Goal: Information Seeking & Learning: Learn about a topic

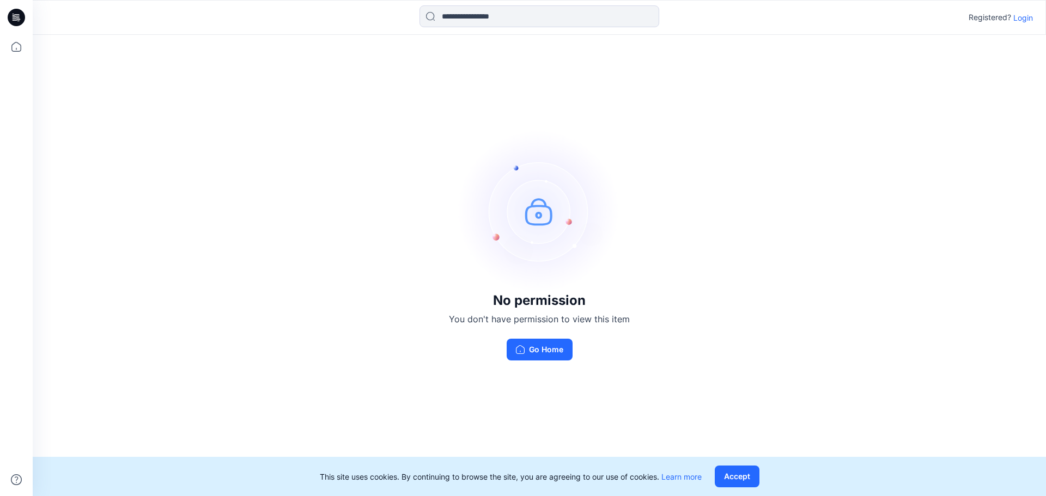
click at [1022, 20] on p "Login" at bounding box center [1024, 17] width 20 height 11
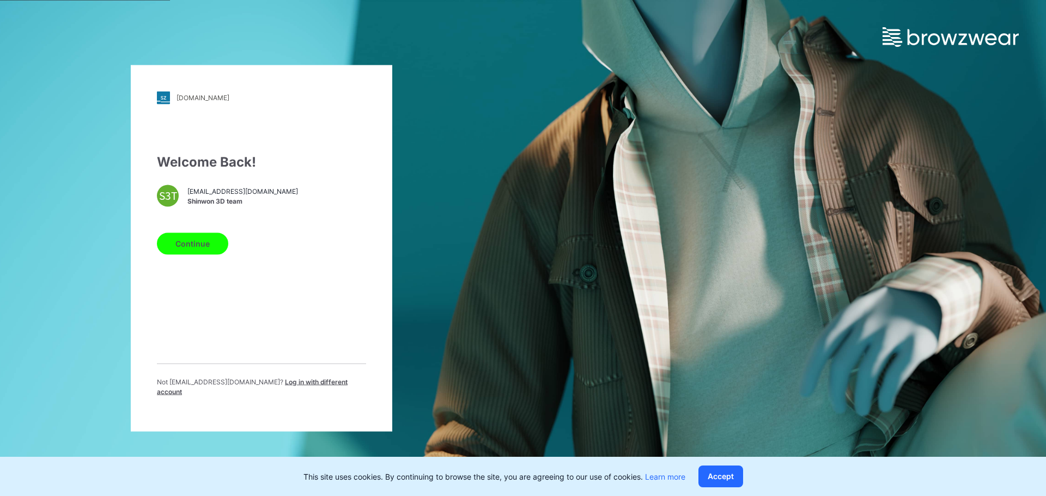
click at [206, 197] on span "[EMAIL_ADDRESS][DOMAIN_NAME]" at bounding box center [242, 192] width 111 height 10
click at [175, 199] on div "S3T" at bounding box center [168, 196] width 22 height 22
click at [205, 247] on button "Continue" at bounding box center [192, 244] width 71 height 22
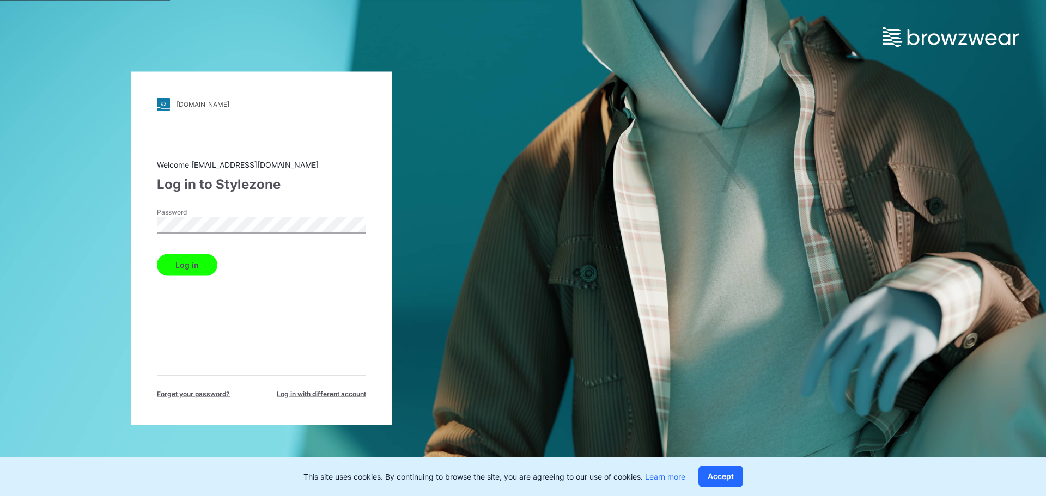
click at [157, 254] on button "Log in" at bounding box center [187, 265] width 60 height 22
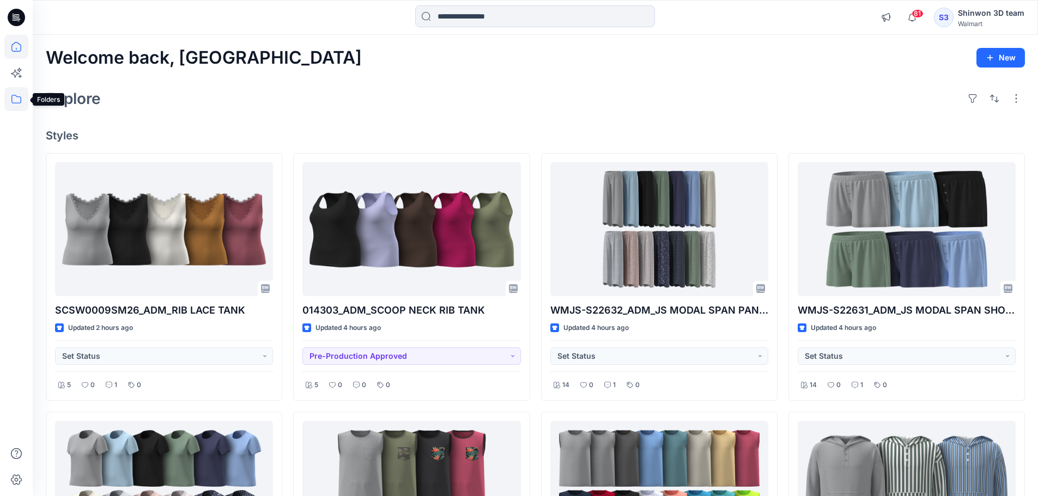
click at [14, 99] on icon at bounding box center [16, 99] width 24 height 24
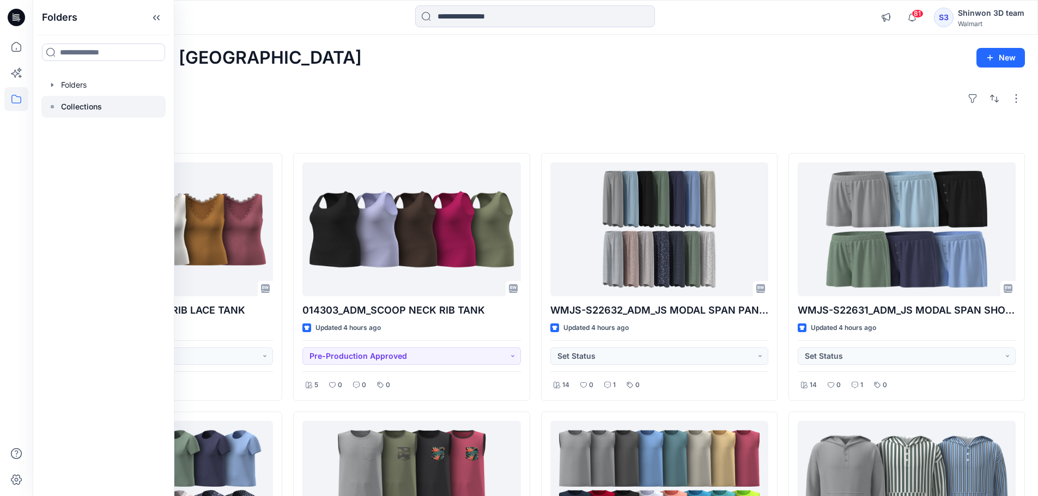
click at [77, 107] on p "Collections" at bounding box center [81, 106] width 41 height 13
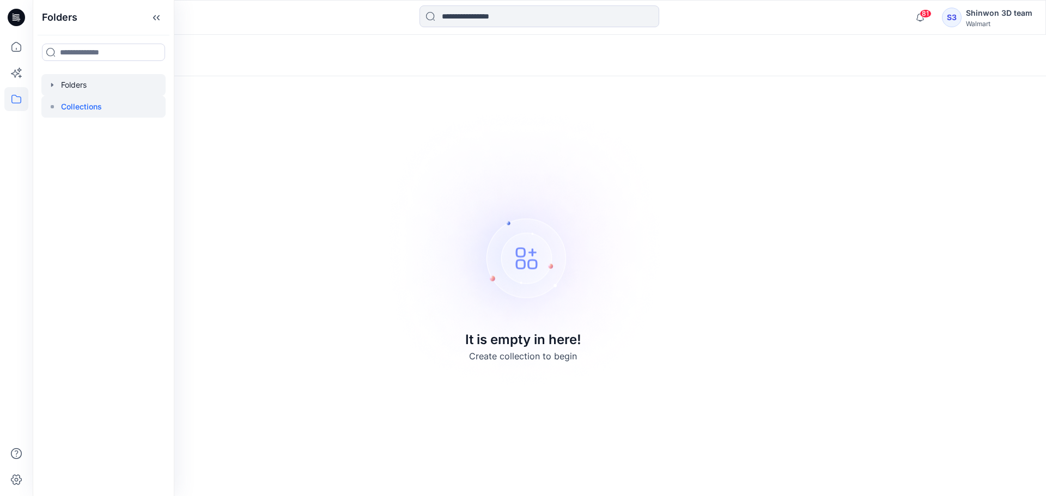
click at [69, 82] on div at bounding box center [103, 85] width 124 height 22
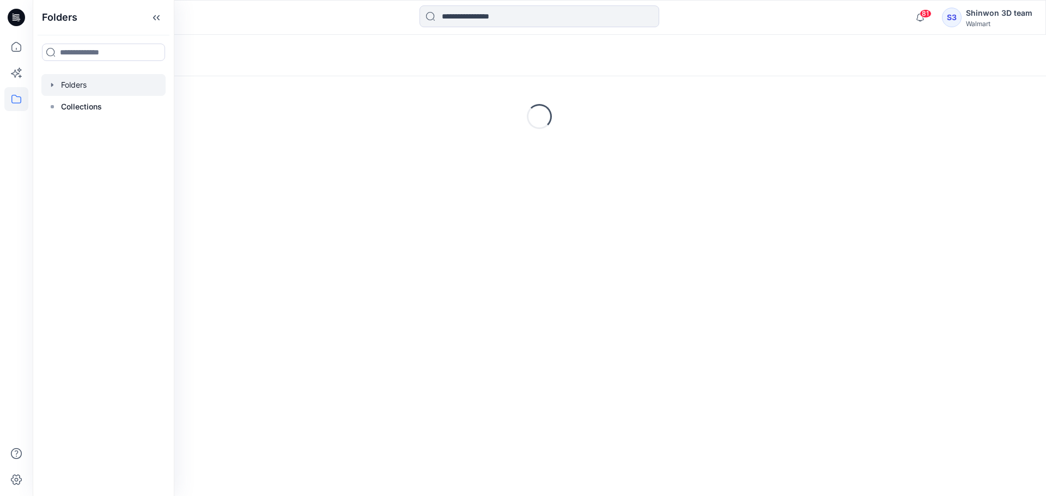
click at [53, 84] on icon "button" at bounding box center [52, 85] width 9 height 9
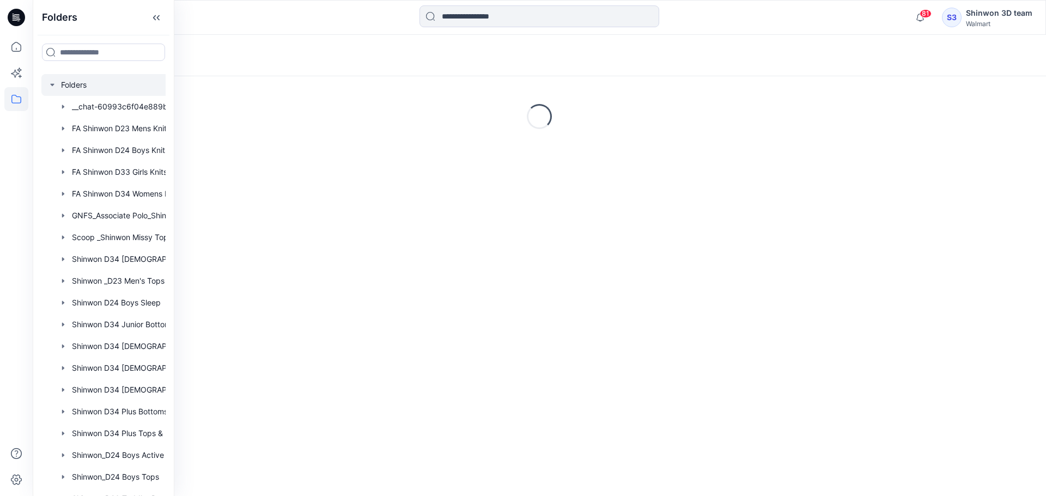
scroll to position [145, 0]
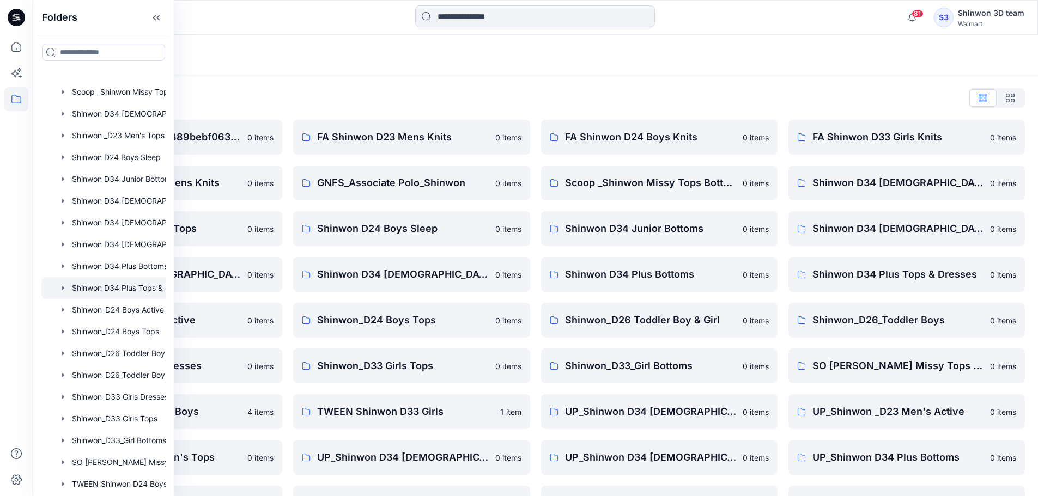
click at [136, 287] on div at bounding box center [117, 288] width 153 height 22
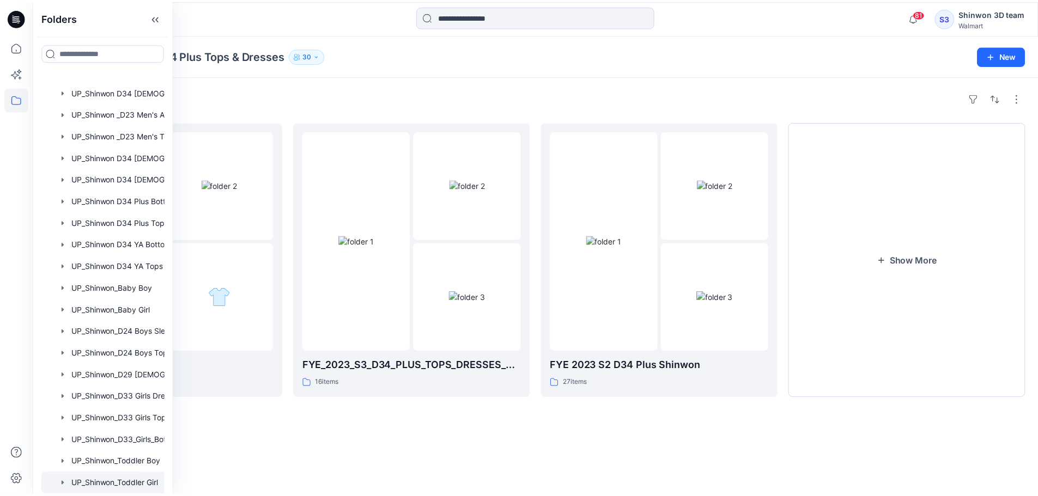
scroll to position [604, 0]
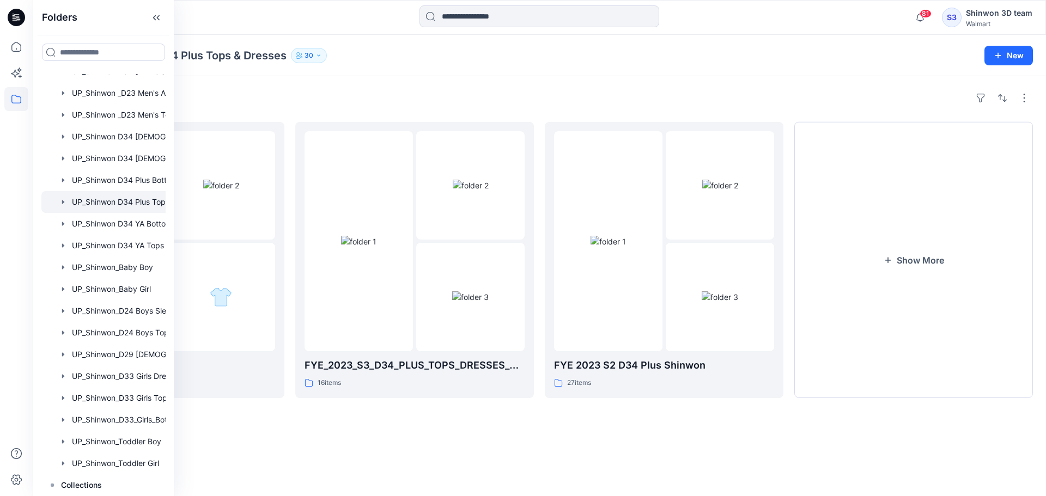
click at [126, 203] on div at bounding box center [117, 202] width 153 height 22
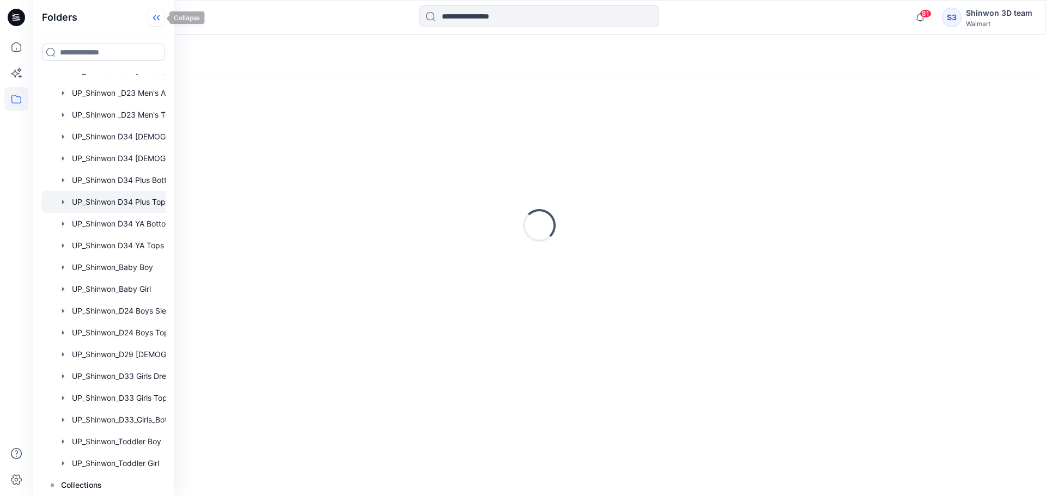
click at [162, 22] on icon at bounding box center [156, 18] width 17 height 18
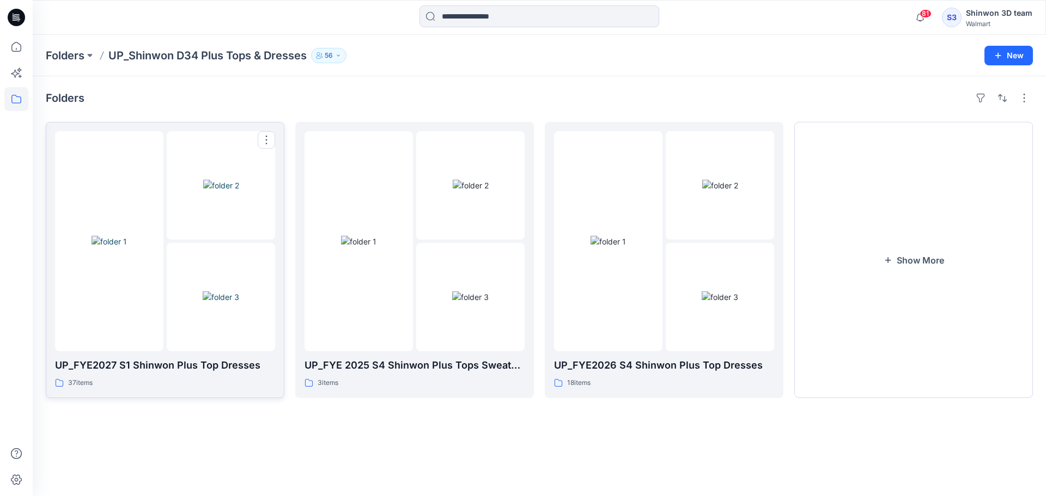
click at [209, 378] on div "37 items" at bounding box center [165, 383] width 220 height 11
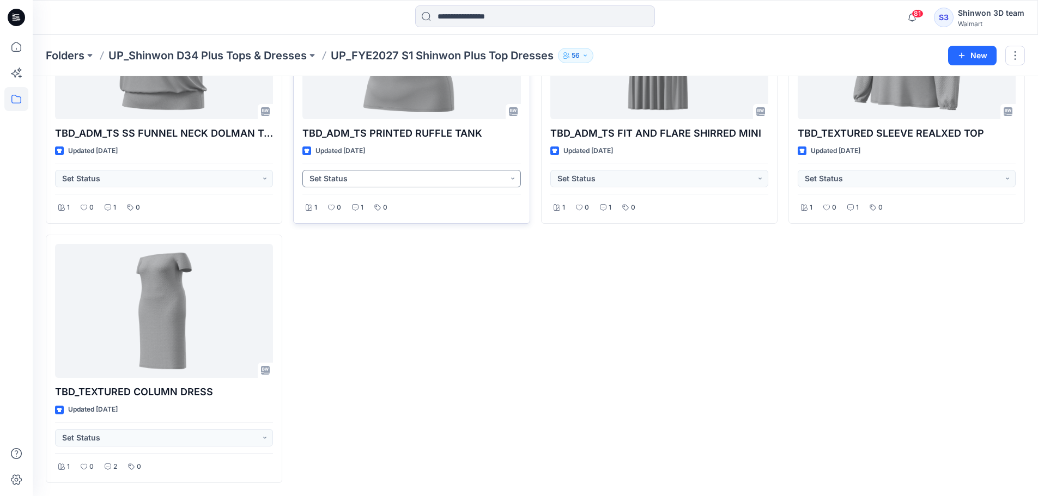
scroll to position [2075, 0]
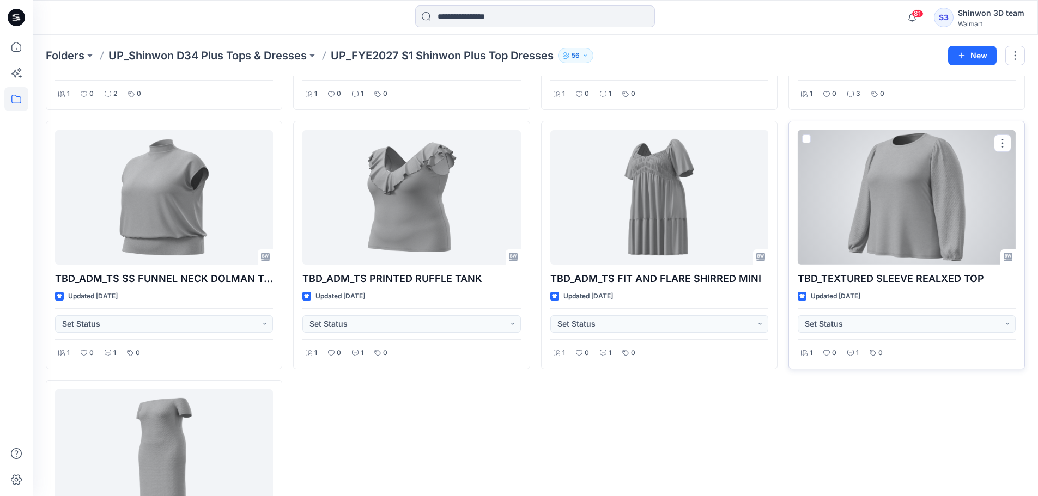
click at [921, 221] on div at bounding box center [907, 197] width 218 height 135
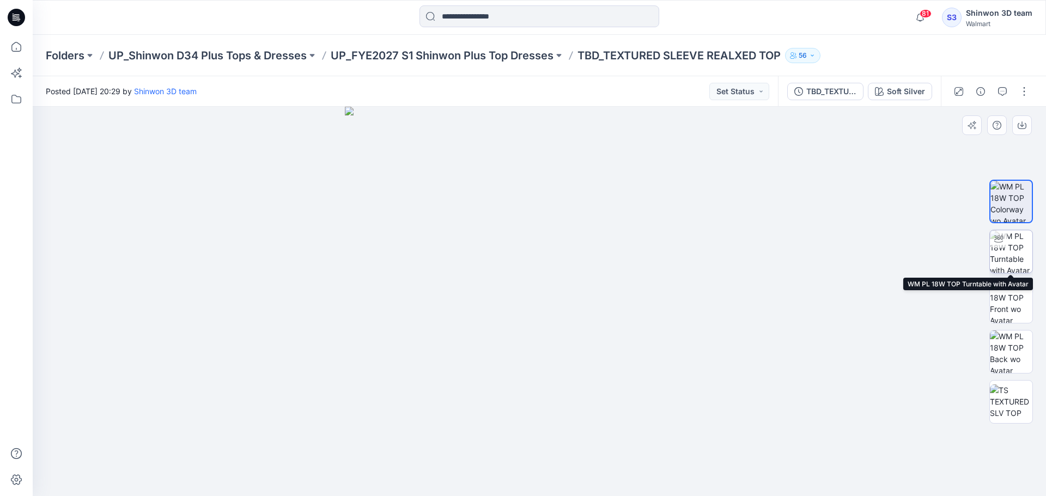
click at [1012, 244] on img at bounding box center [1011, 251] width 43 height 43
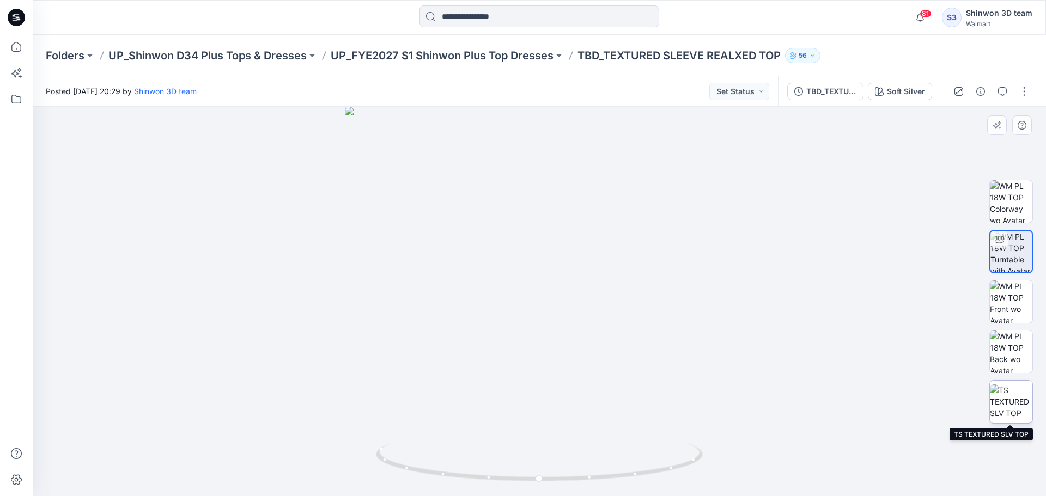
click at [1024, 402] on img at bounding box center [1011, 402] width 43 height 34
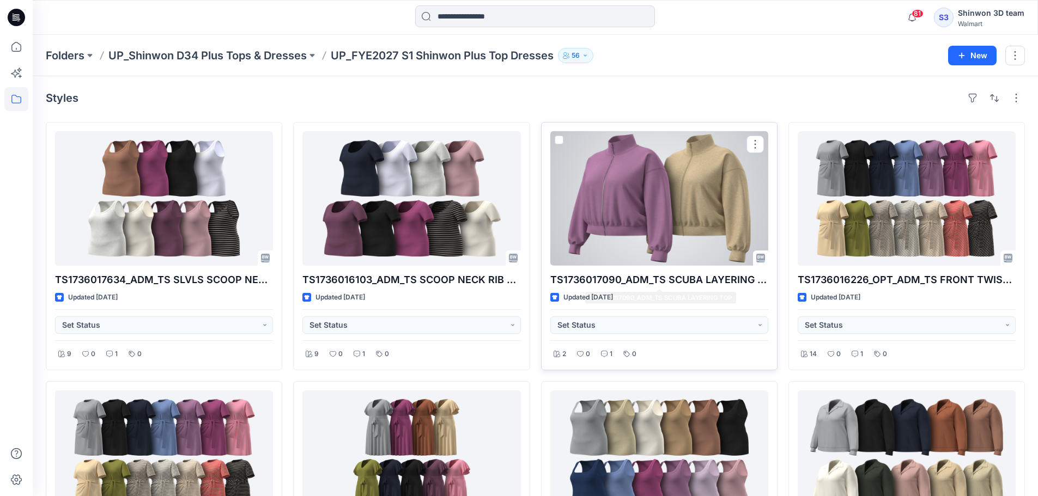
click at [644, 215] on div at bounding box center [659, 198] width 218 height 135
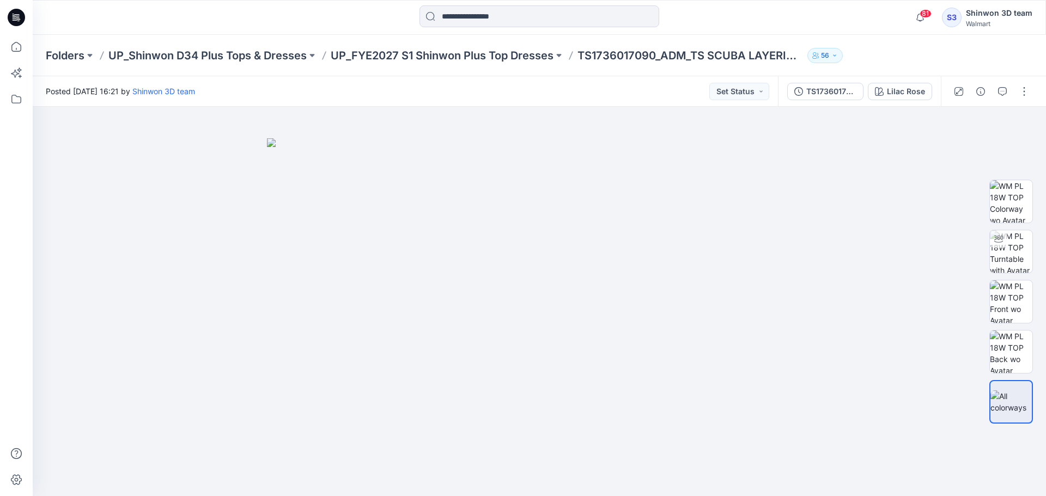
click at [481, 64] on div "Folders UP_Shinwon D34 Plus Tops & Dresses UP_FYE2027 S1 Shinwon Plus Top Dress…" at bounding box center [540, 55] width 1014 height 41
click at [510, 56] on p "UP_FYE2027 S1 Shinwon Plus Top Dresses" at bounding box center [442, 55] width 223 height 15
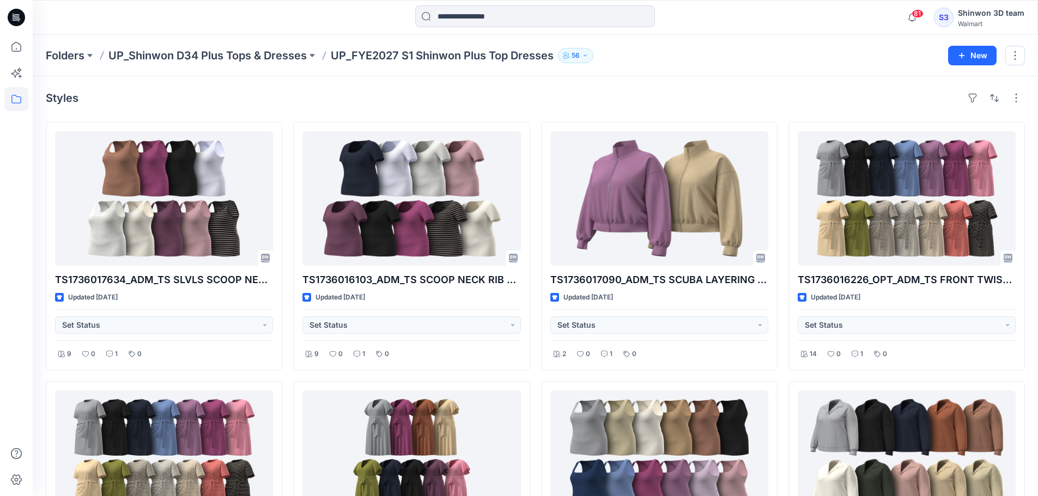
scroll to position [581, 0]
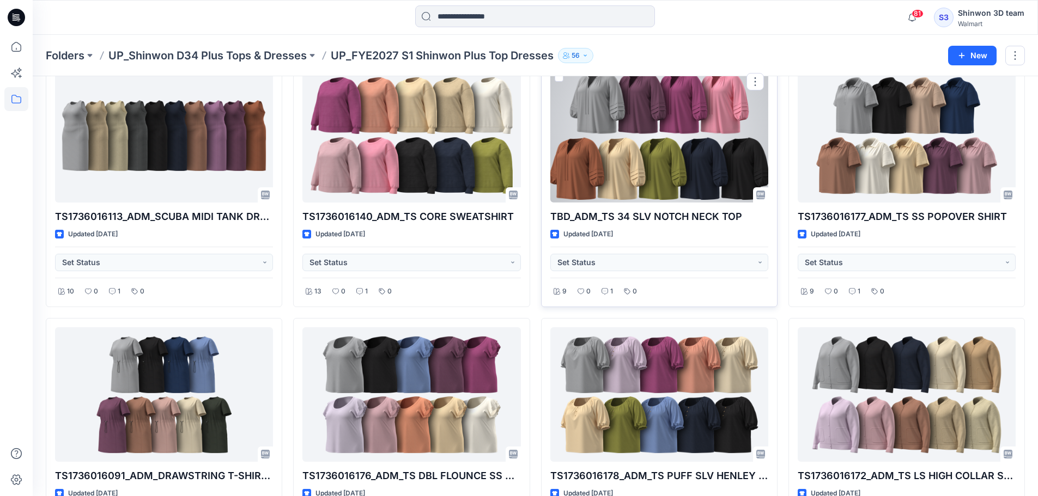
click at [669, 165] on div at bounding box center [659, 136] width 218 height 135
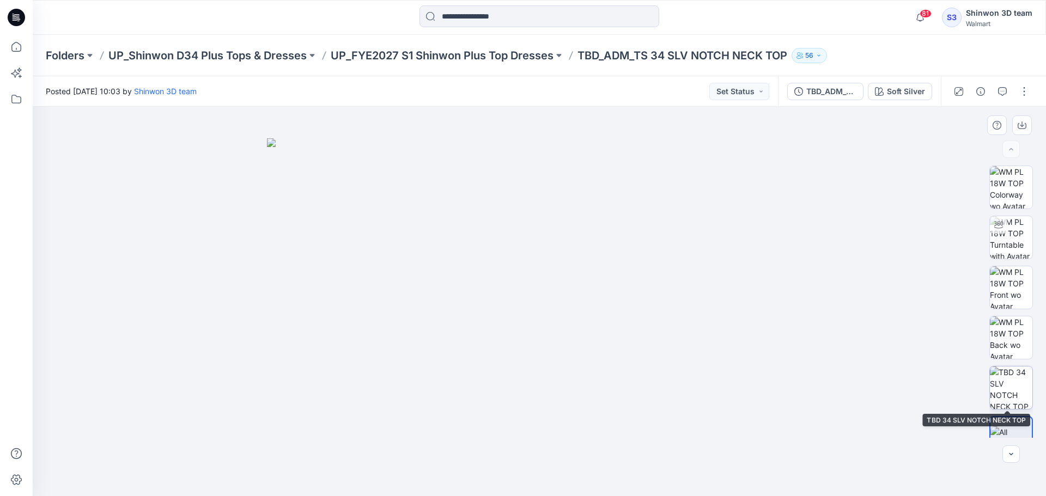
click at [1002, 376] on img at bounding box center [1011, 388] width 43 height 43
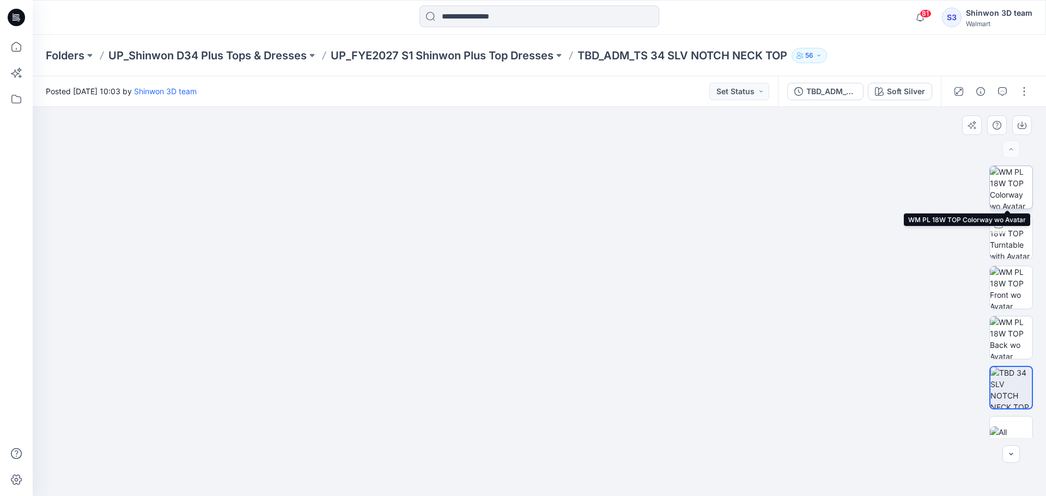
click at [999, 187] on img at bounding box center [1011, 187] width 43 height 43
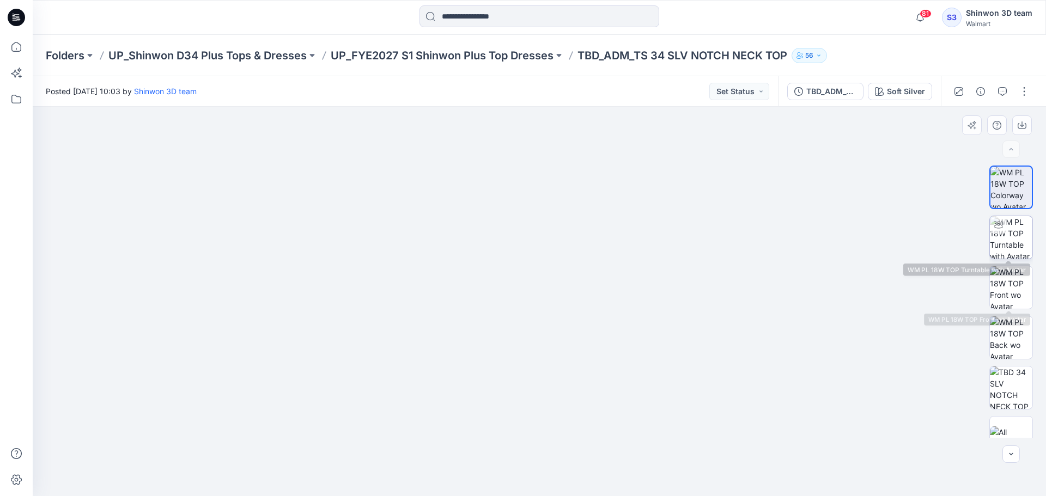
click at [1017, 235] on img at bounding box center [1011, 237] width 43 height 43
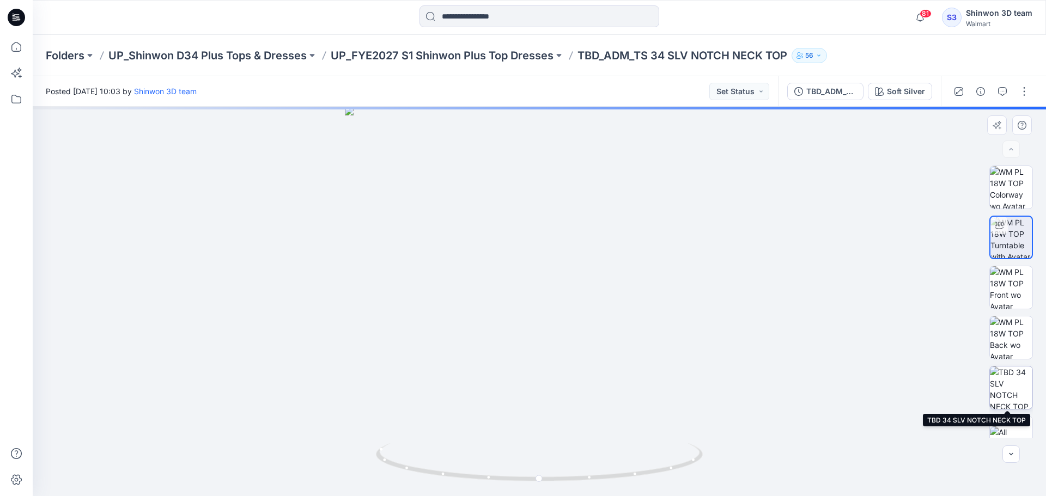
click at [1008, 388] on img at bounding box center [1011, 388] width 43 height 43
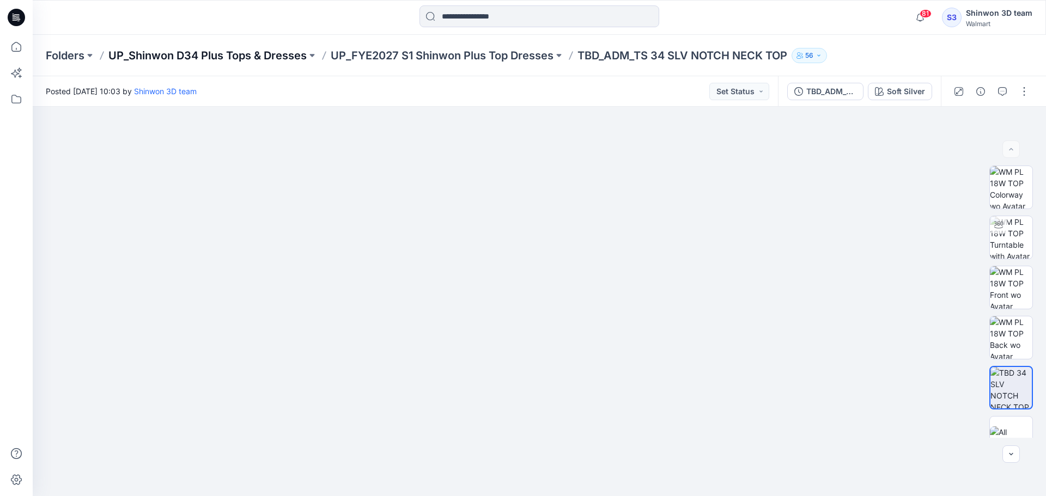
click at [204, 57] on p "UP_Shinwon D34 Plus Tops & Dresses" at bounding box center [207, 55] width 198 height 15
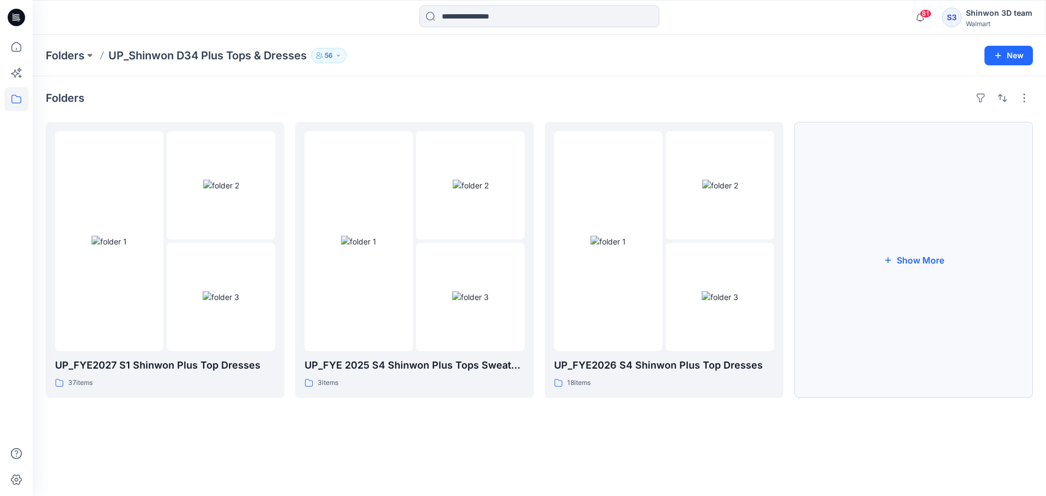
click at [847, 326] on button "Show More" at bounding box center [913, 260] width 239 height 276
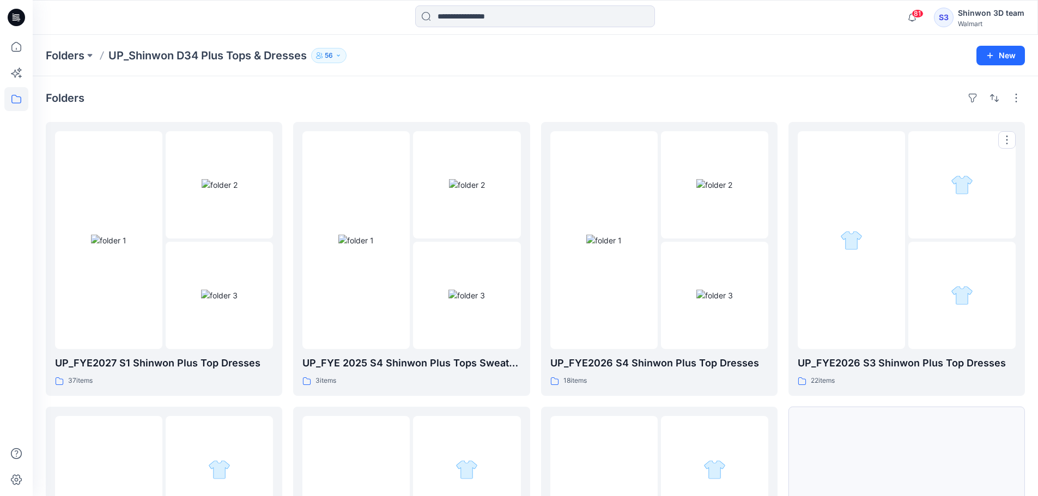
scroll to position [215, 0]
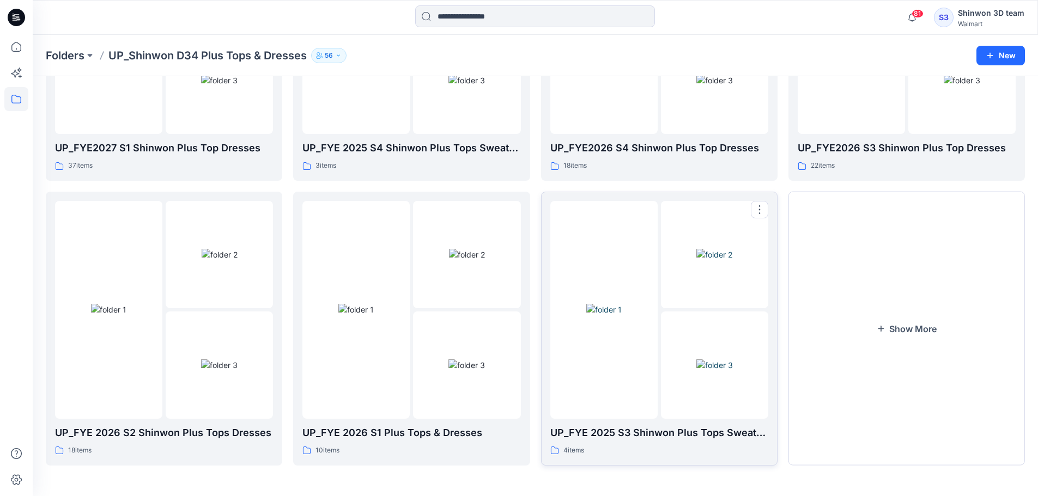
click at [721, 371] on img at bounding box center [714, 365] width 37 height 11
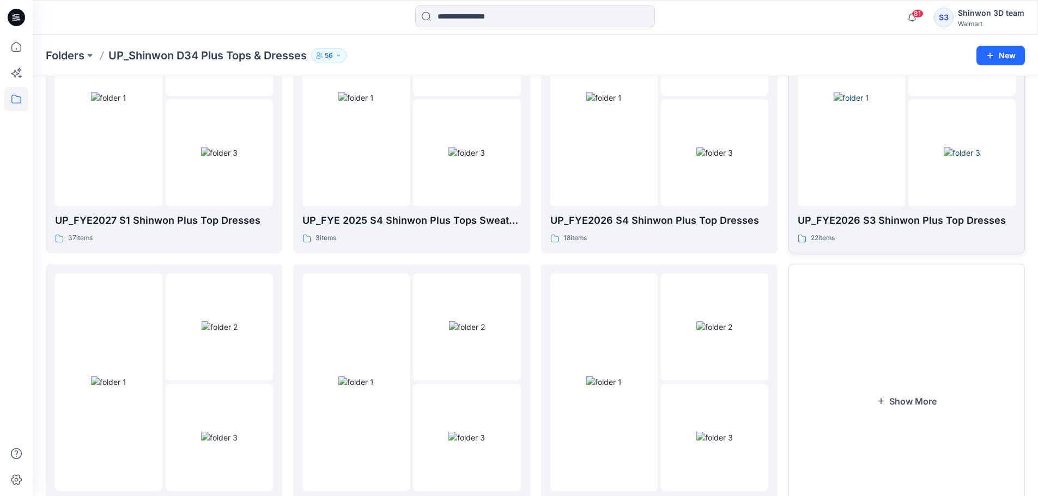
click at [865, 230] on div "UP_FYE2026 S3 Shinwon Plus Top Dresses 22 items" at bounding box center [907, 228] width 218 height 31
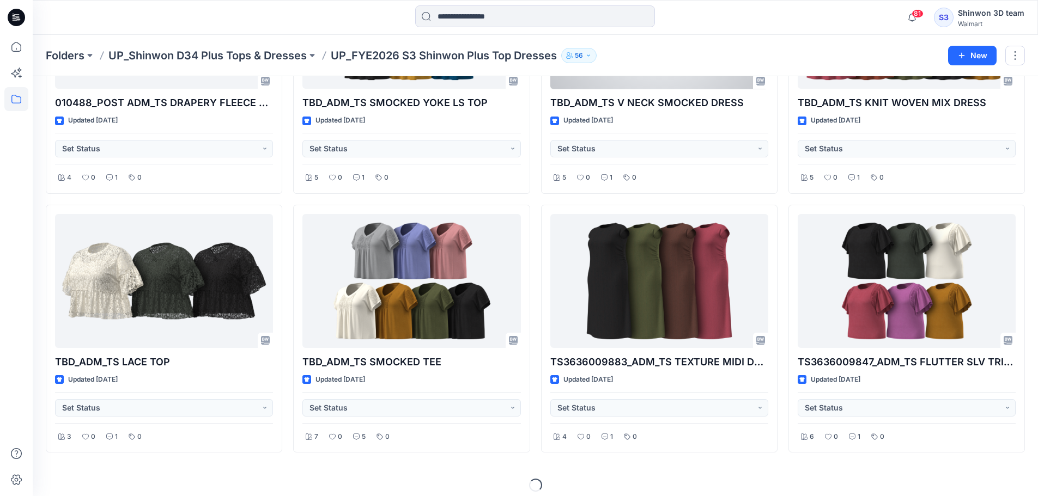
scroll to position [290, 0]
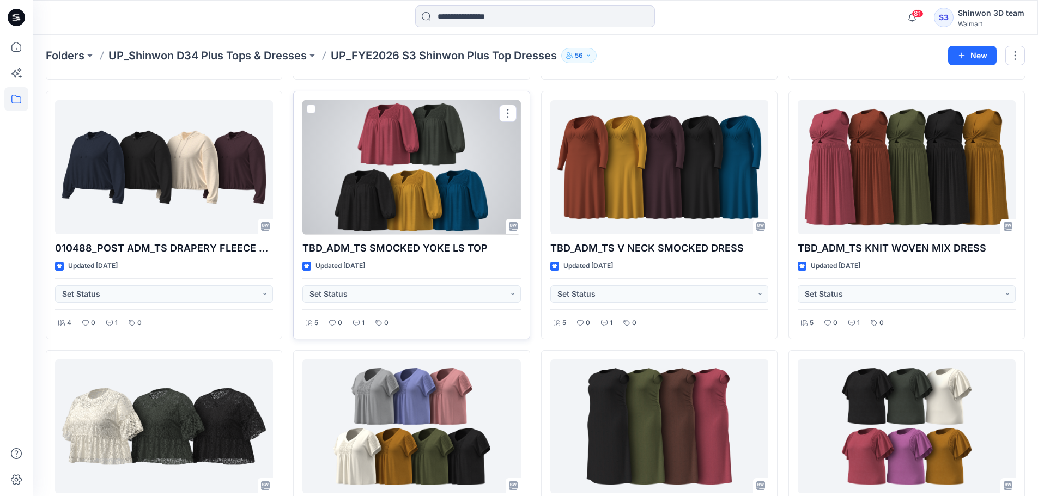
click at [455, 184] on div at bounding box center [411, 167] width 218 height 135
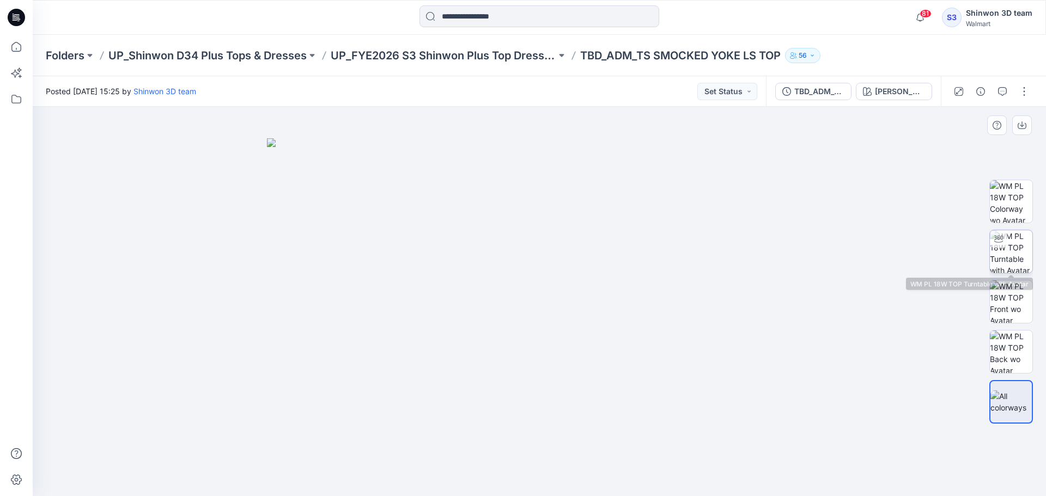
click at [1015, 240] on img at bounding box center [1011, 251] width 43 height 43
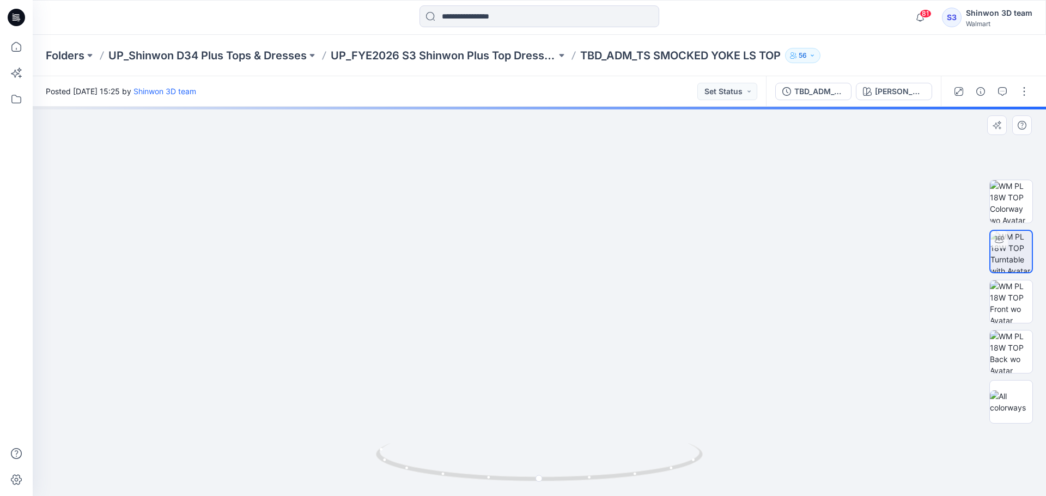
drag, startPoint x: 536, startPoint y: 201, endPoint x: 517, endPoint y: 242, distance: 45.4
click at [519, 301] on img at bounding box center [539, 254] width 807 height 484
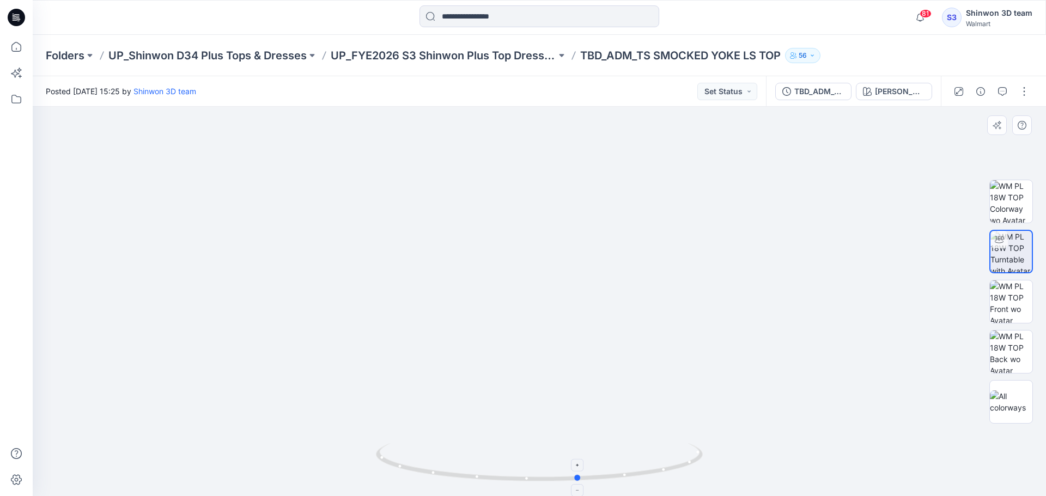
drag, startPoint x: 500, startPoint y: 484, endPoint x: 538, endPoint y: 466, distance: 42.7
click at [538, 466] on icon at bounding box center [541, 464] width 330 height 41
drag, startPoint x: 536, startPoint y: 235, endPoint x: 519, endPoint y: 274, distance: 41.9
click at [519, 272] on img at bounding box center [539, 170] width 1538 height 653
click at [446, 55] on p "UP_FYE2026 S3 Shinwon Plus Top Dresses" at bounding box center [444, 55] width 226 height 15
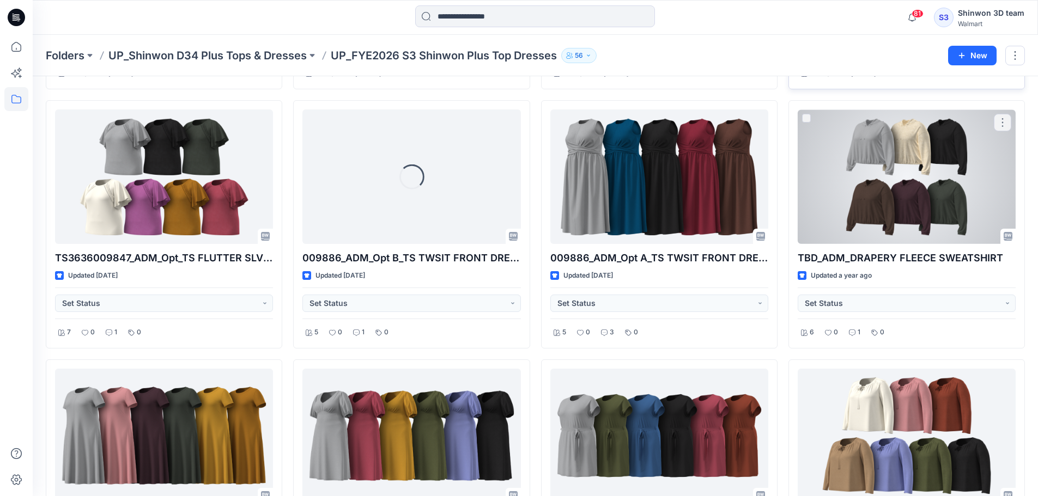
scroll to position [581, 0]
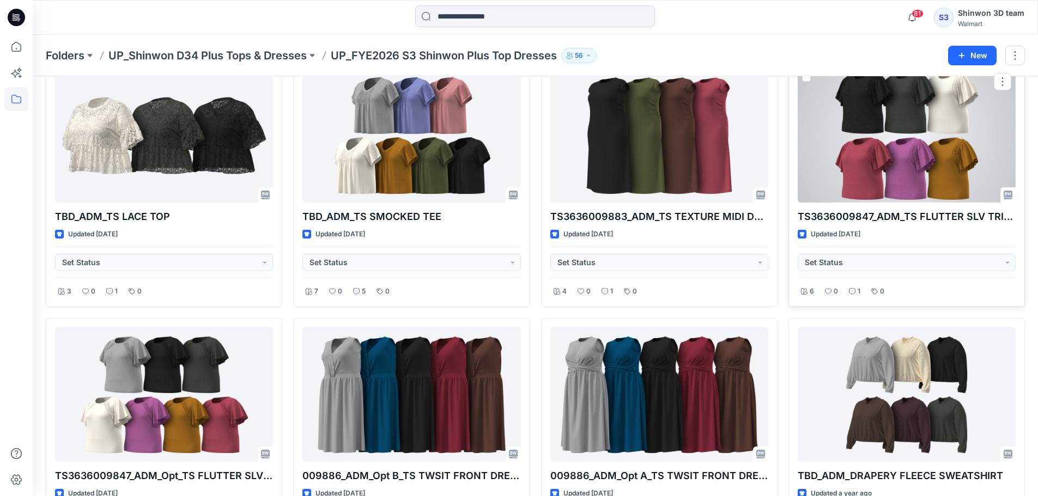
click at [877, 150] on div at bounding box center [907, 136] width 218 height 135
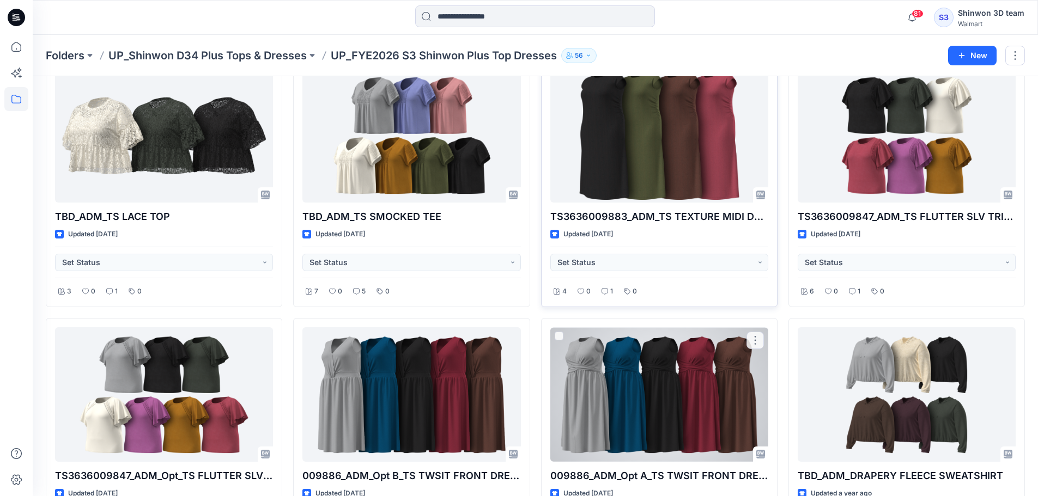
scroll to position [436, 0]
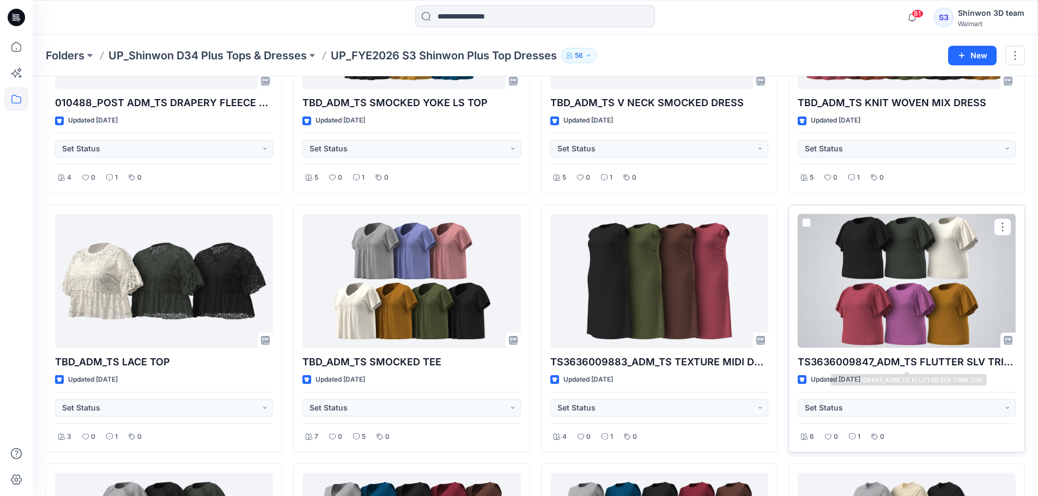
click at [892, 273] on div at bounding box center [907, 281] width 218 height 135
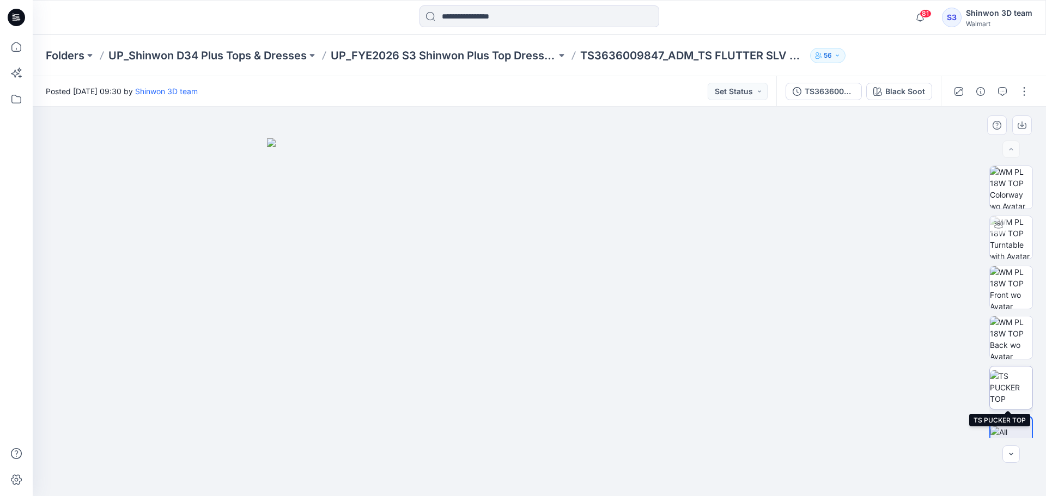
click at [1028, 384] on img at bounding box center [1011, 388] width 43 height 34
drag, startPoint x: 476, startPoint y: 247, endPoint x: 453, endPoint y: 344, distance: 99.7
click at [453, 361] on img at bounding box center [525, 234] width 1046 height 526
drag, startPoint x: 438, startPoint y: 268, endPoint x: 536, endPoint y: 245, distance: 100.7
click at [536, 245] on img at bounding box center [555, 228] width 1046 height 537
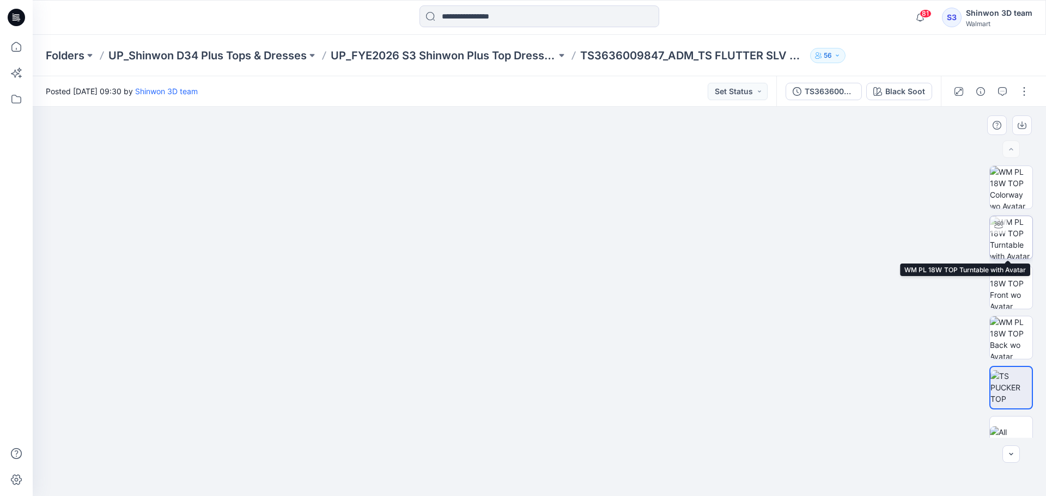
click at [1004, 220] on div at bounding box center [998, 224] width 17 height 17
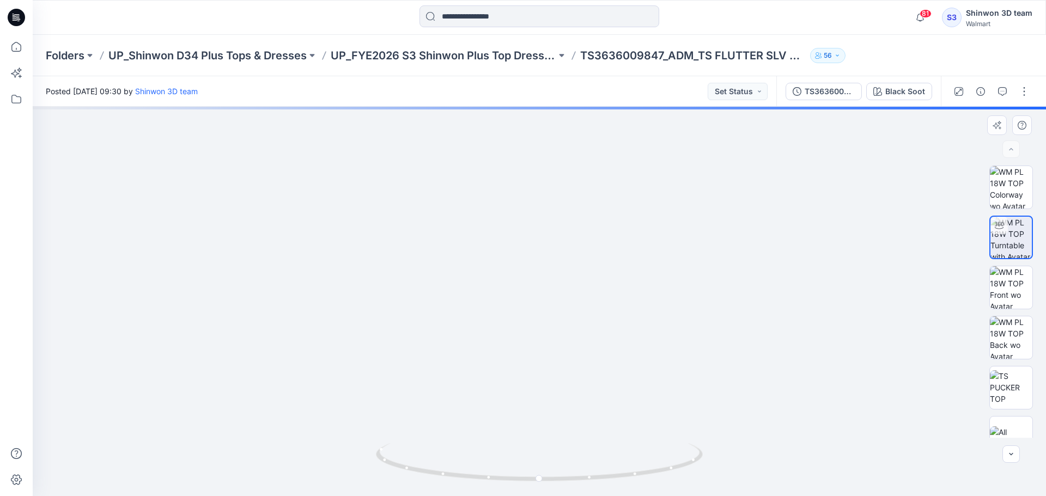
drag, startPoint x: 583, startPoint y: 215, endPoint x: 578, endPoint y: 219, distance: 7.0
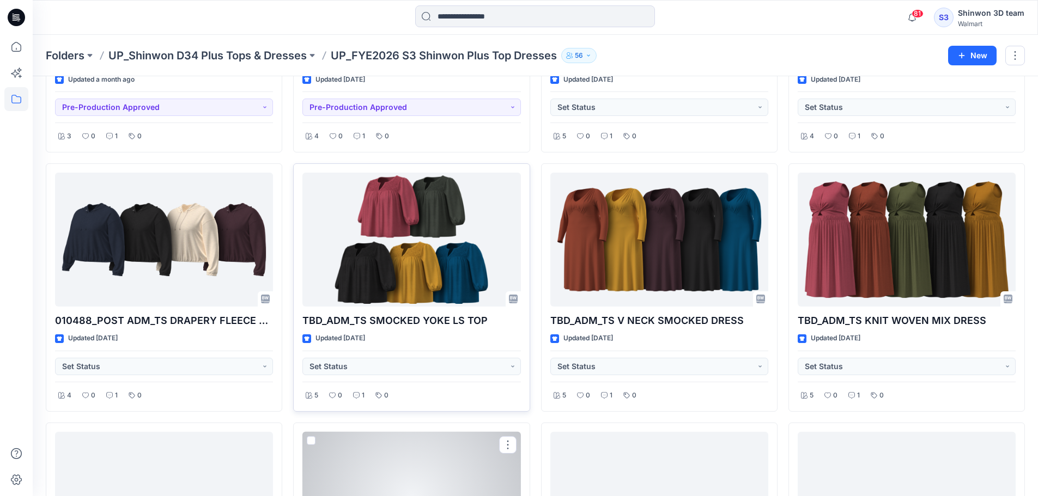
scroll to position [145, 0]
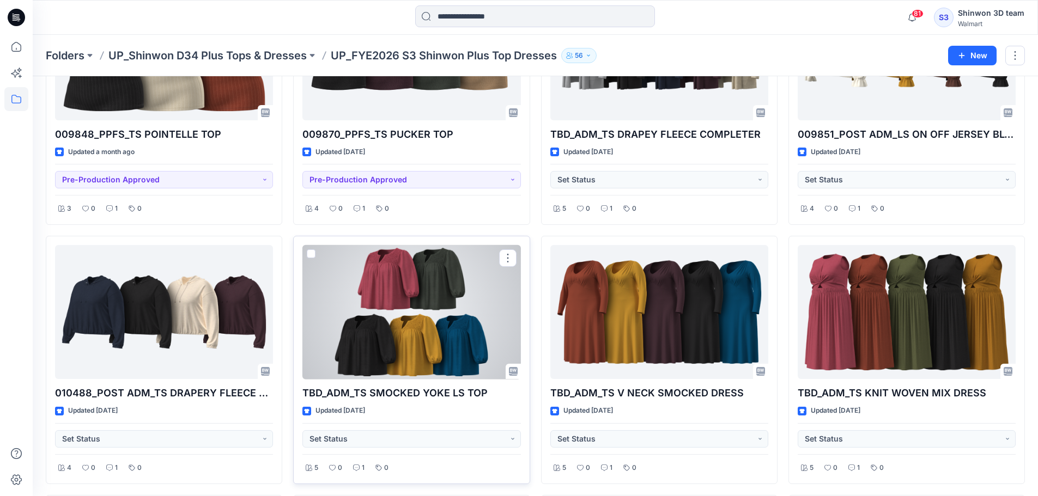
click at [457, 319] on div at bounding box center [411, 312] width 218 height 135
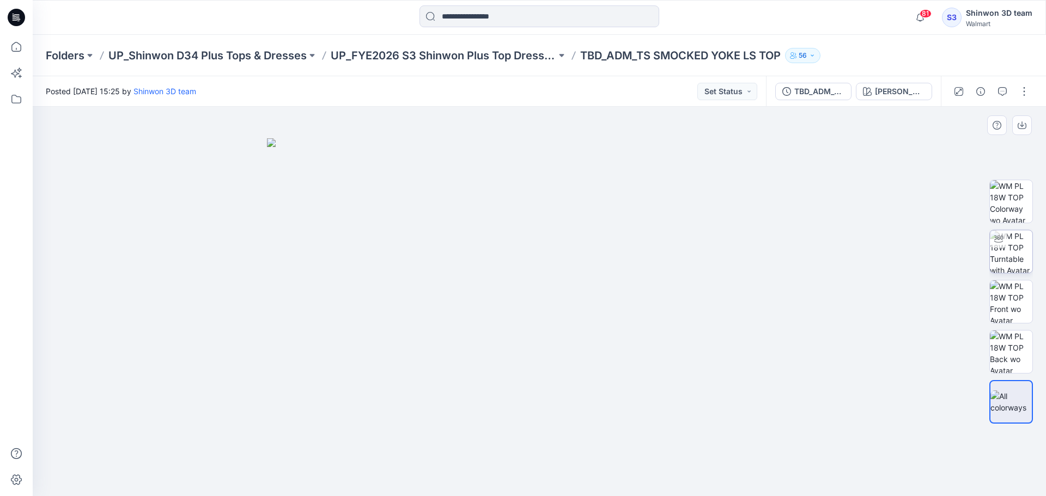
click at [1025, 248] on img at bounding box center [1011, 251] width 43 height 43
drag, startPoint x: 573, startPoint y: 226, endPoint x: 563, endPoint y: 377, distance: 150.7
click at [564, 379] on img at bounding box center [540, 182] width 912 height 629
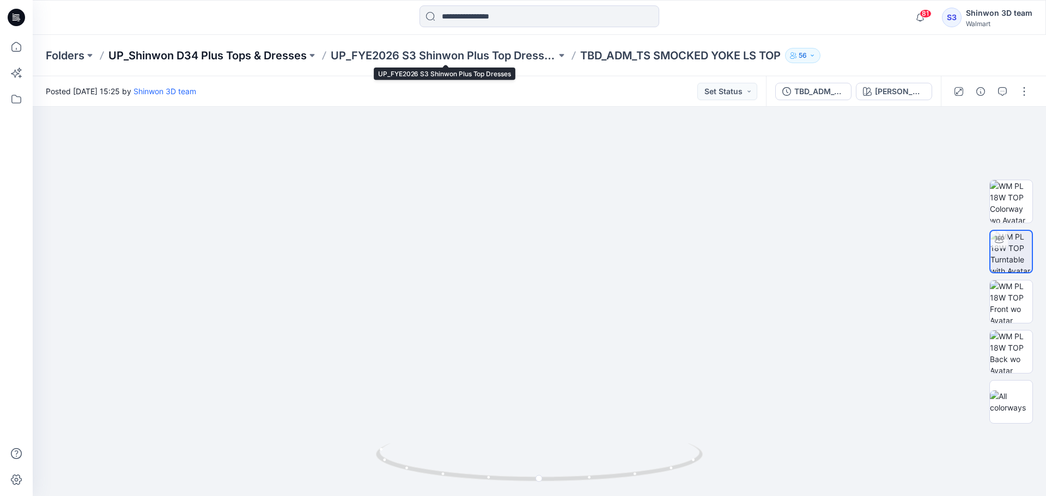
click at [268, 54] on p "UP_Shinwon D34 Plus Tops & Dresses" at bounding box center [207, 55] width 198 height 15
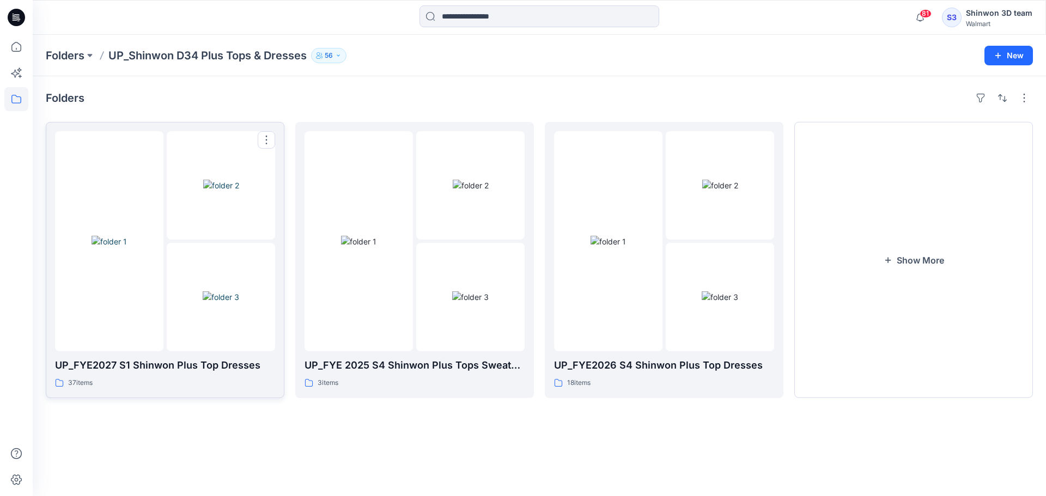
click at [238, 378] on div "37 items" at bounding box center [165, 383] width 220 height 11
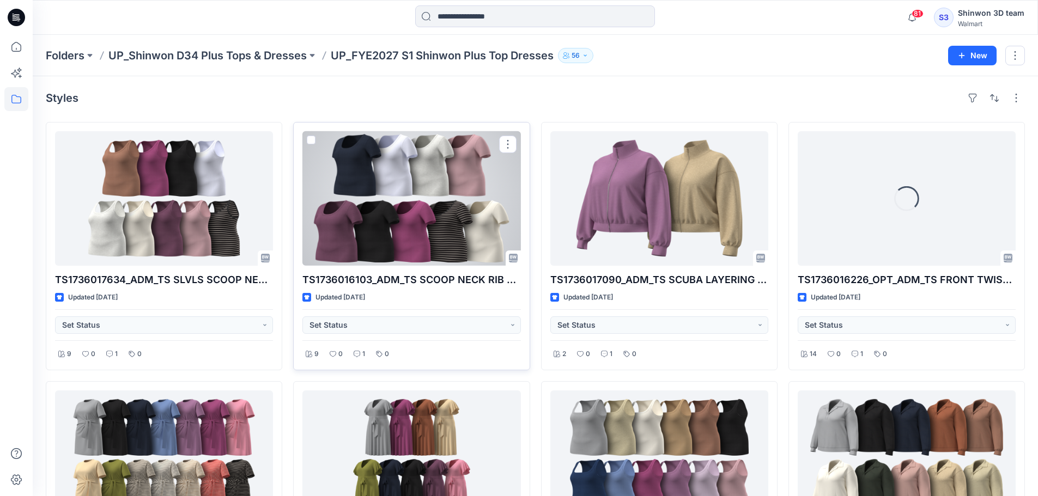
click at [441, 231] on div at bounding box center [411, 198] width 218 height 135
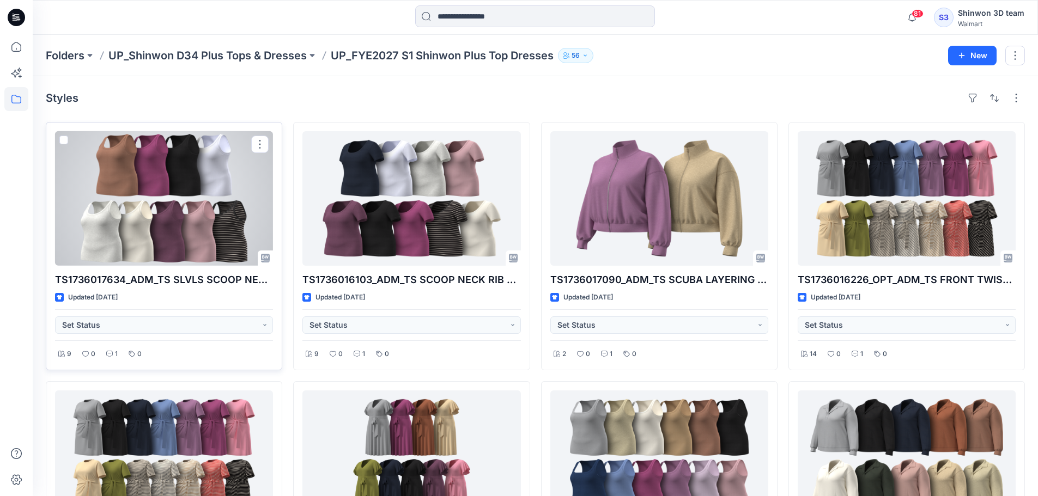
click at [220, 232] on div at bounding box center [164, 198] width 218 height 135
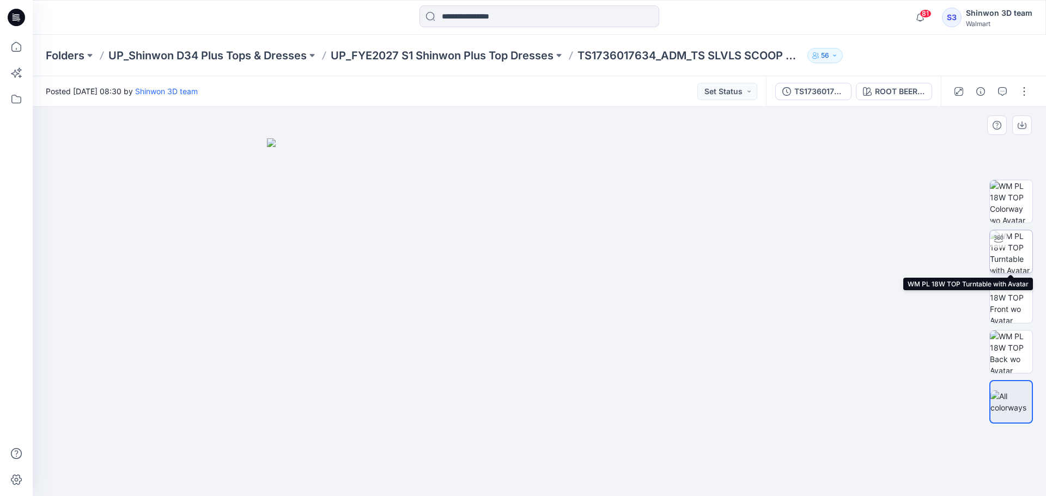
click at [1012, 249] on img at bounding box center [1011, 251] width 43 height 43
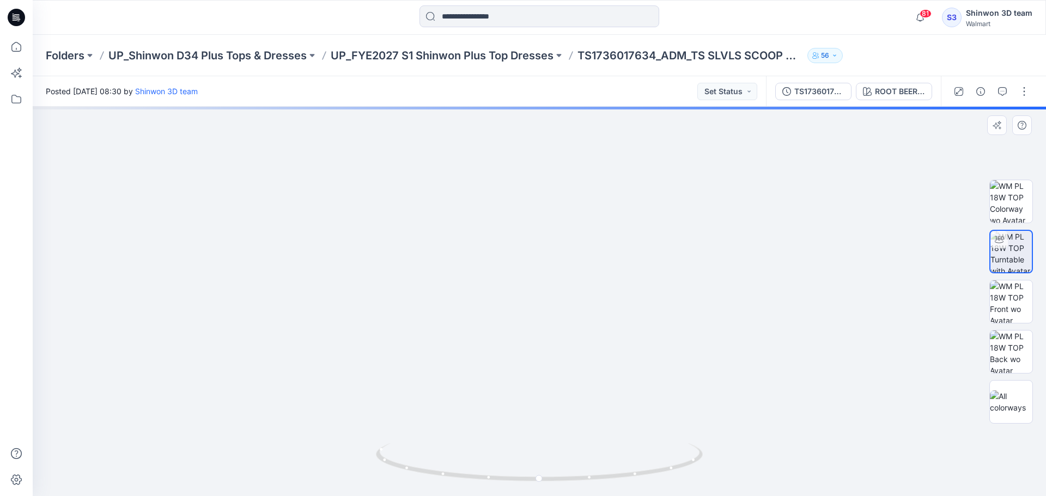
drag, startPoint x: 541, startPoint y: 278, endPoint x: 548, endPoint y: 405, distance: 127.1
click at [549, 405] on img at bounding box center [544, 210] width 1120 height 574
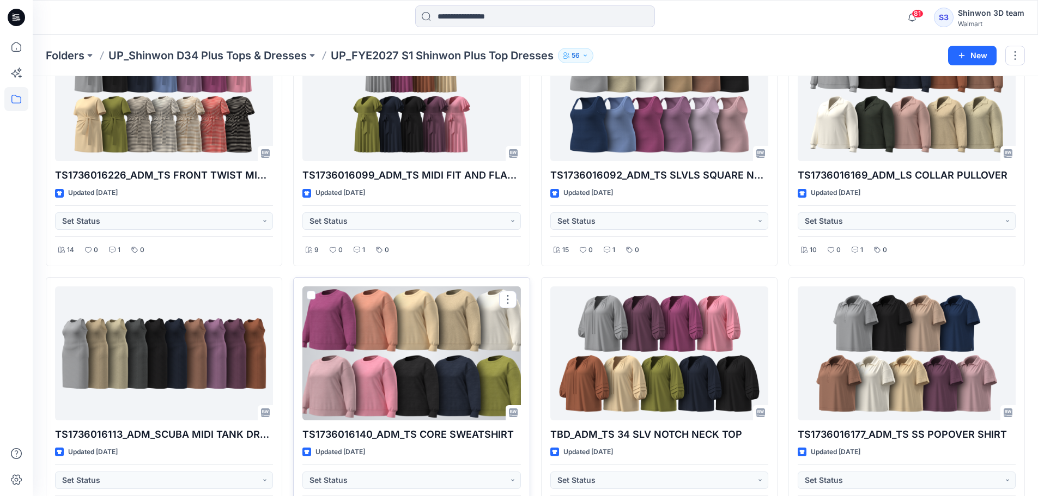
scroll to position [445, 0]
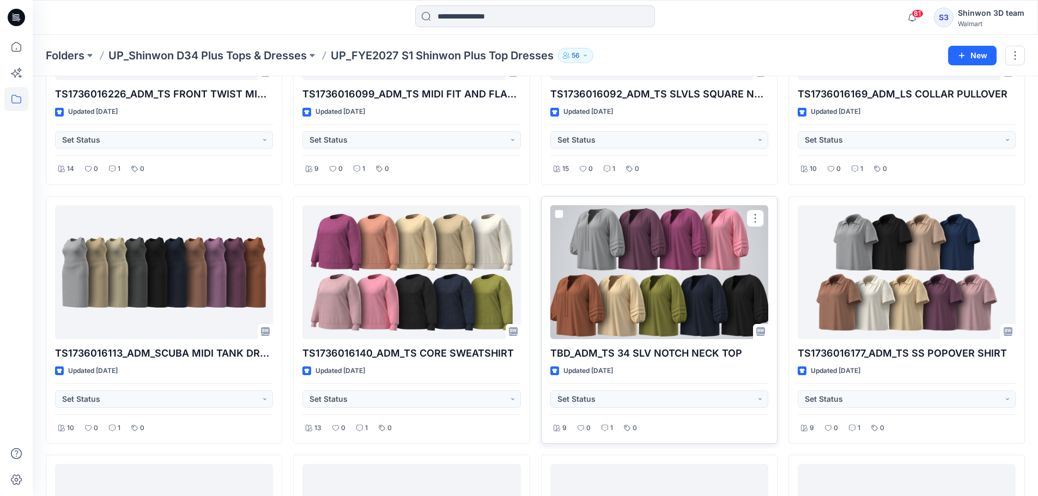
click at [631, 259] on div at bounding box center [659, 272] width 218 height 135
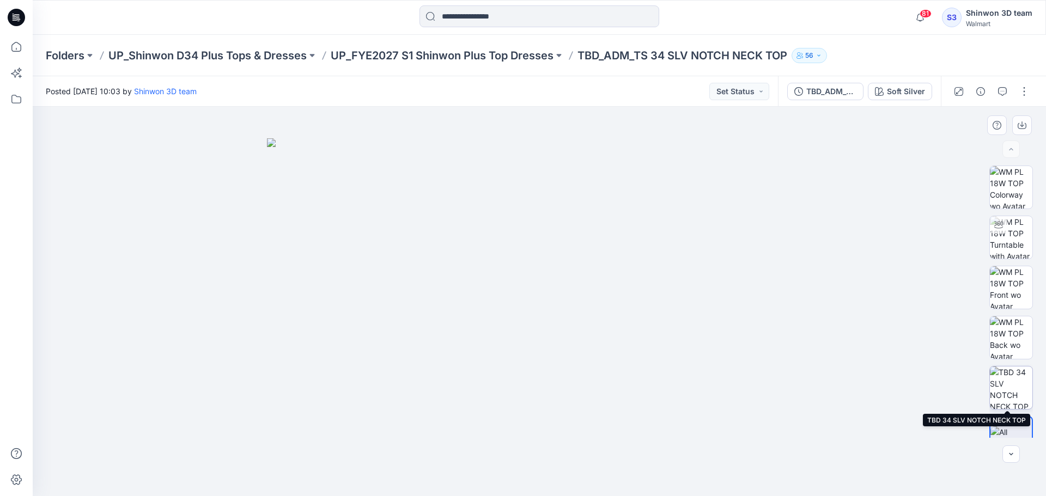
click at [1017, 386] on img at bounding box center [1011, 388] width 43 height 43
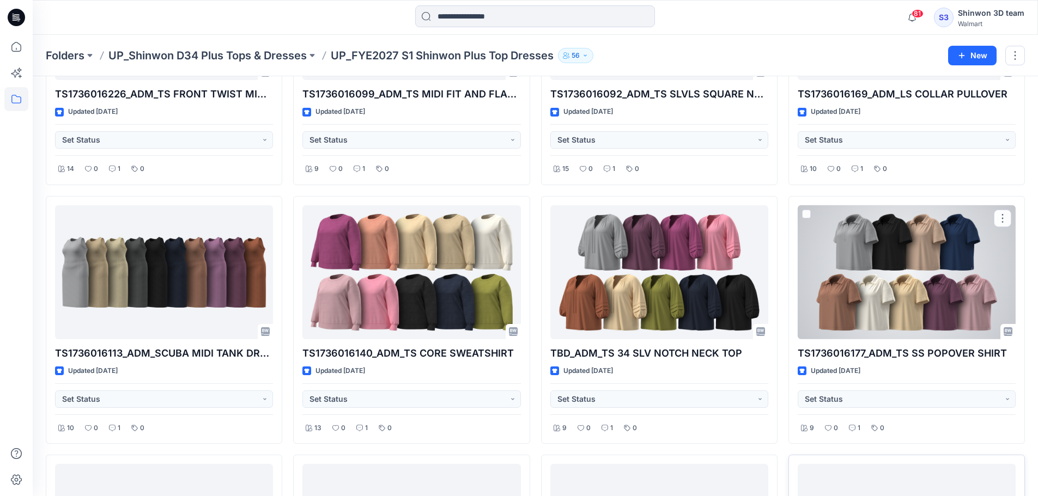
scroll to position [808, 0]
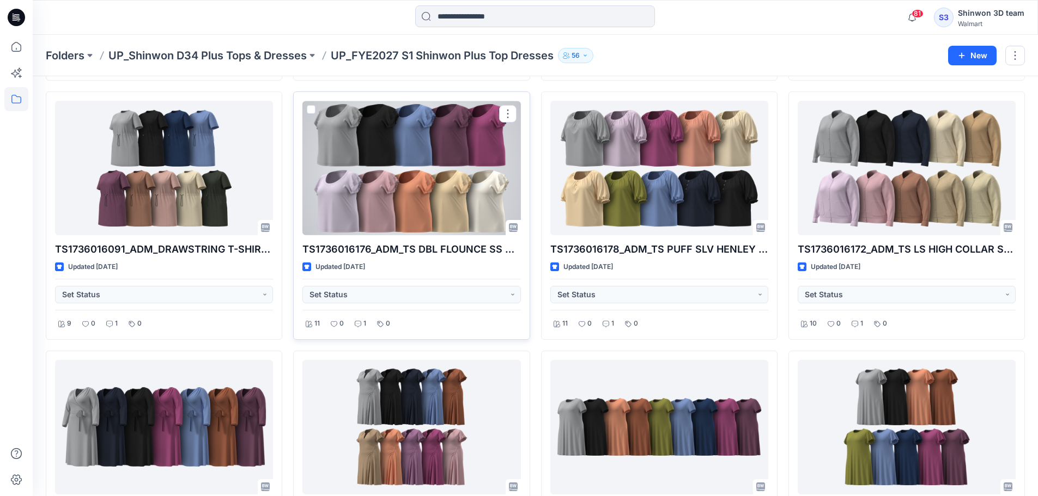
click at [441, 173] on div at bounding box center [411, 168] width 218 height 135
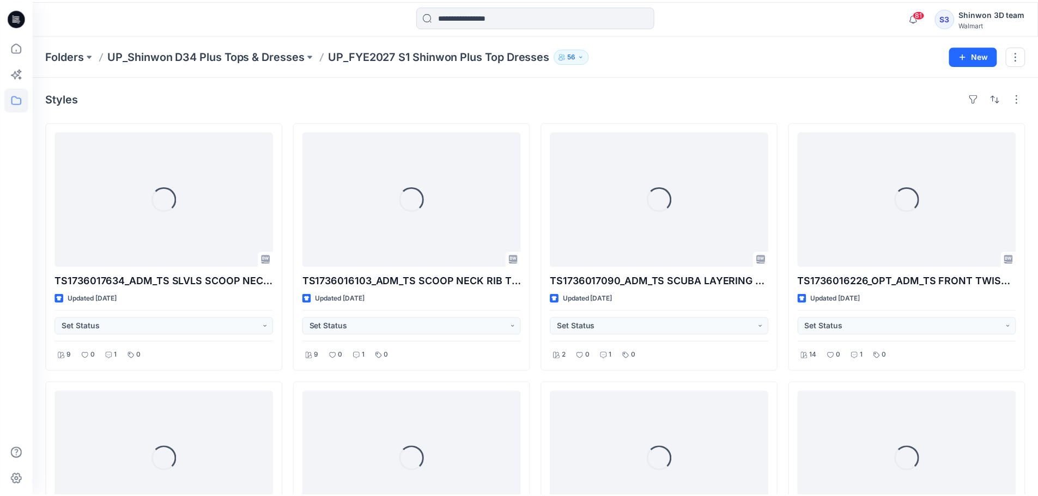
scroll to position [808, 0]
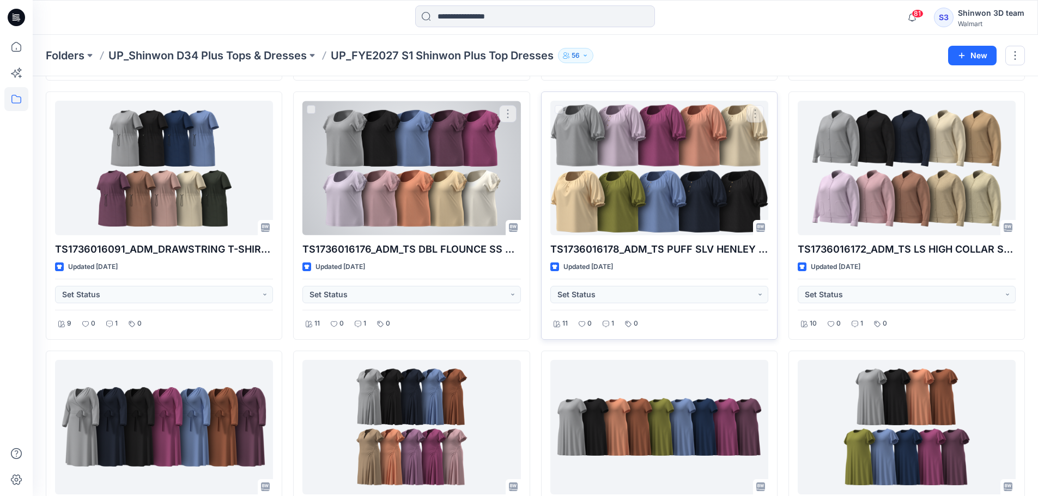
click at [636, 184] on div at bounding box center [659, 168] width 218 height 135
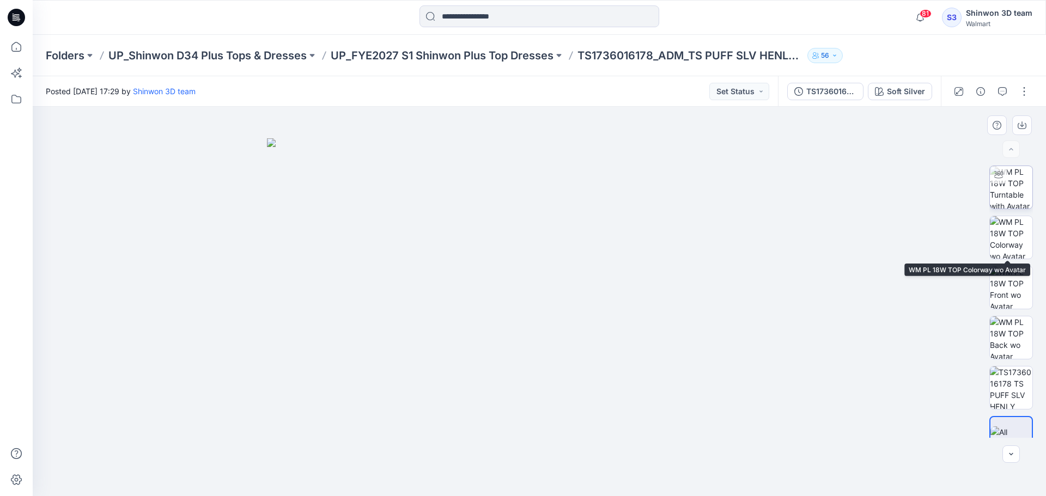
click at [1016, 187] on img at bounding box center [1011, 187] width 43 height 43
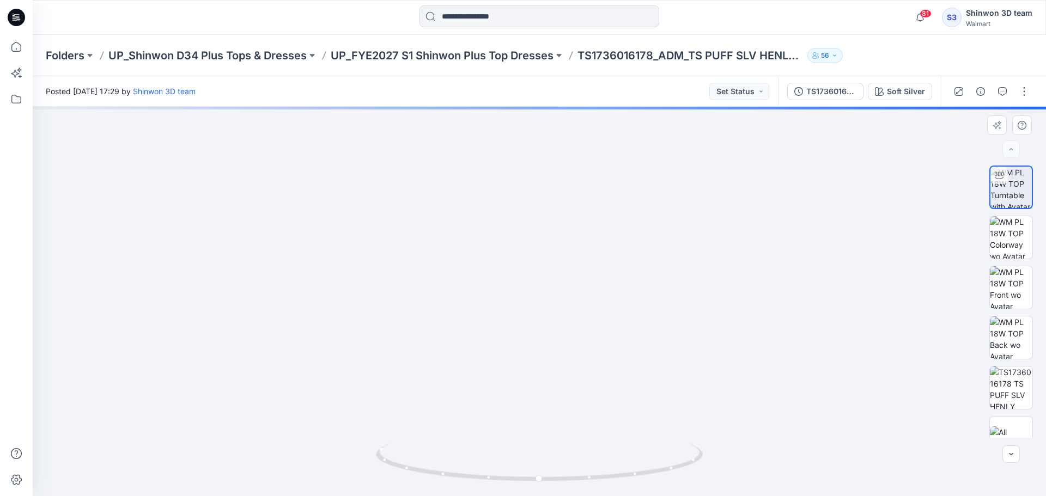
drag, startPoint x: 565, startPoint y: 194, endPoint x: 575, endPoint y: 383, distance: 189.4
click at [572, 383] on img at bounding box center [546, 156] width 1225 height 680
click at [1024, 374] on img at bounding box center [1011, 388] width 43 height 43
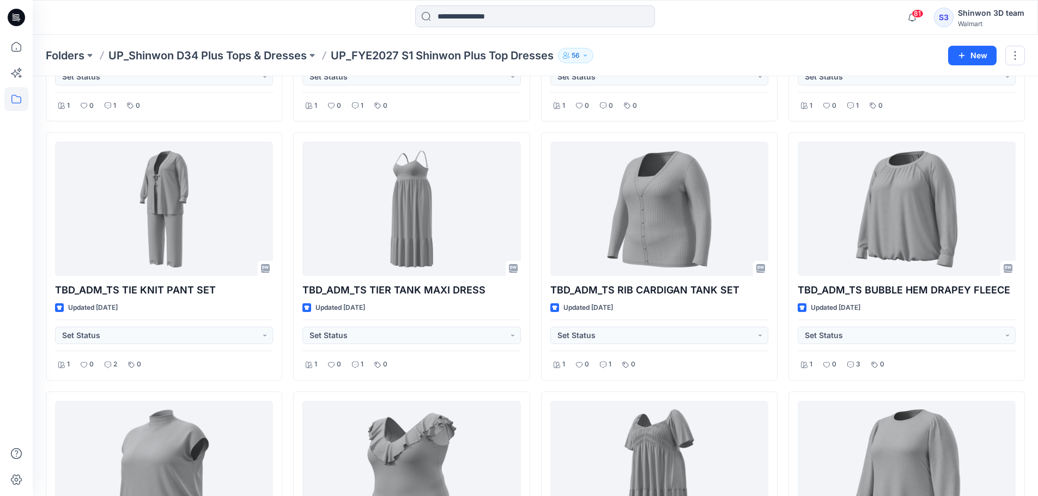
scroll to position [1949, 0]
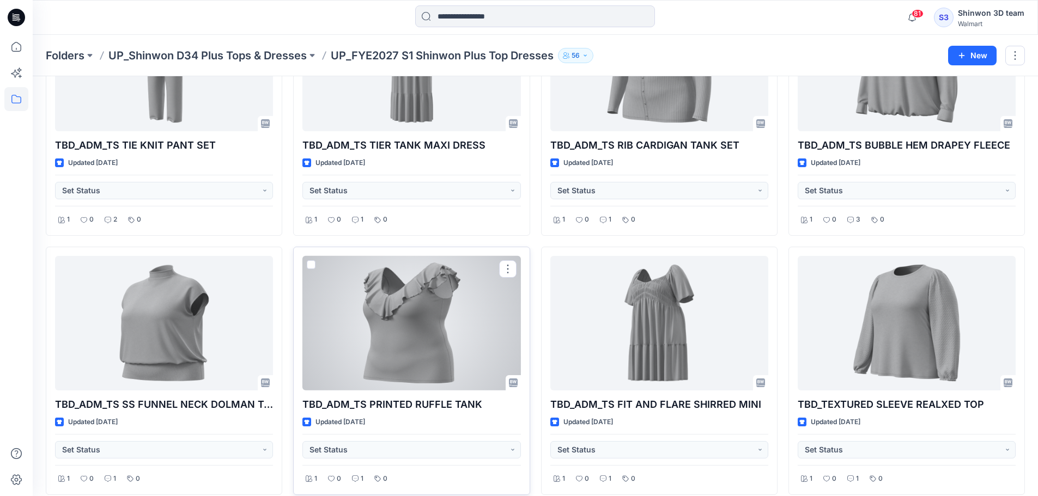
click at [456, 321] on div at bounding box center [411, 323] width 218 height 135
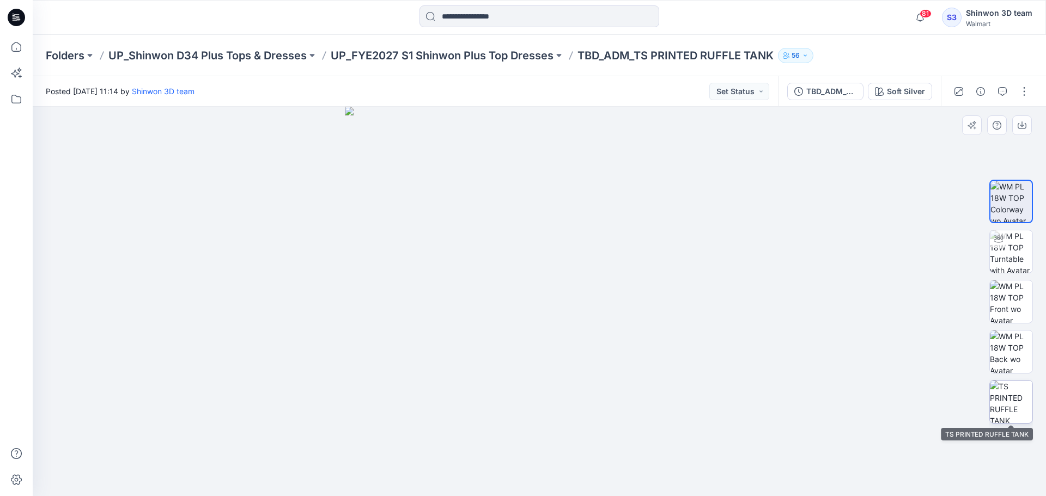
click at [1015, 390] on img at bounding box center [1011, 402] width 43 height 43
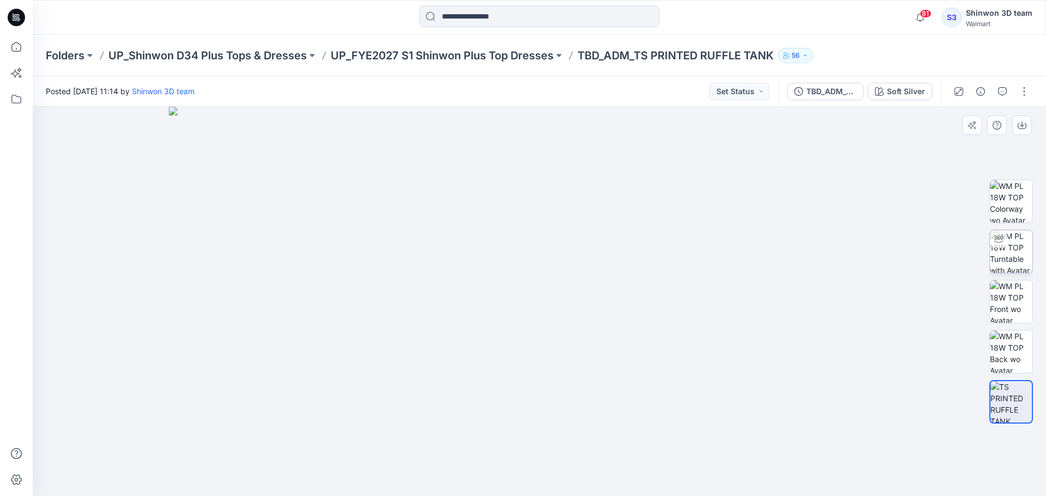
click at [1007, 242] on div at bounding box center [998, 238] width 17 height 17
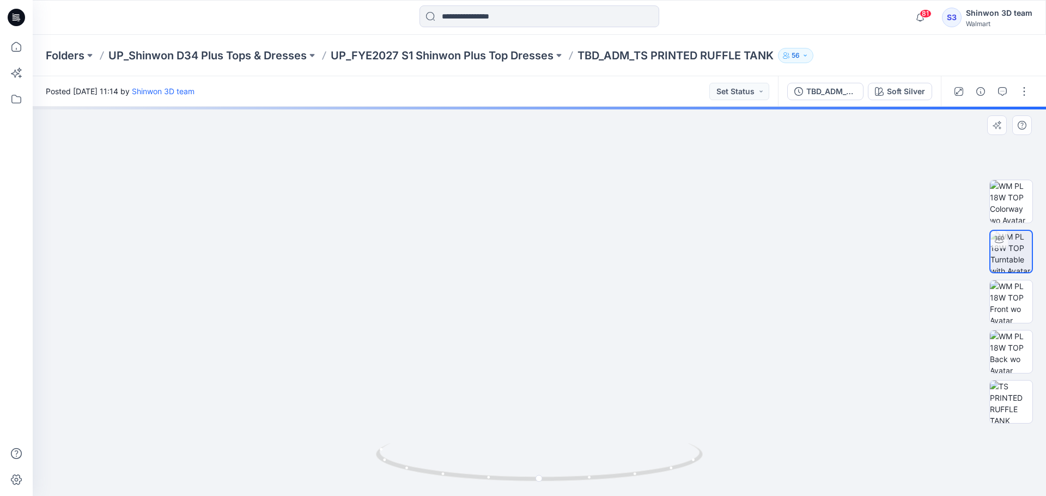
drag, startPoint x: 578, startPoint y: 197, endPoint x: 550, endPoint y: 381, distance: 186.3
click at [550, 384] on img at bounding box center [540, 265] width 912 height 461
drag, startPoint x: 586, startPoint y: 277, endPoint x: 582, endPoint y: 305, distance: 27.5
click at [582, 305] on img at bounding box center [540, 221] width 1538 height 549
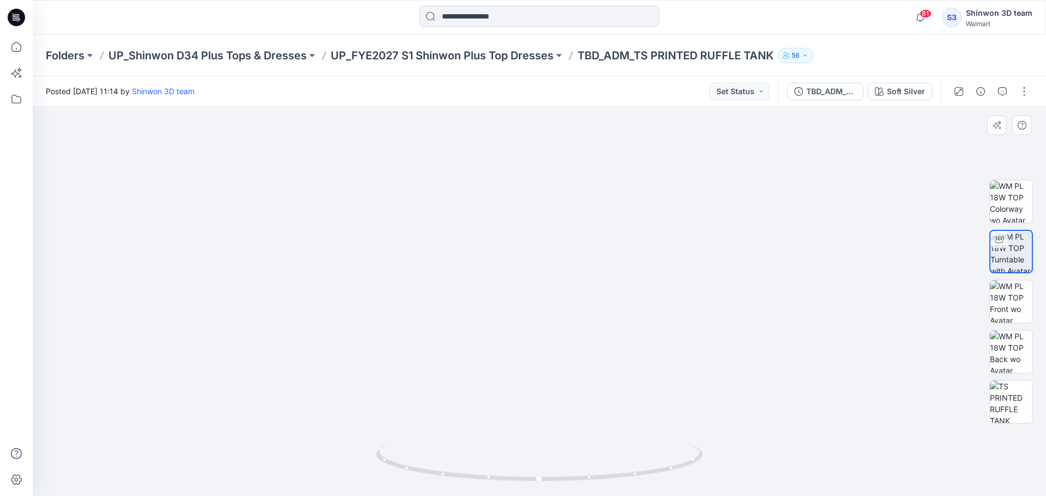
click at [573, 315] on img at bounding box center [534, 227] width 1538 height 538
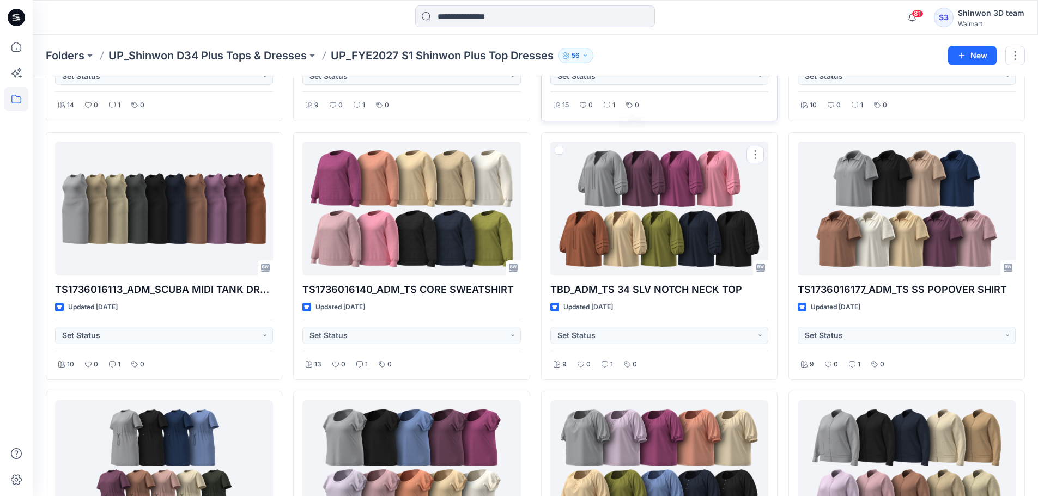
scroll to position [218, 0]
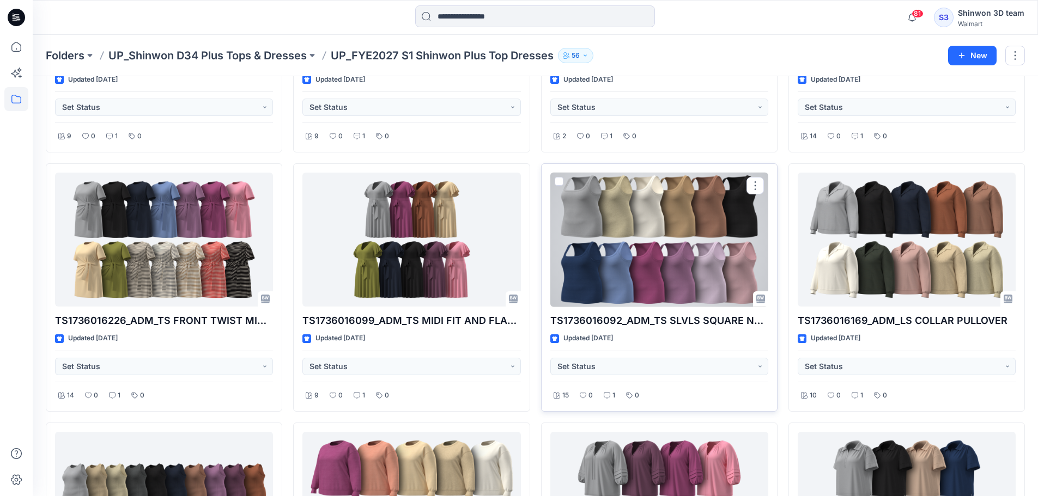
click at [691, 256] on div at bounding box center [659, 240] width 218 height 135
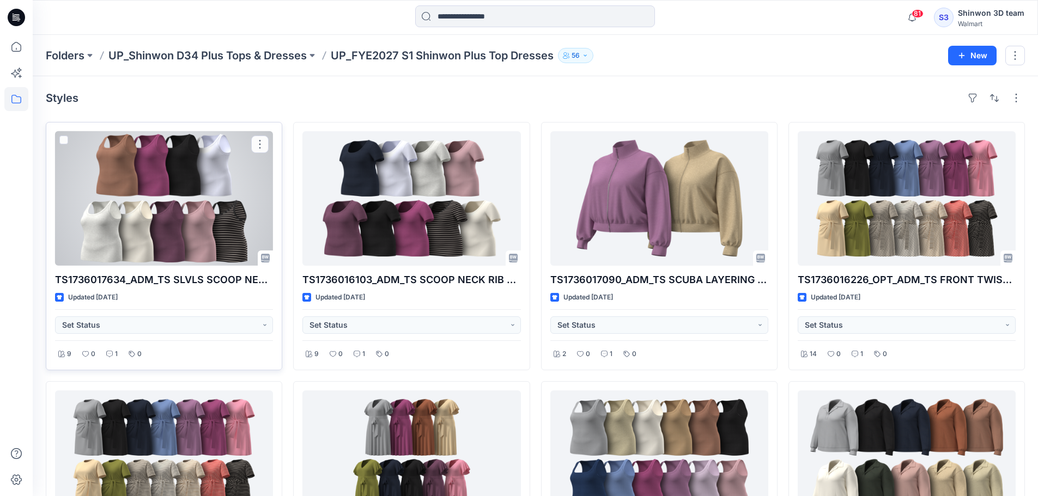
click at [180, 215] on div at bounding box center [164, 198] width 218 height 135
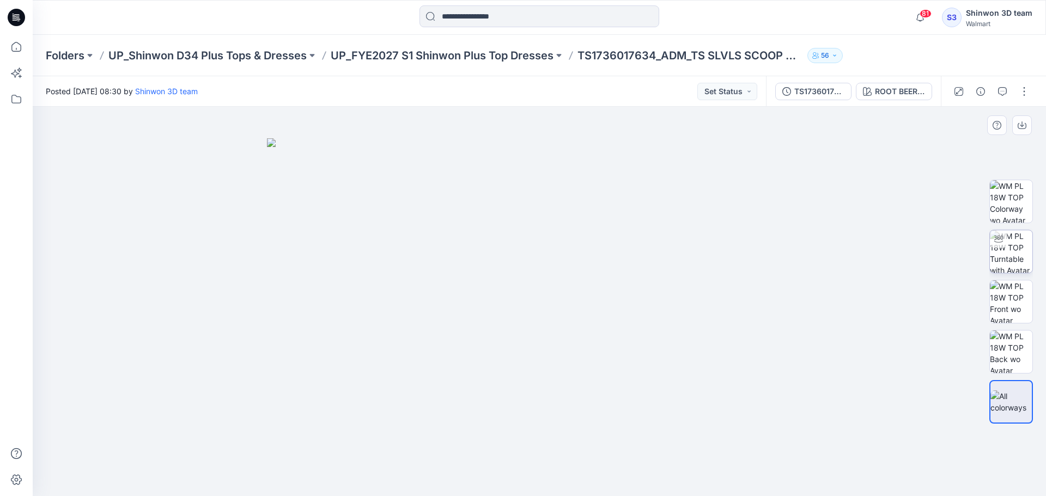
click at [1008, 249] on img at bounding box center [1011, 251] width 43 height 43
drag, startPoint x: 555, startPoint y: 213, endPoint x: 534, endPoint y: 382, distance: 170.2
click at [534, 383] on img at bounding box center [540, 173] width 912 height 648
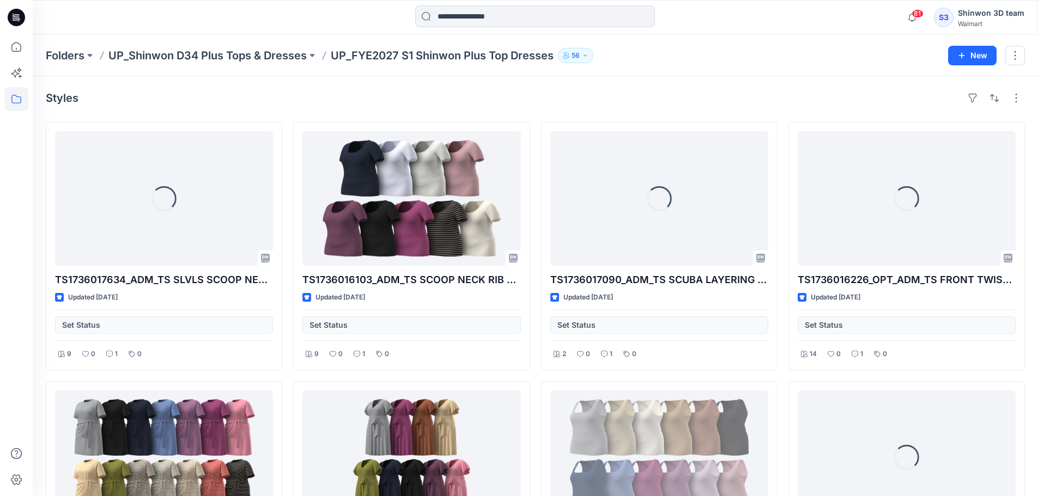
click at [290, 46] on div "Folders UP_Shinwon D34 Plus Tops & Dresses UP_FYE2027 S1 Shinwon Plus Top Dress…" at bounding box center [535, 55] width 1005 height 41
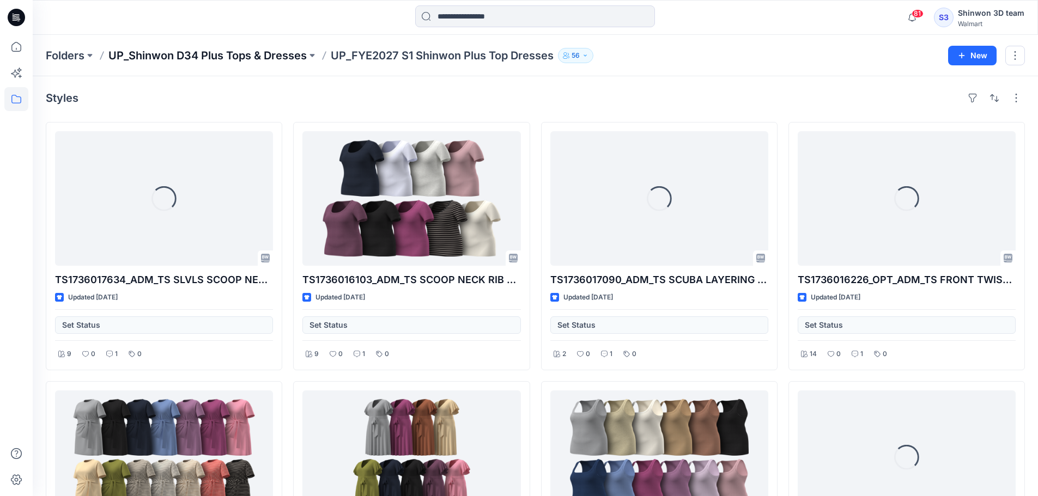
click at [278, 57] on p "UP_Shinwon D34 Plus Tops & Dresses" at bounding box center [207, 55] width 198 height 15
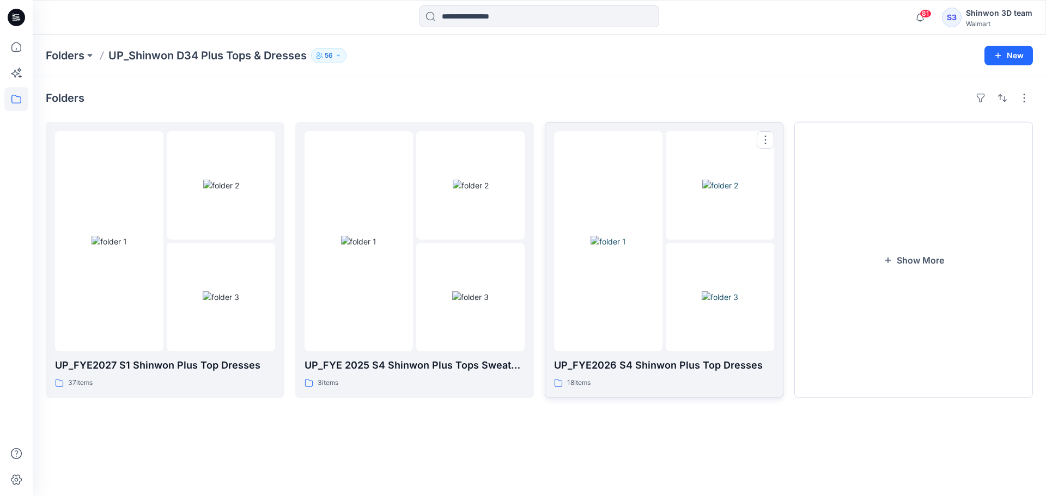
click at [585, 385] on p "18 items" at bounding box center [578, 383] width 23 height 11
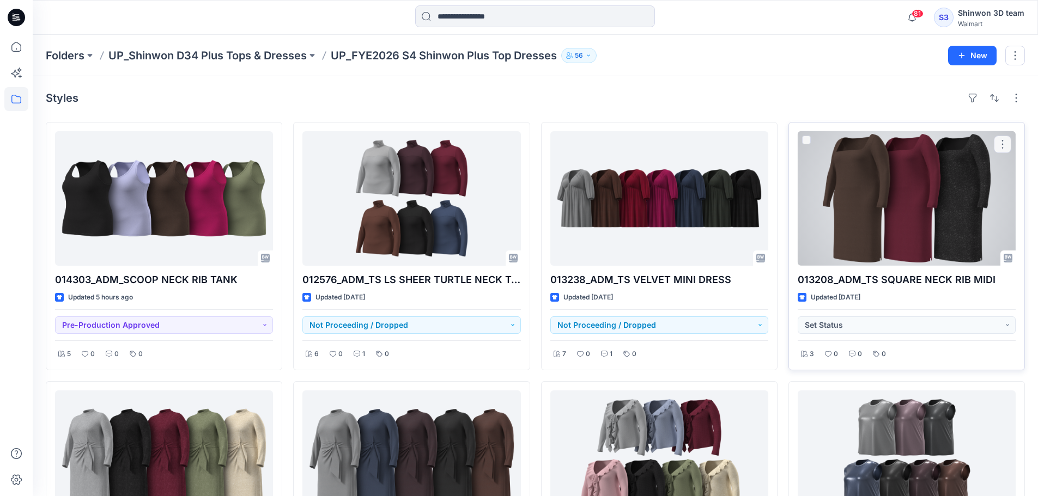
click at [869, 197] on div at bounding box center [907, 198] width 218 height 135
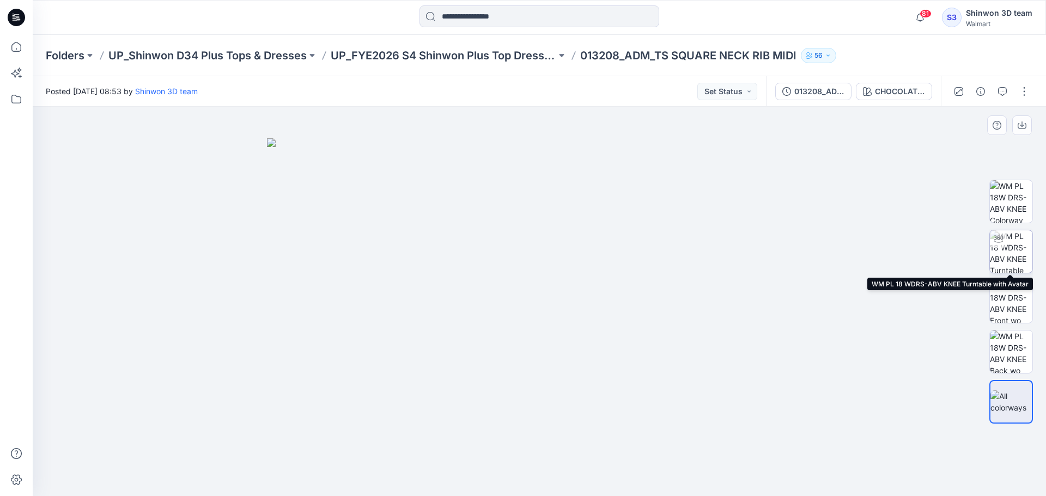
click at [1018, 252] on img at bounding box center [1011, 251] width 43 height 43
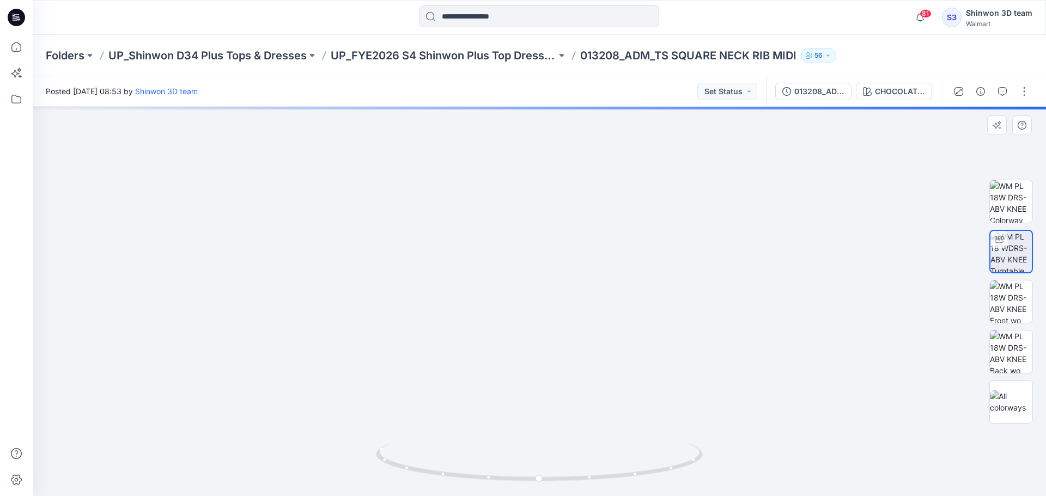
drag, startPoint x: 561, startPoint y: 306, endPoint x: 545, endPoint y: 398, distance: 94.1
click at [549, 405] on img at bounding box center [532, 149] width 1225 height 695
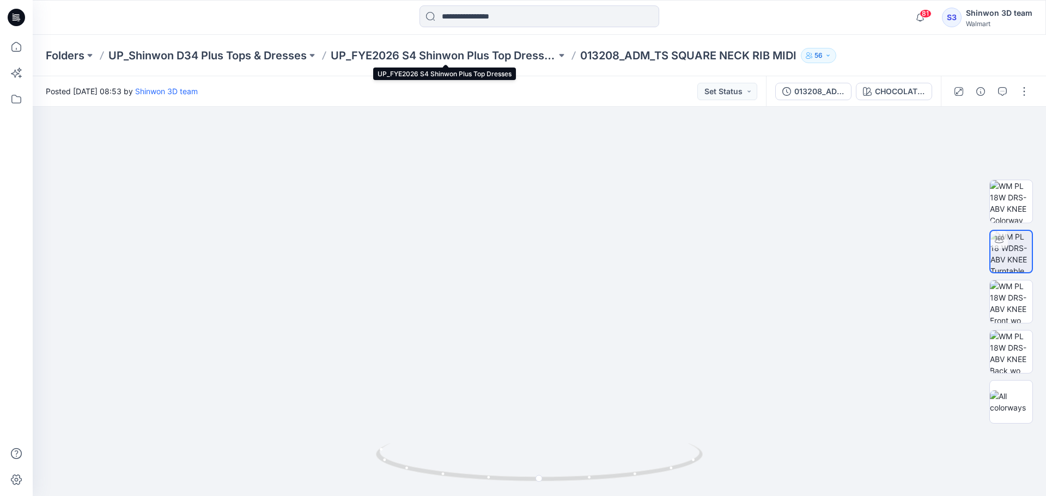
click at [289, 44] on div "Folders UP_Shinwon D34 Plus Tops & Dresses UP_FYE2026 S4 Shinwon Plus Top Dress…" at bounding box center [540, 55] width 1014 height 41
click at [271, 51] on p "UP_Shinwon D34 Plus Tops & Dresses" at bounding box center [207, 55] width 198 height 15
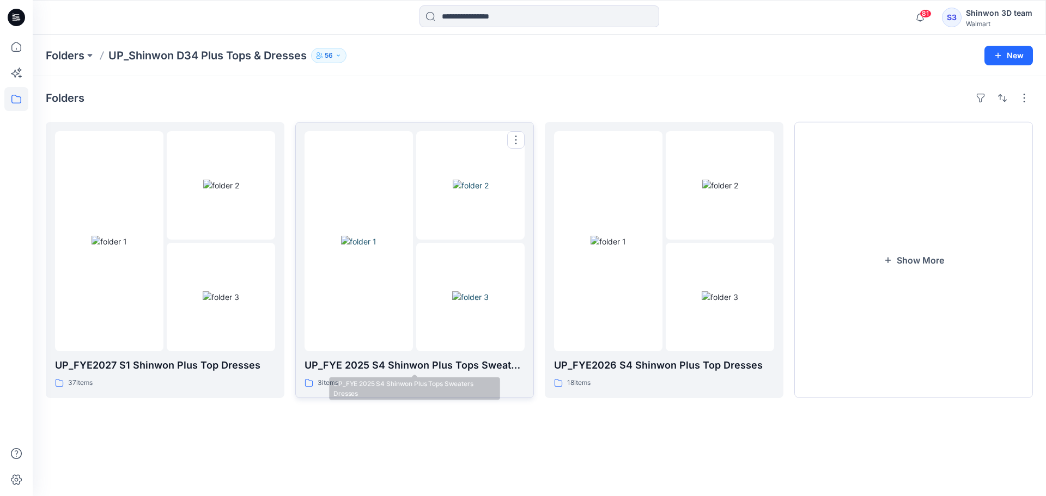
click at [491, 369] on p "UP_FYE 2025 S4 Shinwon Plus Tops Sweaters Dresses" at bounding box center [415, 365] width 220 height 15
click at [902, 339] on button "Show More" at bounding box center [913, 260] width 239 height 276
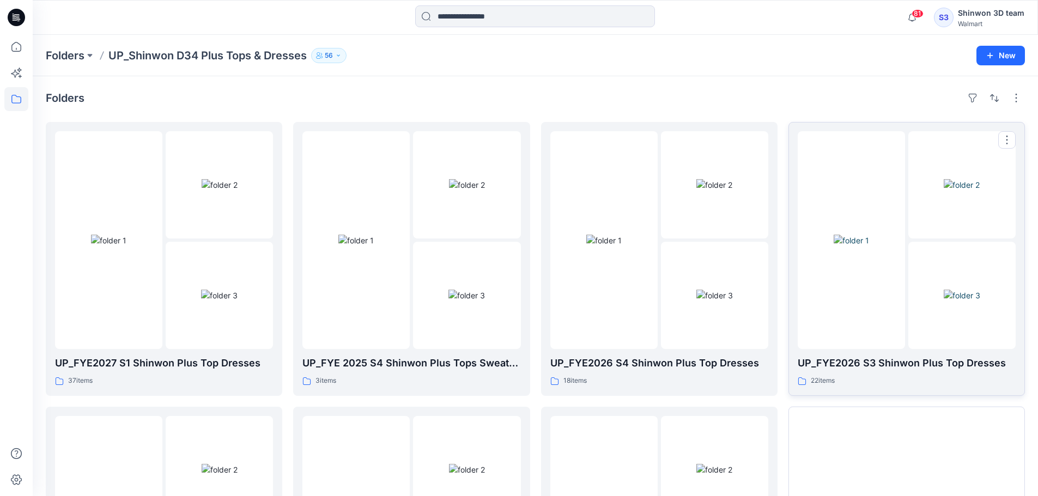
click at [865, 377] on div "22 items" at bounding box center [907, 380] width 218 height 11
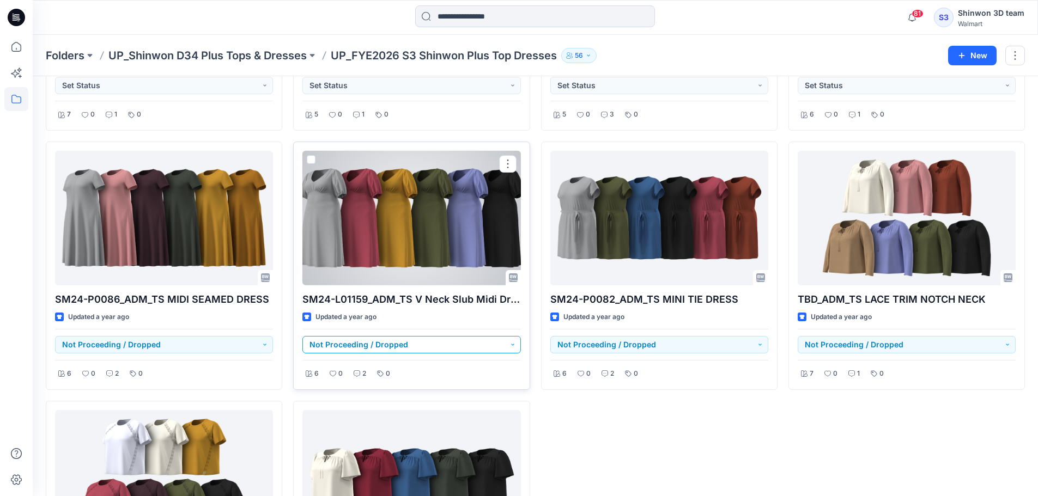
scroll to position [1184, 0]
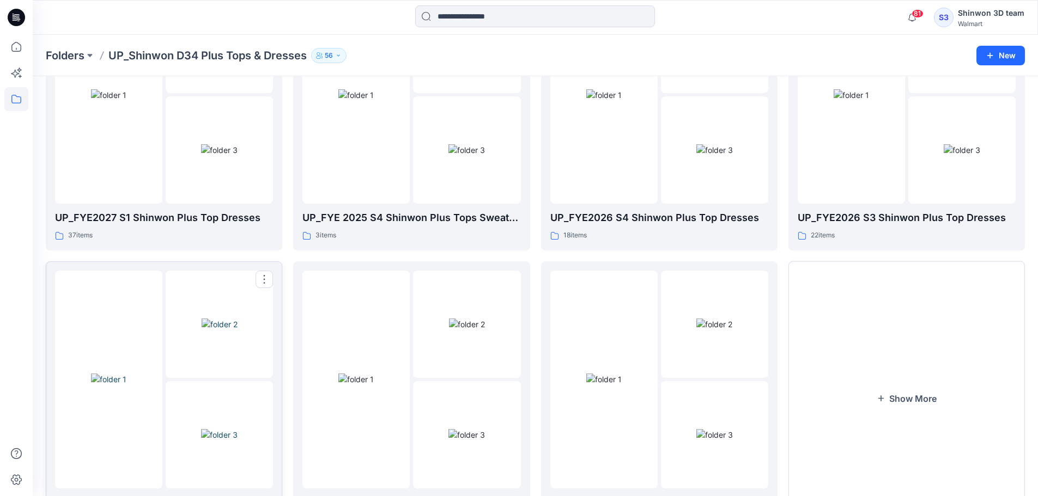
scroll to position [215, 0]
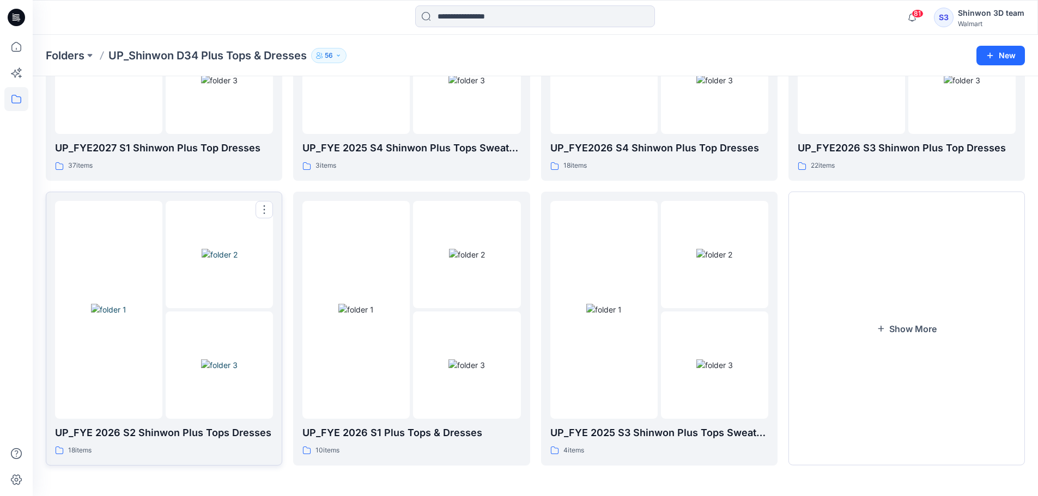
click at [134, 229] on div at bounding box center [108, 310] width 107 height 218
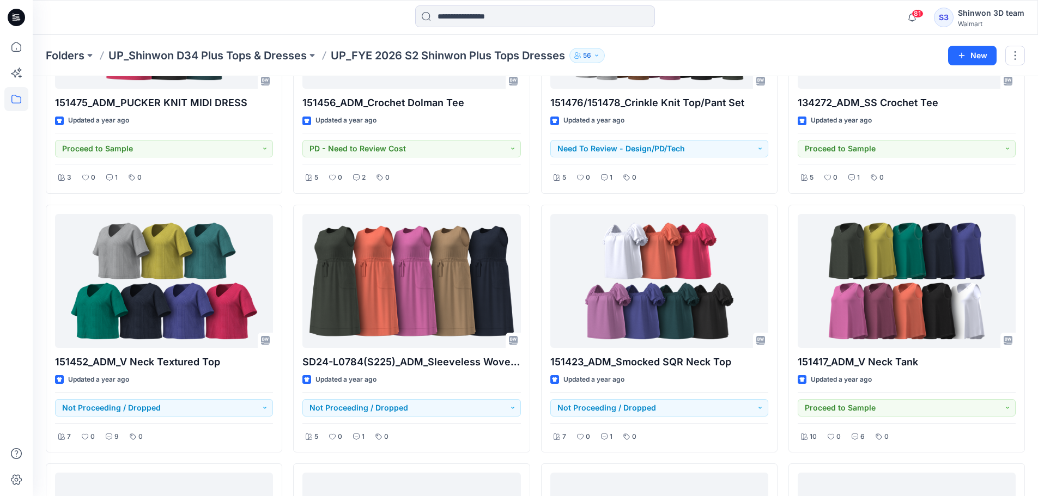
scroll to position [654, 0]
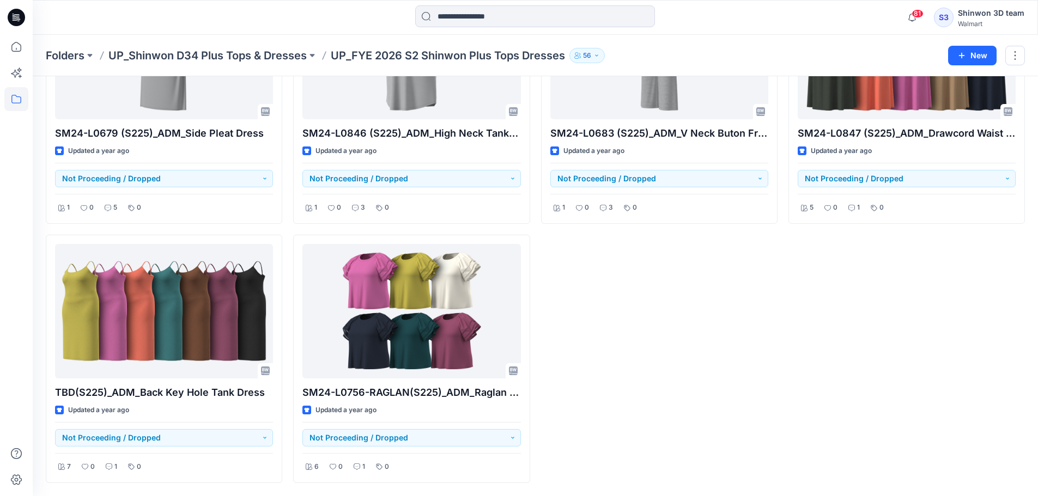
scroll to position [215, 0]
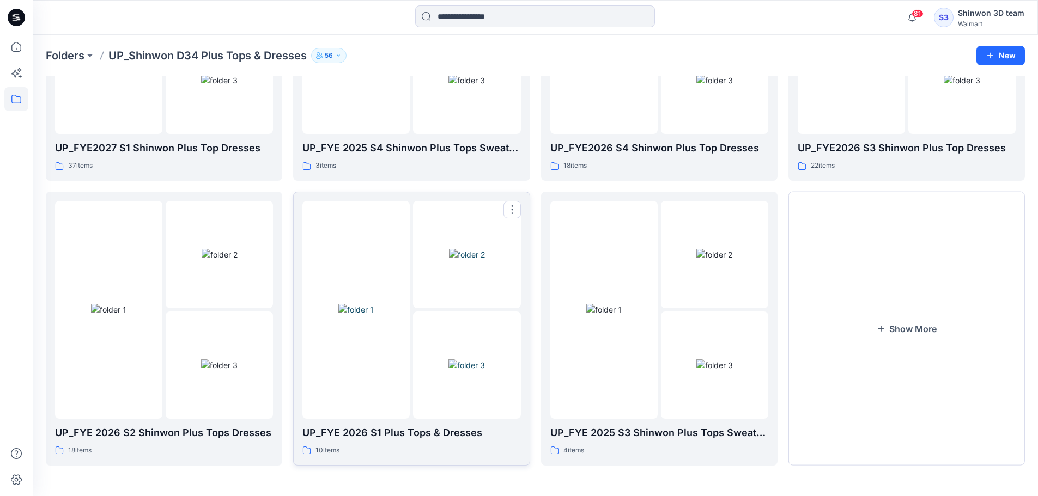
click at [477, 360] on img at bounding box center [466, 365] width 37 height 11
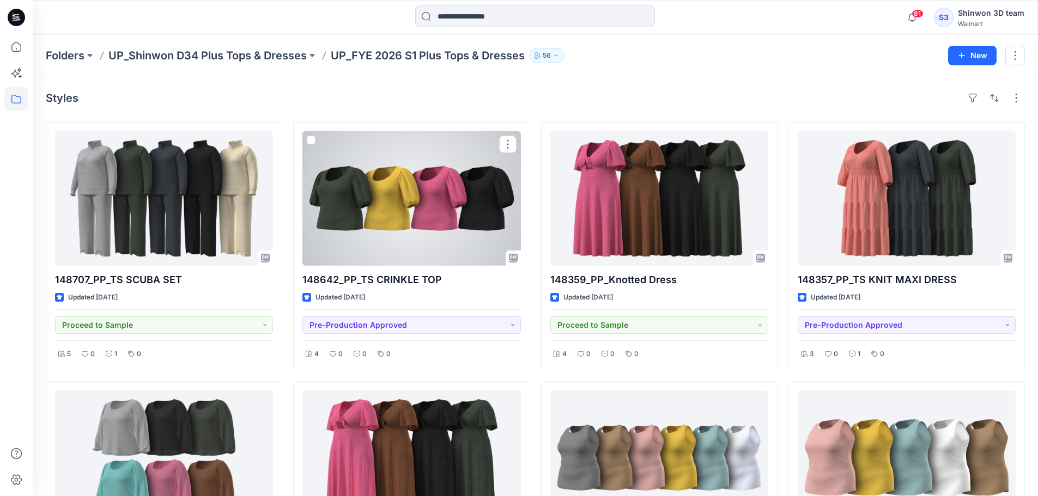
click at [460, 182] on div at bounding box center [411, 198] width 218 height 135
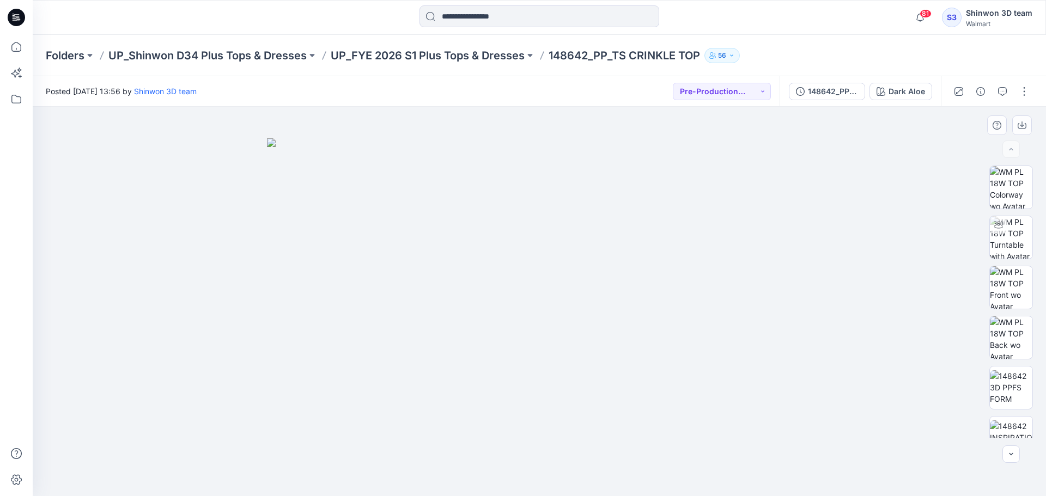
click at [457, 315] on img at bounding box center [539, 317] width 545 height 359
click at [1016, 227] on img at bounding box center [1011, 237] width 43 height 43
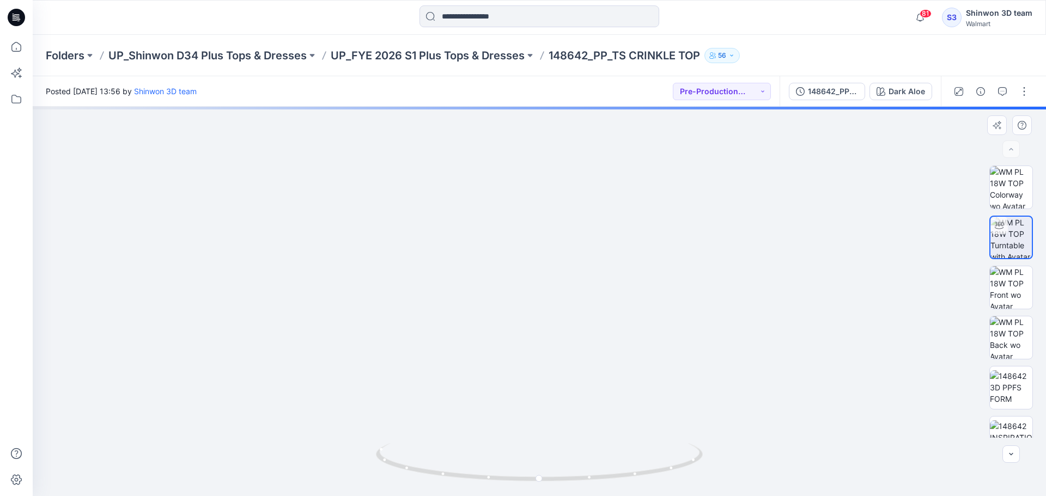
drag, startPoint x: 565, startPoint y: 187, endPoint x: 542, endPoint y: 428, distance: 241.9
click at [523, 454] on div at bounding box center [540, 302] width 1014 height 390
drag, startPoint x: 527, startPoint y: 416, endPoint x: 471, endPoint y: 319, distance: 111.6
click at [510, 319] on img at bounding box center [408, 192] width 1329 height 607
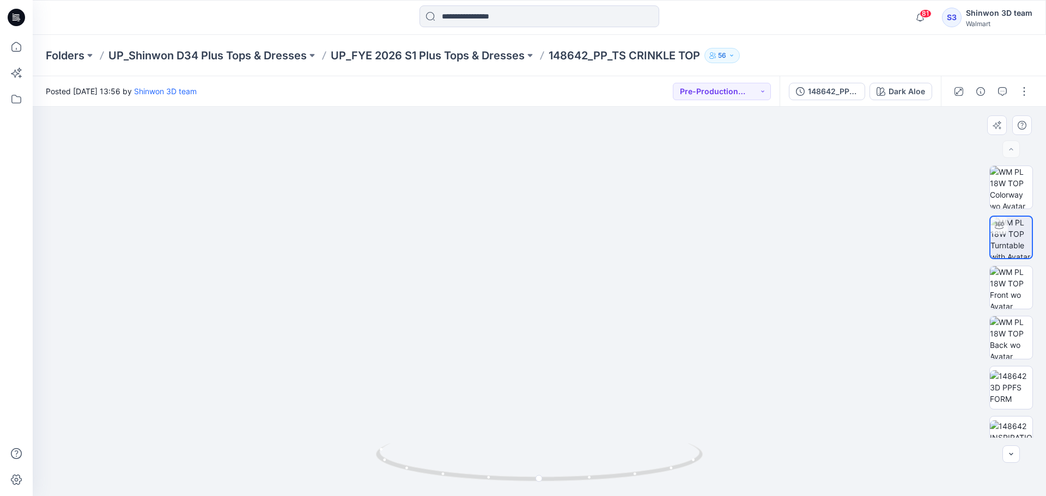
click at [568, 253] on img at bounding box center [394, 189] width 1329 height 613
click at [798, 265] on img at bounding box center [394, 189] width 1329 height 613
drag, startPoint x: 460, startPoint y: 305, endPoint x: 471, endPoint y: 301, distance: 11.5
click at [470, 300] on img at bounding box center [392, 150] width 1329 height 691
click at [1027, 397] on img at bounding box center [1011, 388] width 43 height 34
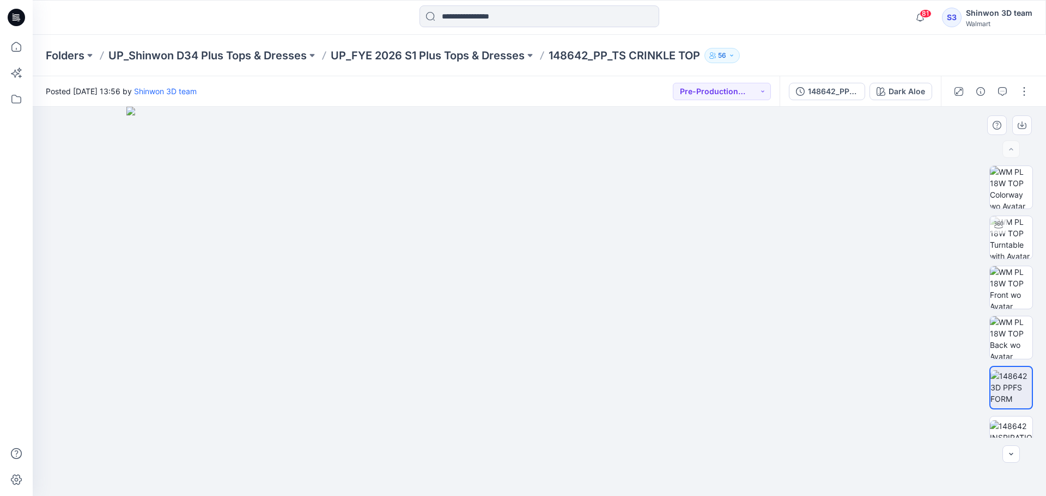
drag, startPoint x: 668, startPoint y: 138, endPoint x: 607, endPoint y: 398, distance: 266.9
click at [619, 423] on img at bounding box center [539, 302] width 826 height 390
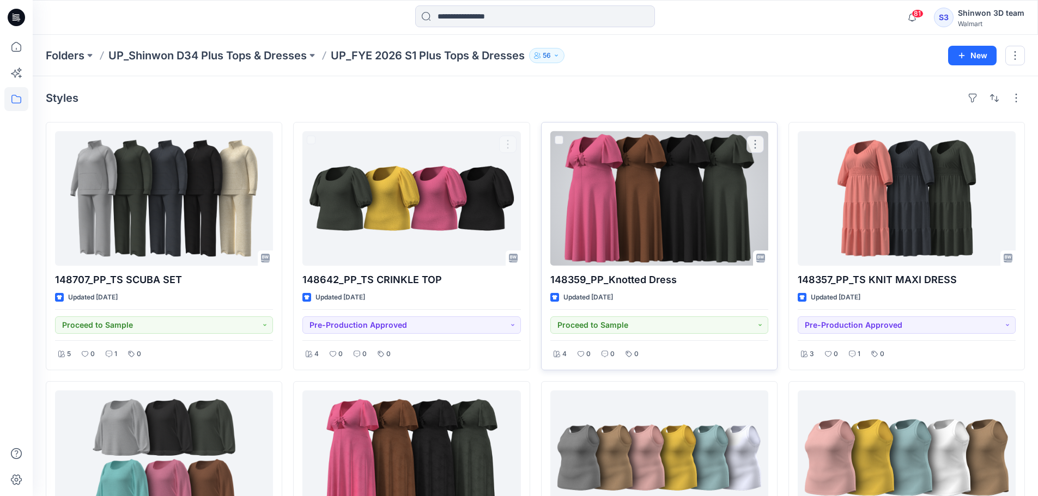
click at [656, 142] on div at bounding box center [659, 198] width 218 height 135
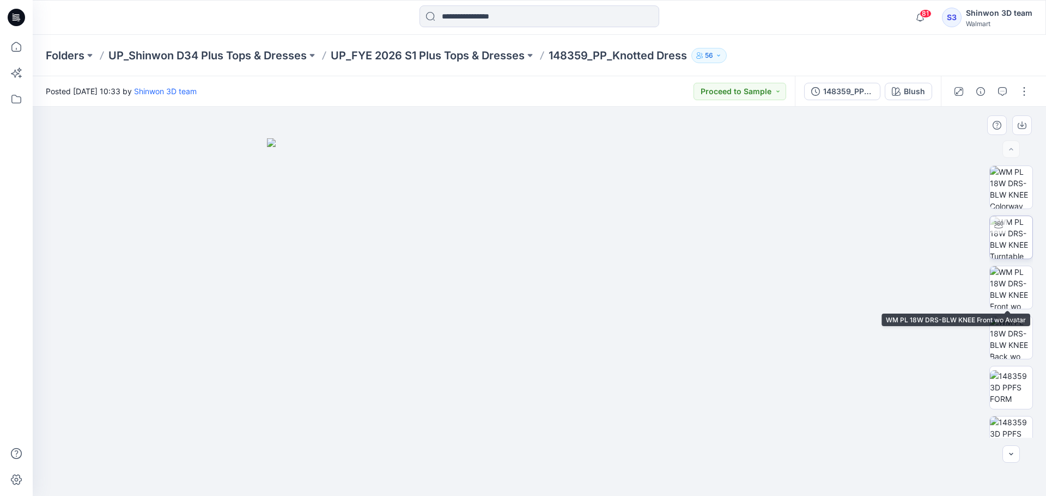
click at [1025, 239] on img at bounding box center [1011, 237] width 43 height 43
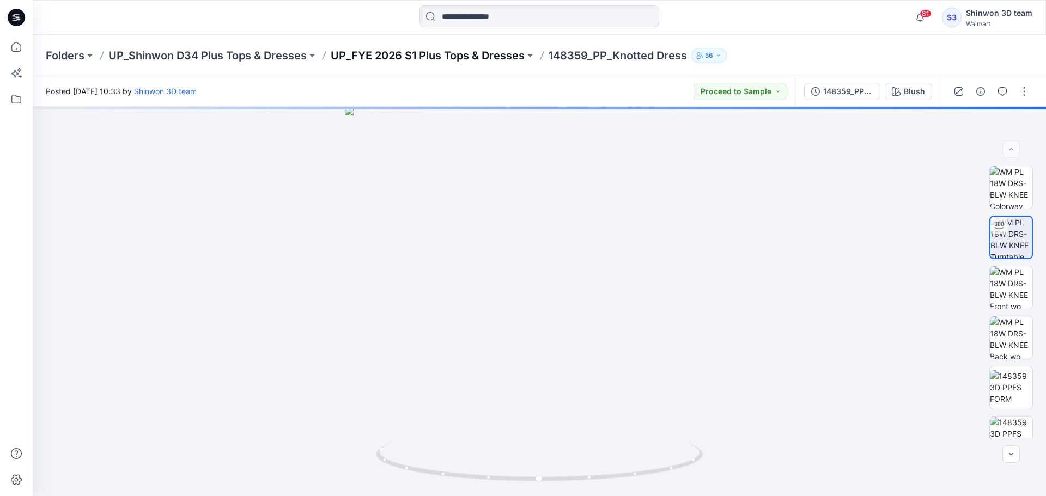
click at [373, 53] on p "UP_FYE 2026 S1 Plus Tops & Dresses" at bounding box center [428, 55] width 194 height 15
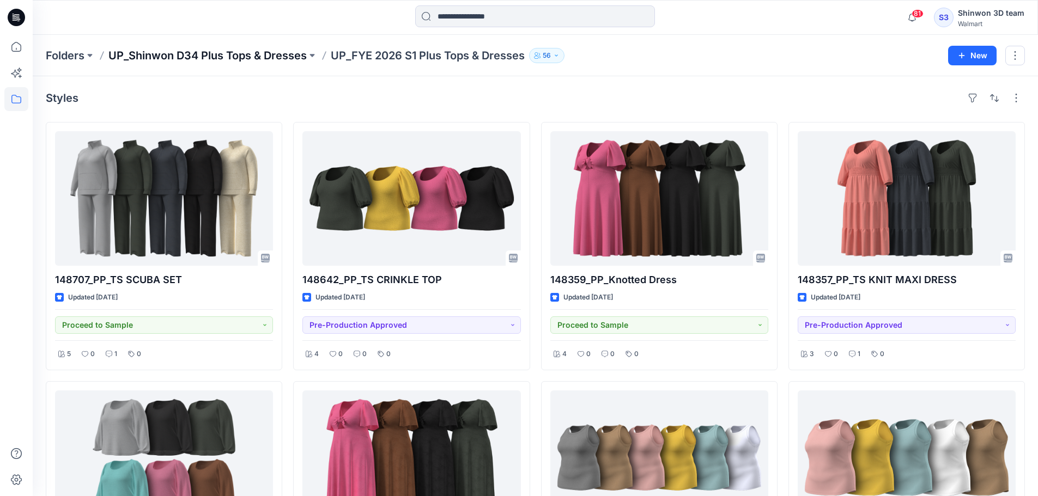
click at [288, 57] on p "UP_Shinwon D34 Plus Tops & Dresses" at bounding box center [207, 55] width 198 height 15
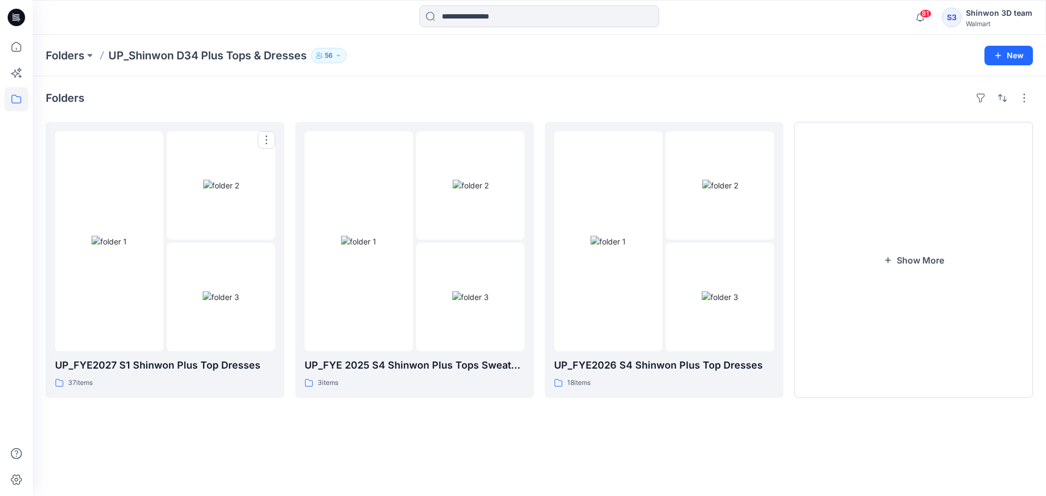
click at [226, 382] on div "37 items" at bounding box center [165, 383] width 220 height 11
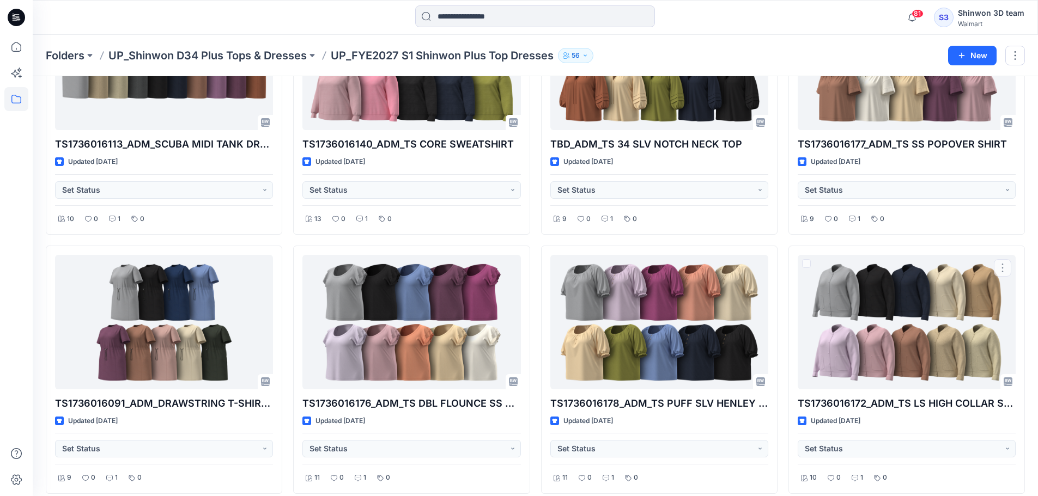
scroll to position [581, 0]
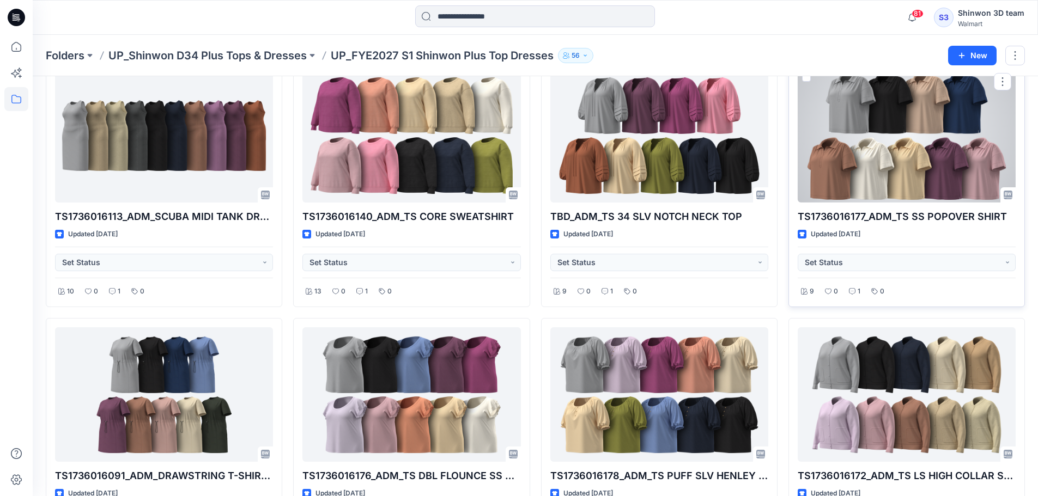
click at [902, 169] on div at bounding box center [907, 136] width 218 height 135
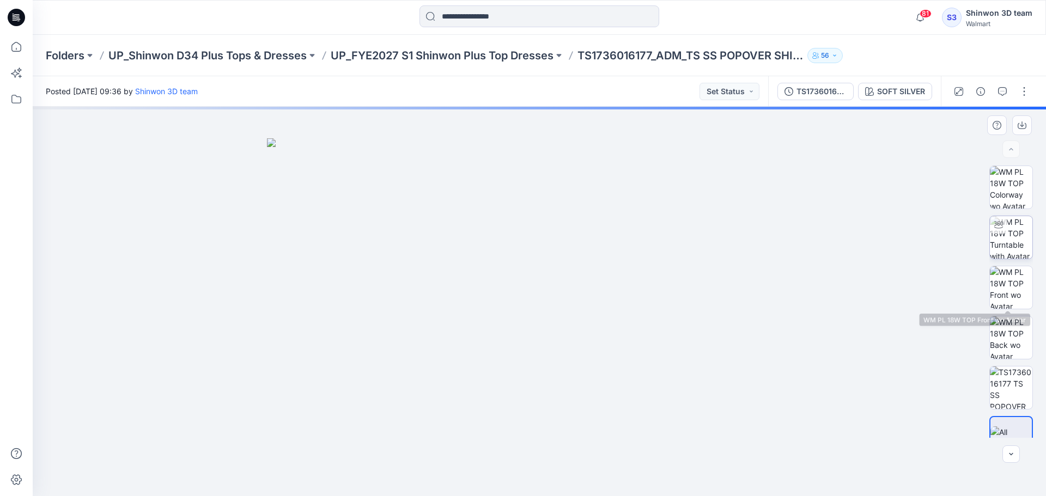
click at [1017, 238] on img at bounding box center [1011, 237] width 43 height 43
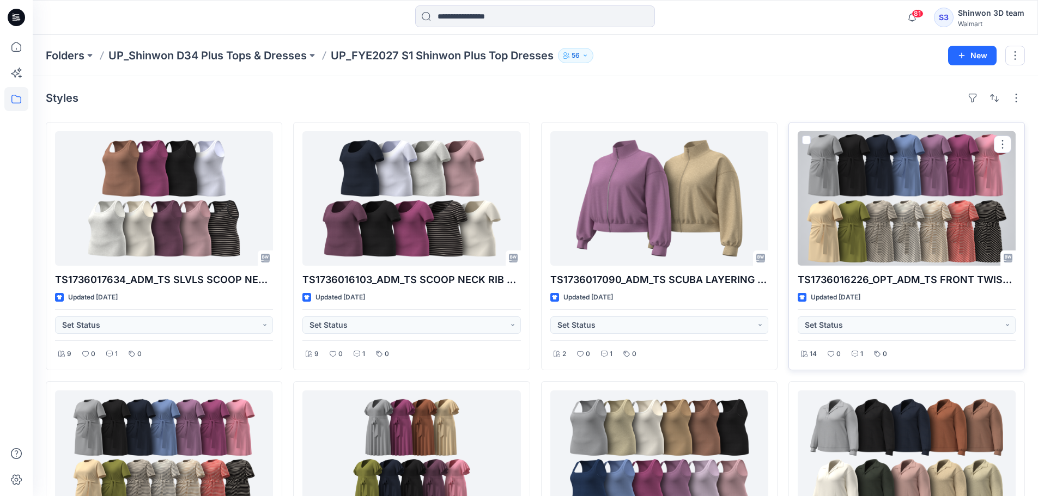
click at [848, 217] on div at bounding box center [907, 198] width 218 height 135
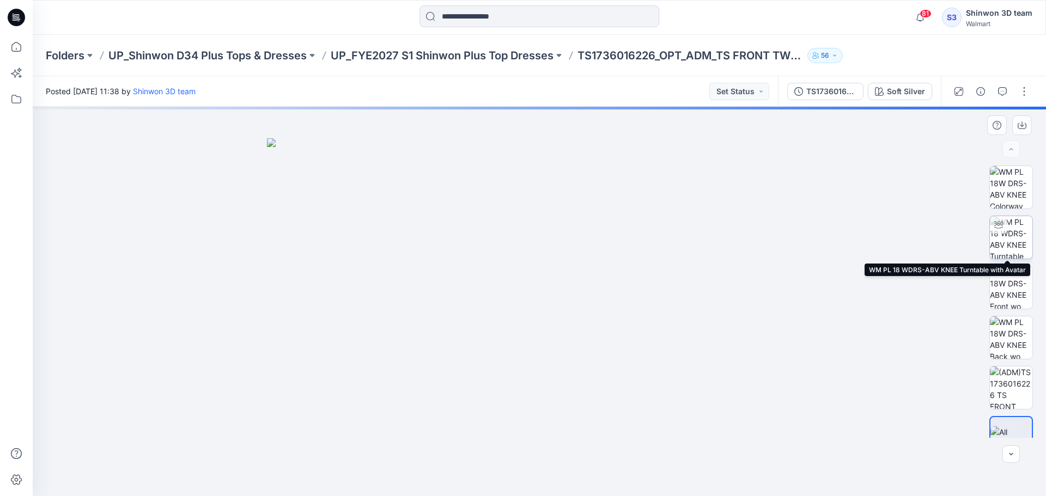
click at [1016, 232] on img at bounding box center [1011, 237] width 43 height 43
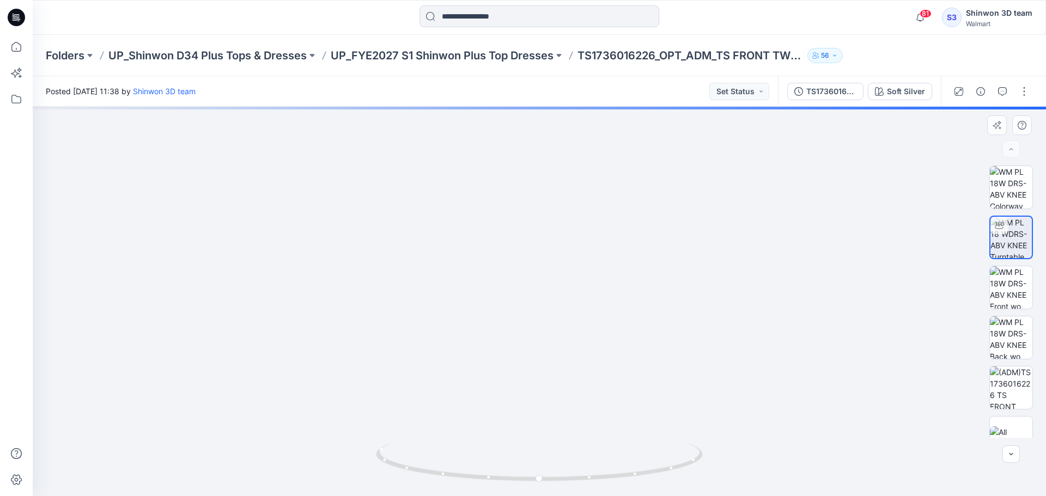
drag, startPoint x: 573, startPoint y: 269, endPoint x: 561, endPoint y: 327, distance: 58.9
click at [560, 327] on img at bounding box center [539, 209] width 807 height 573
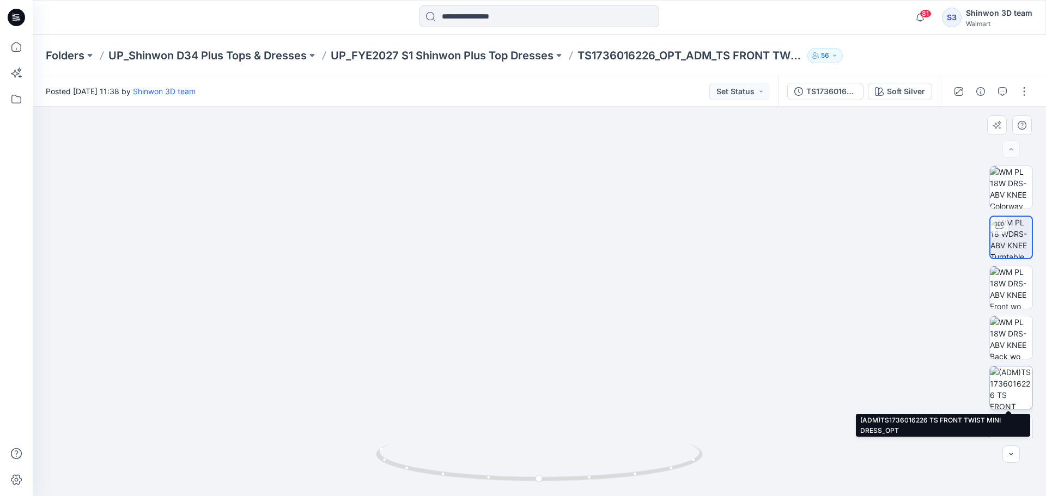
click at [1012, 385] on img at bounding box center [1011, 388] width 43 height 43
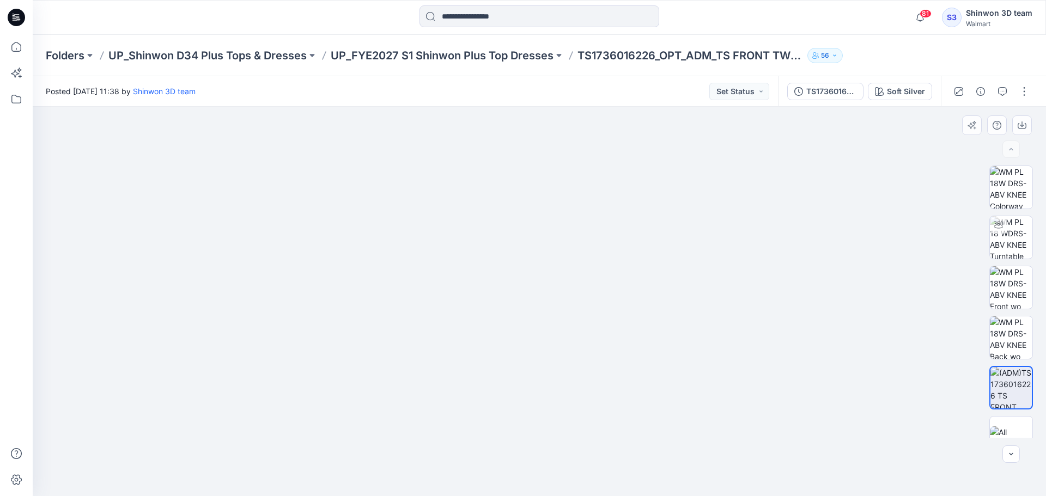
drag, startPoint x: 337, startPoint y: 421, endPoint x: 332, endPoint y: 366, distance: 55.8
click at [332, 366] on img at bounding box center [539, 260] width 627 height 472
click at [1006, 192] on img at bounding box center [1011, 187] width 43 height 43
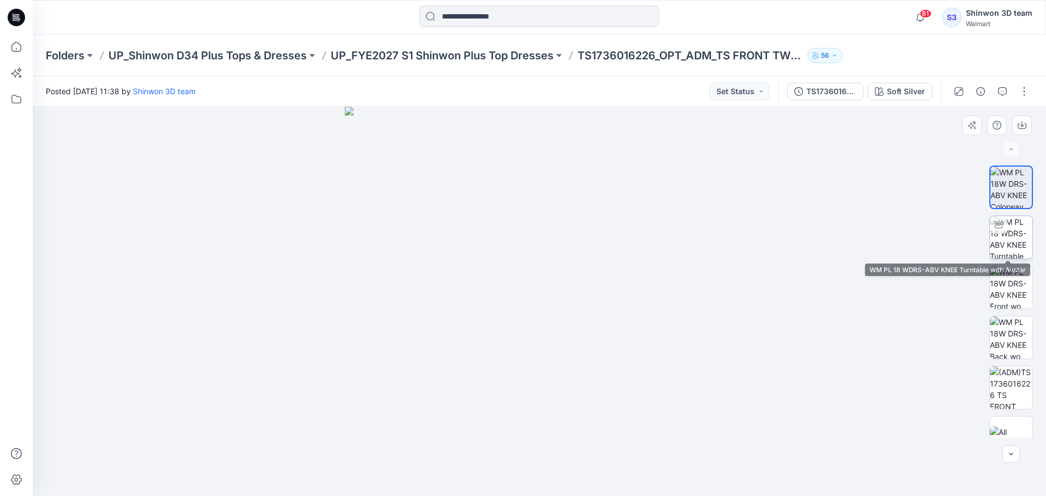
click at [1020, 238] on img at bounding box center [1011, 237] width 43 height 43
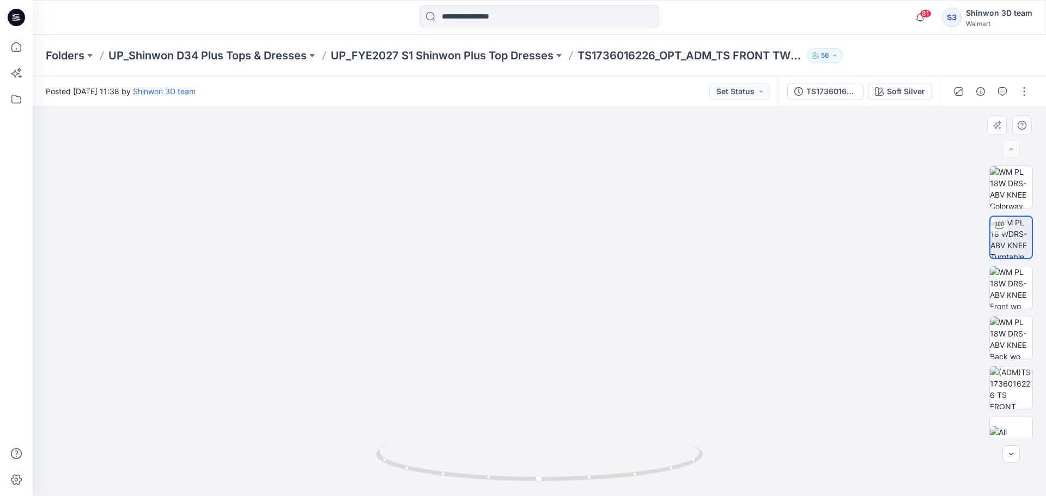
drag, startPoint x: 544, startPoint y: 212, endPoint x: 408, endPoint y: 384, distance: 219.1
click at [514, 392] on img at bounding box center [510, 186] width 1225 height 621
click at [1010, 383] on img at bounding box center [1011, 388] width 43 height 43
drag, startPoint x: 320, startPoint y: 429, endPoint x: 335, endPoint y: 428, distance: 14.8
click at [332, 332] on img at bounding box center [539, 260] width 627 height 472
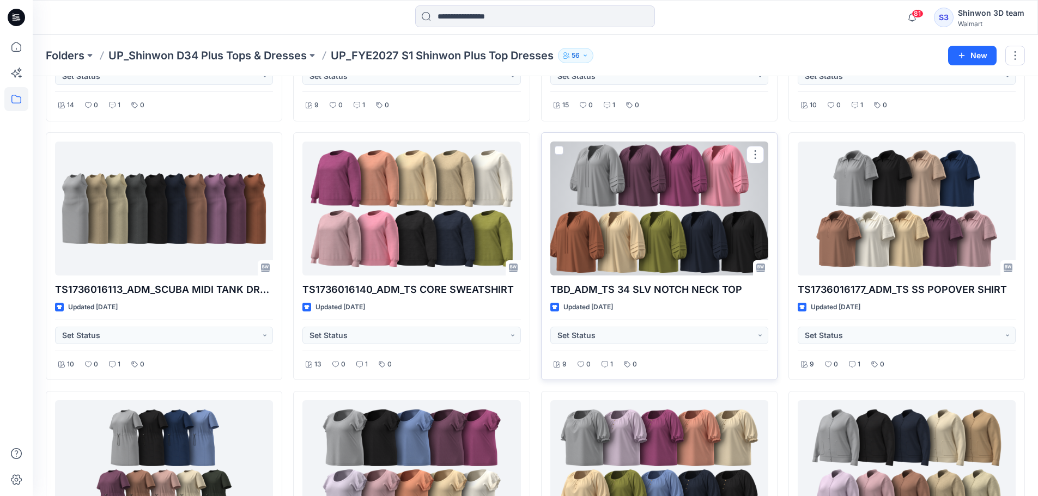
scroll to position [872, 0]
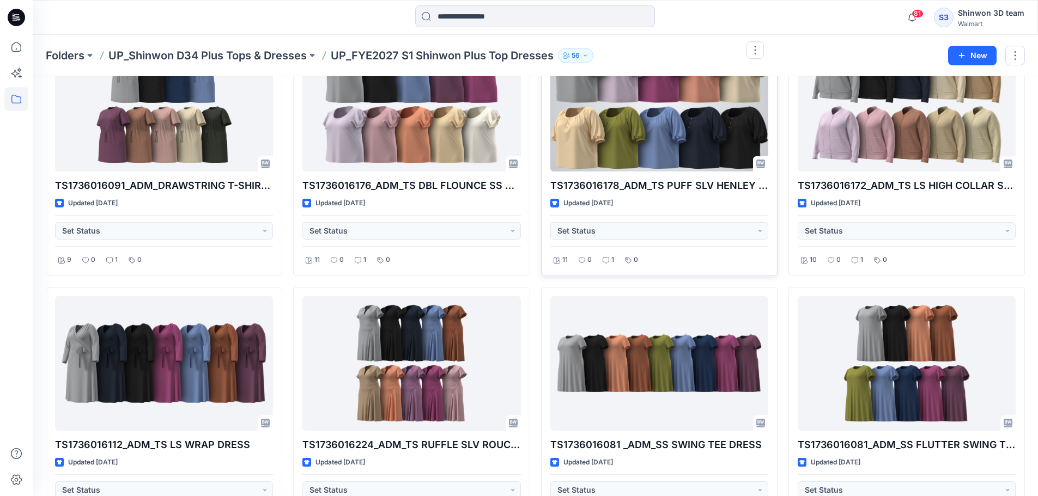
click at [643, 149] on div at bounding box center [659, 104] width 218 height 135
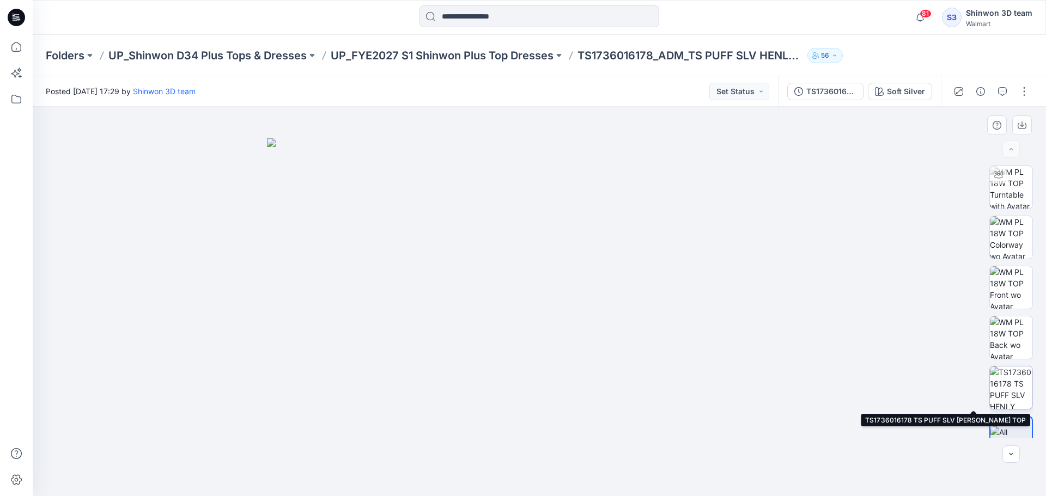
click at [1011, 384] on img at bounding box center [1011, 388] width 43 height 43
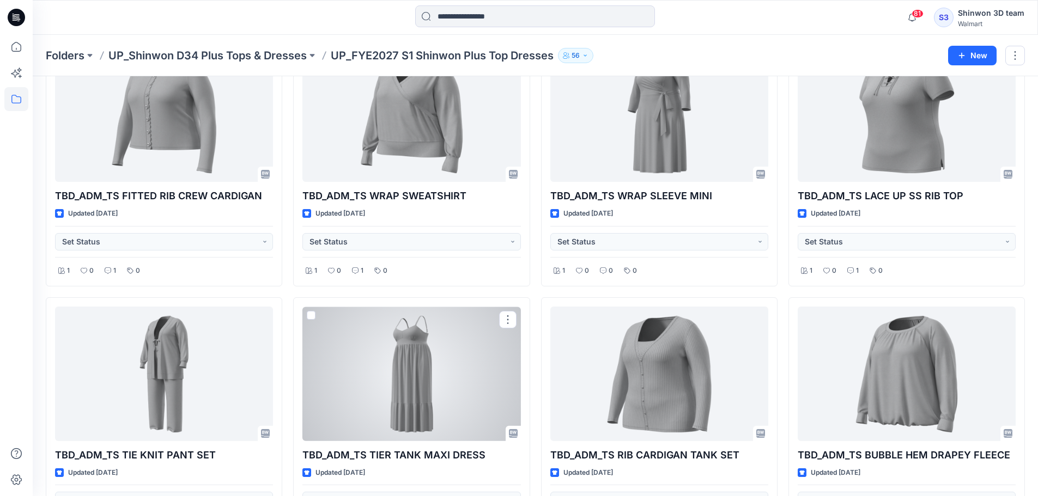
scroll to position [2148, 0]
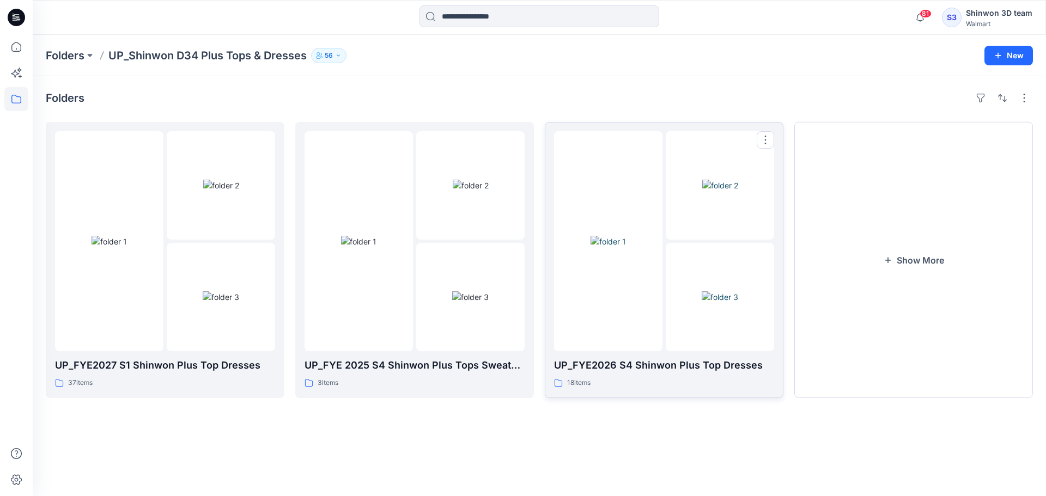
click at [626, 247] on img at bounding box center [608, 241] width 35 height 11
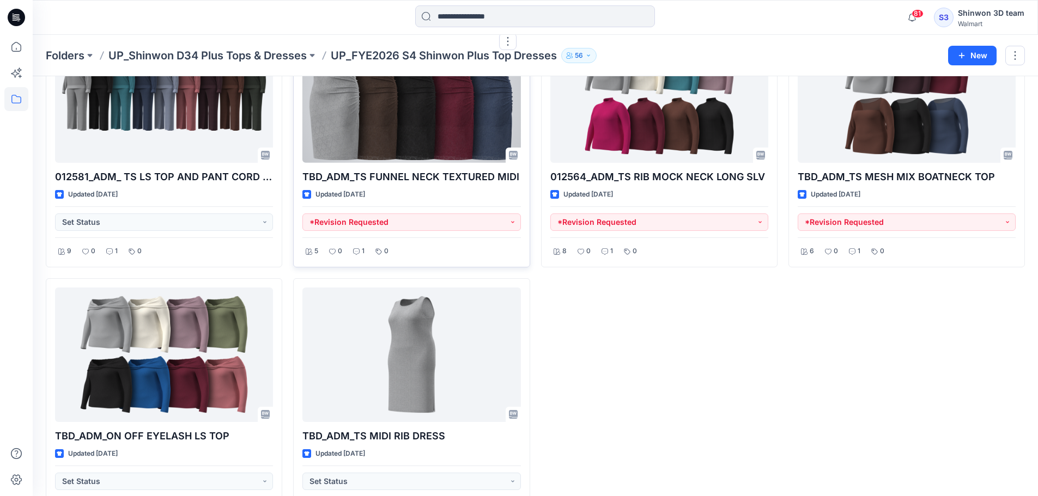
scroll to position [924, 0]
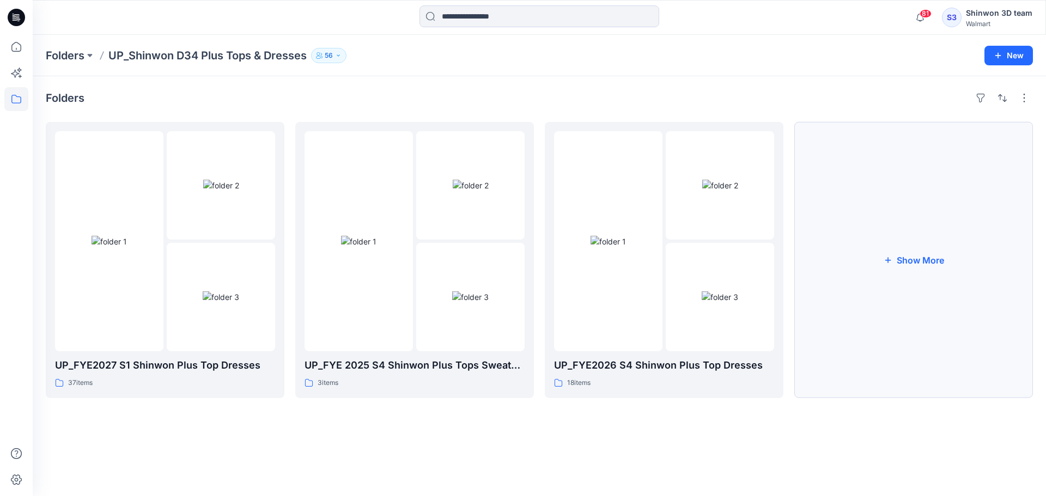
click at [873, 330] on button "Show More" at bounding box center [913, 260] width 239 height 276
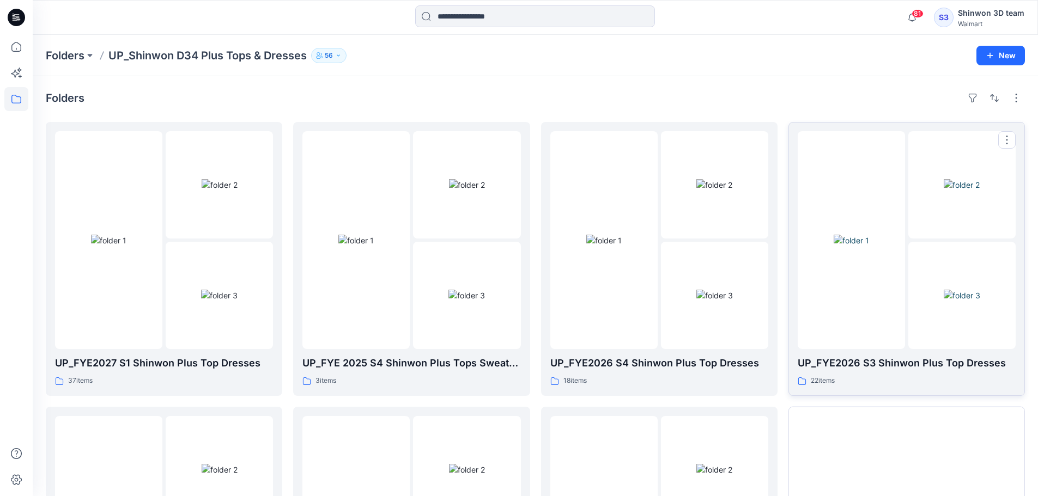
click at [901, 378] on div "22 items" at bounding box center [907, 380] width 218 height 11
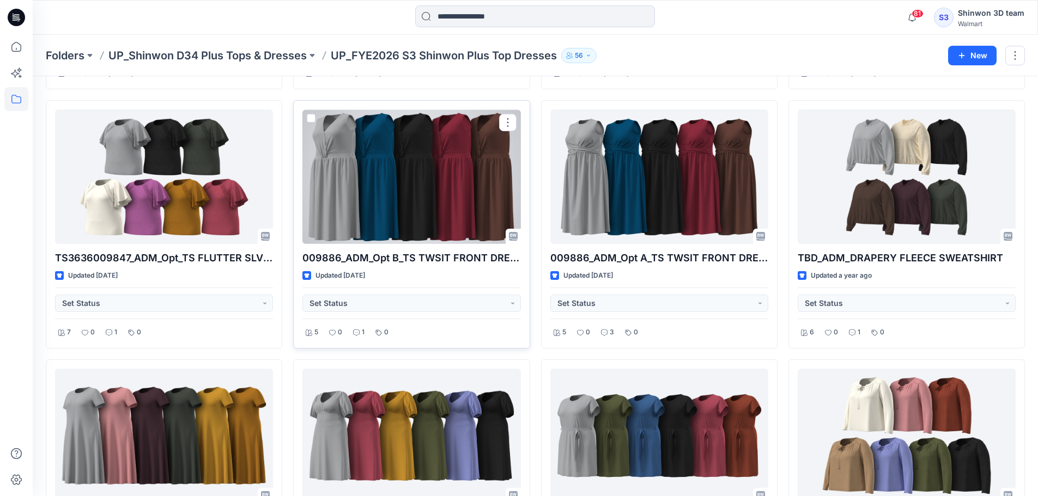
scroll to position [654, 0]
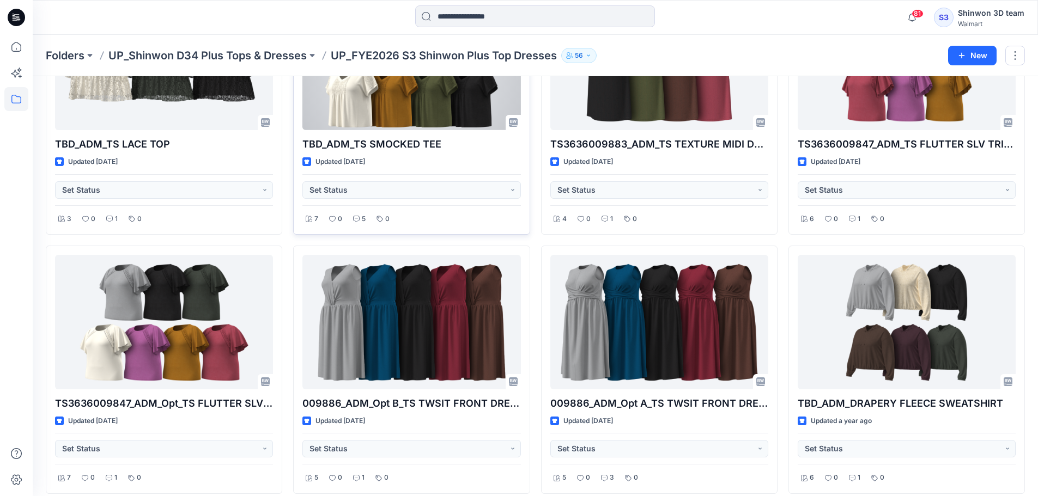
click at [468, 122] on div at bounding box center [411, 63] width 218 height 135
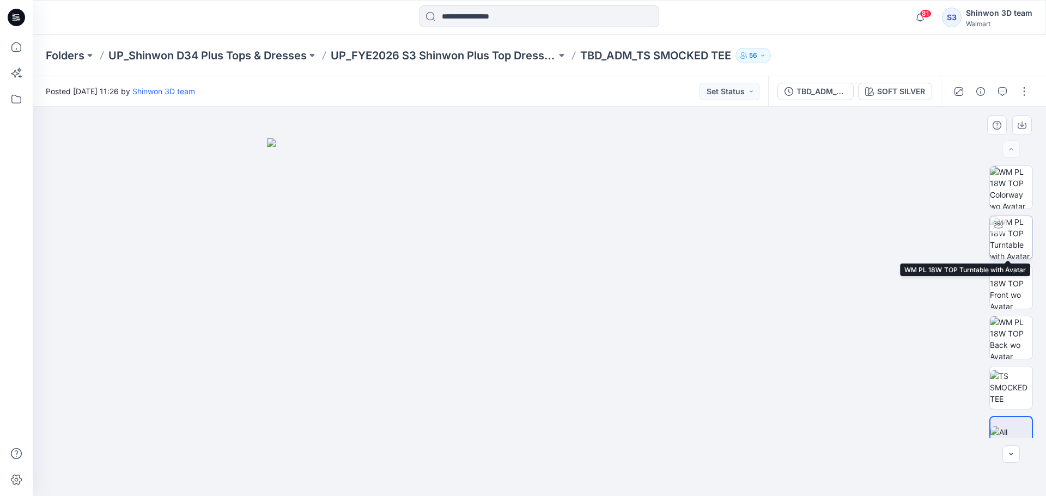
click at [1010, 235] on img at bounding box center [1011, 237] width 43 height 43
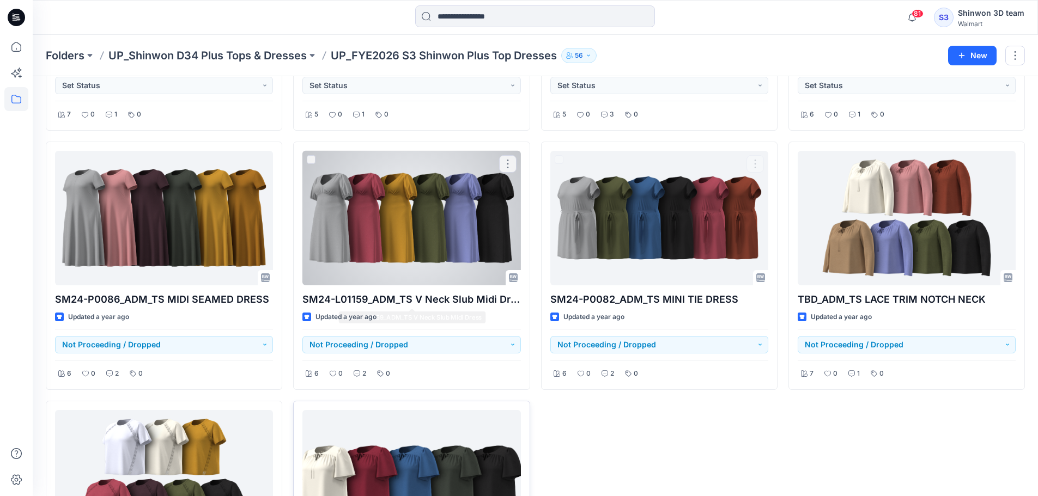
scroll to position [1184, 0]
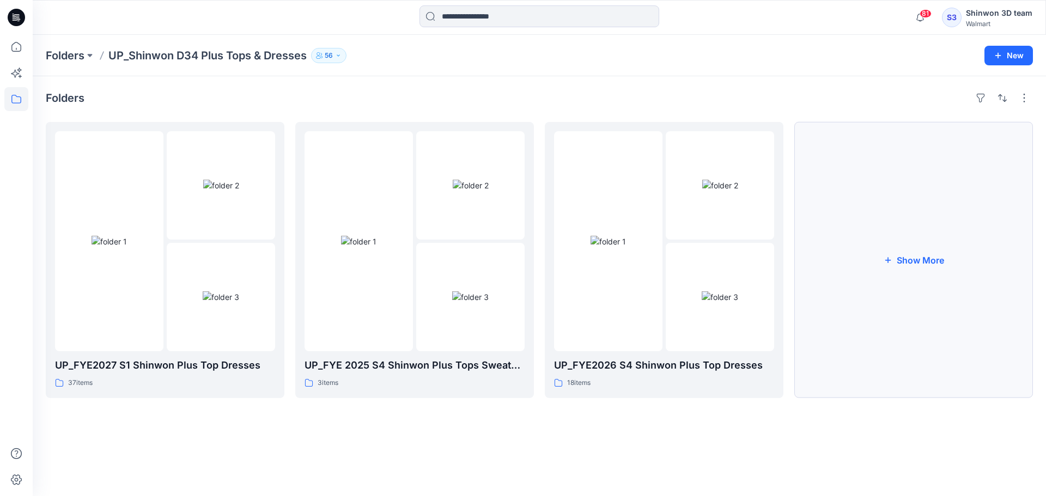
click at [894, 395] on button "Show More" at bounding box center [913, 260] width 239 height 276
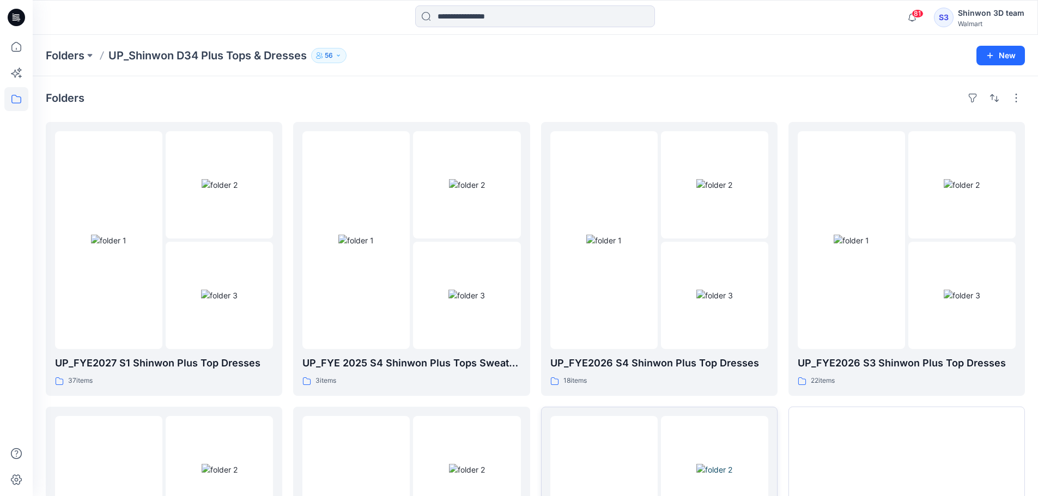
scroll to position [215, 0]
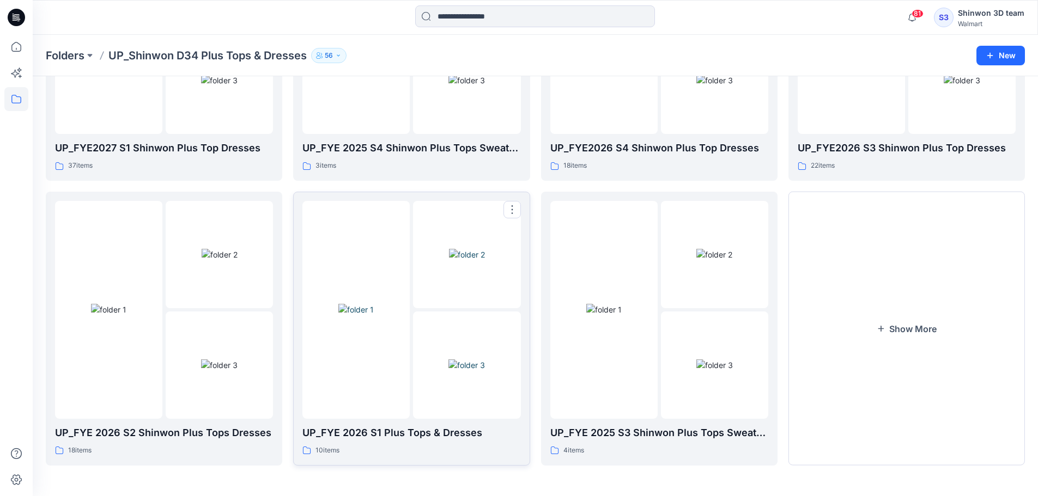
click at [467, 440] on p "UP_FYE 2026 S1 Plus Tops & Dresses" at bounding box center [411, 433] width 218 height 15
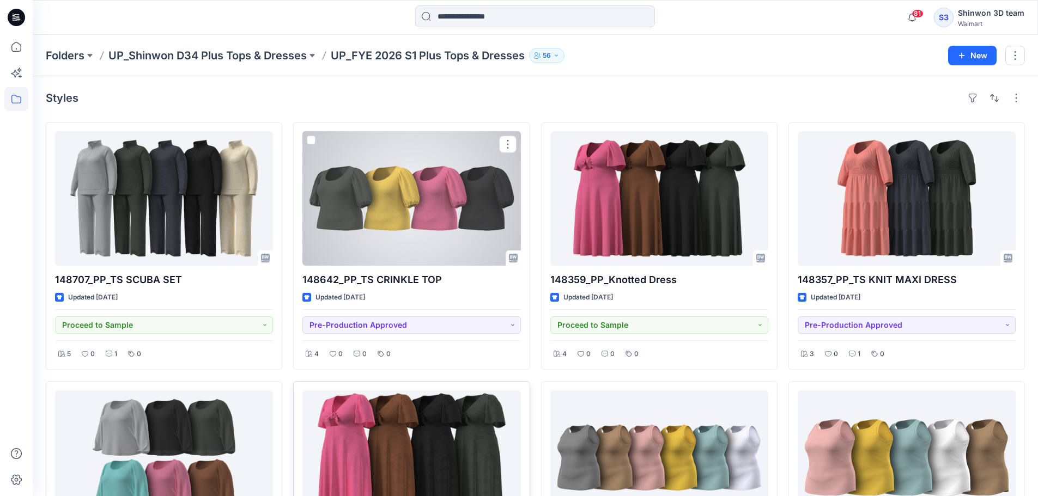
scroll to position [290, 0]
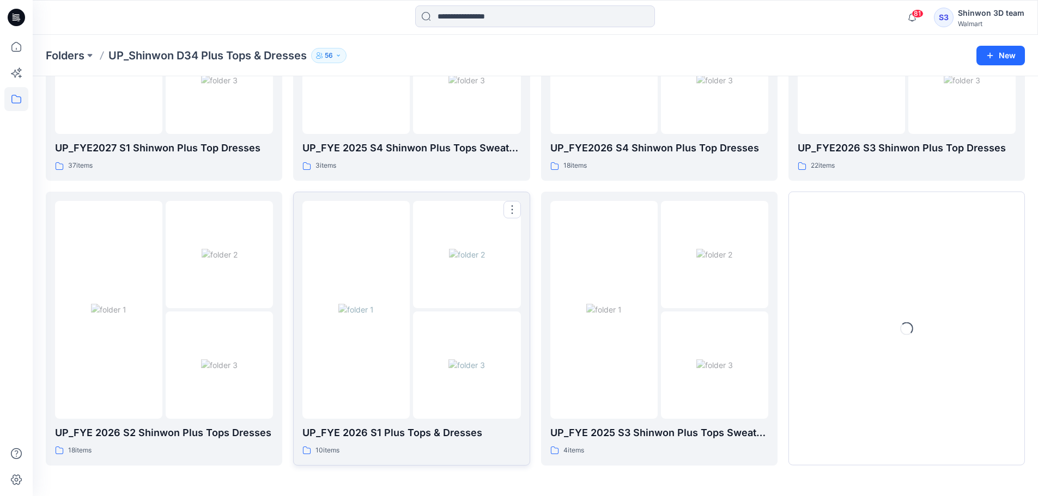
scroll to position [215, 0]
click at [232, 442] on div "UP_FYE 2026 S2 Shinwon Plus Tops Dresses 18 items" at bounding box center [164, 441] width 218 height 31
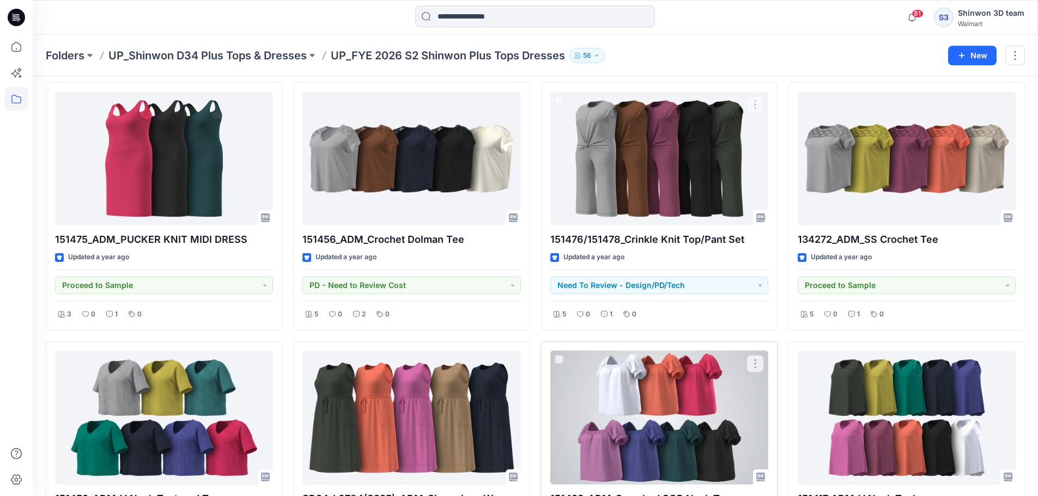
scroll to position [517, 0]
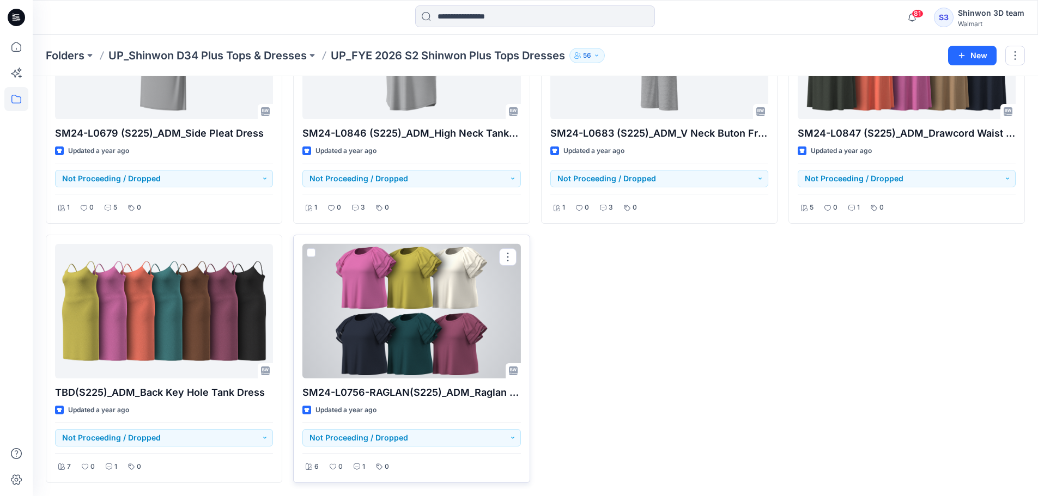
scroll to position [215, 0]
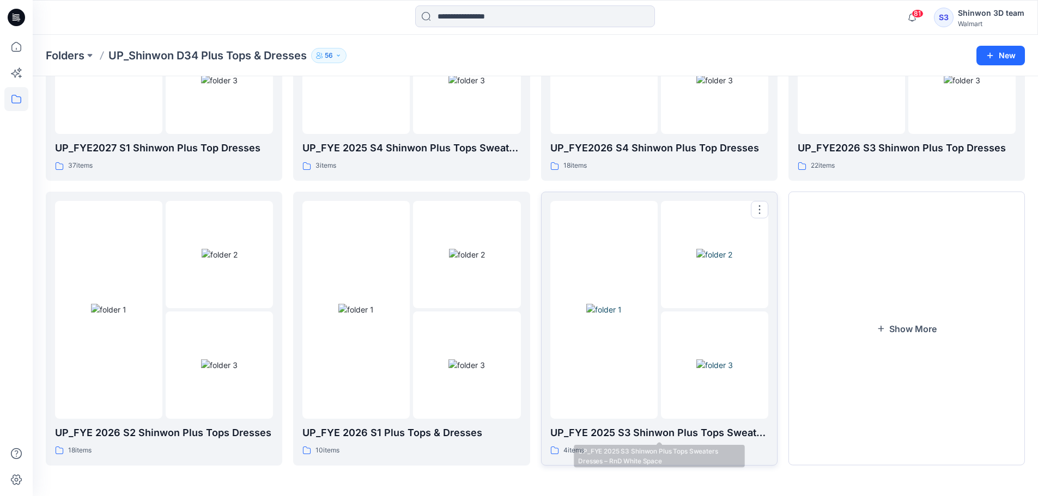
click at [724, 443] on div "UP_FYE 2025 S3 Shinwon Plus Tops Sweaters Dresses – RnD White Space 4 items" at bounding box center [659, 441] width 218 height 31
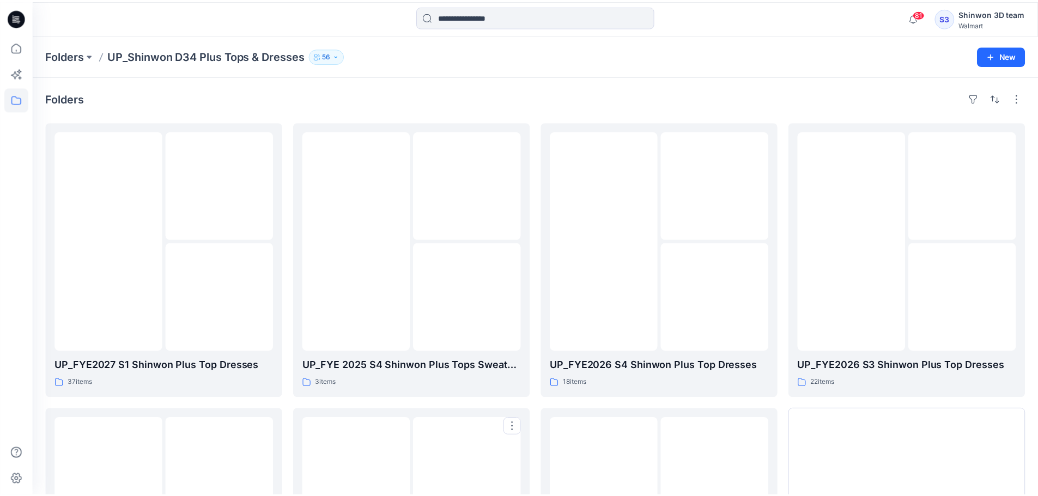
scroll to position [215, 0]
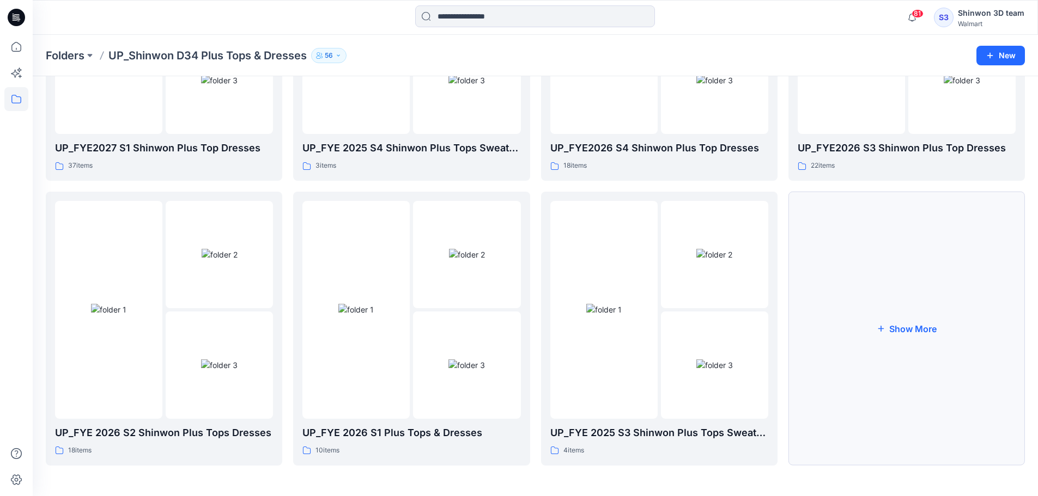
click at [904, 382] on button "Show More" at bounding box center [906, 329] width 236 height 274
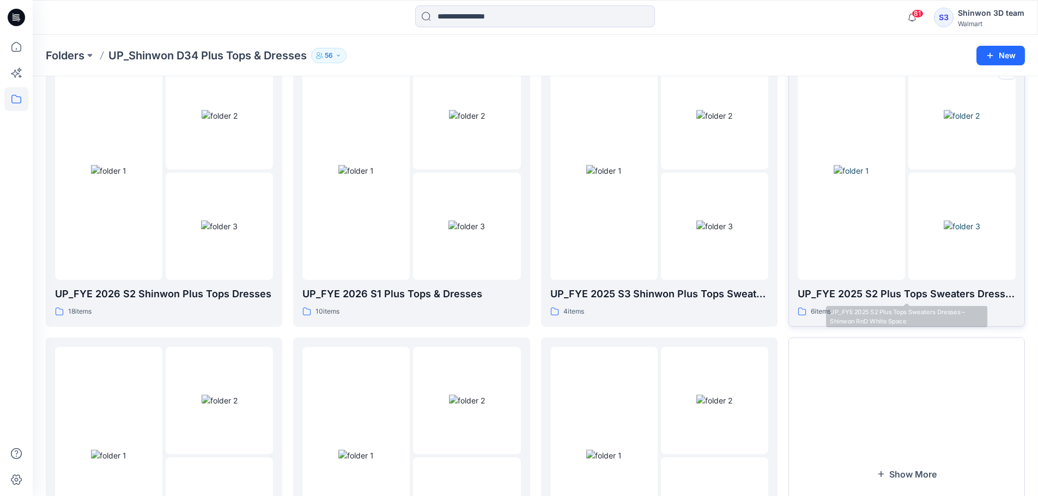
click at [894, 308] on div "6 items" at bounding box center [907, 311] width 218 height 11
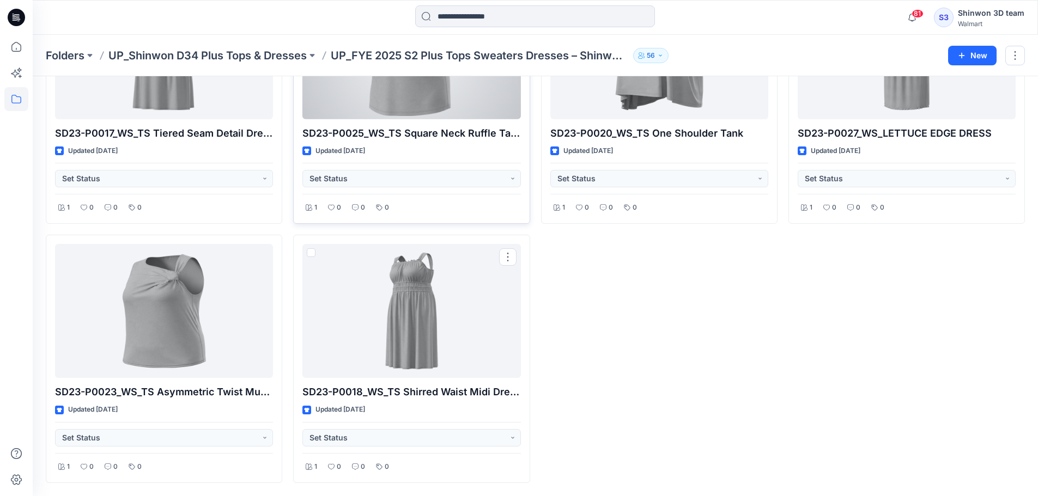
scroll to position [1, 0]
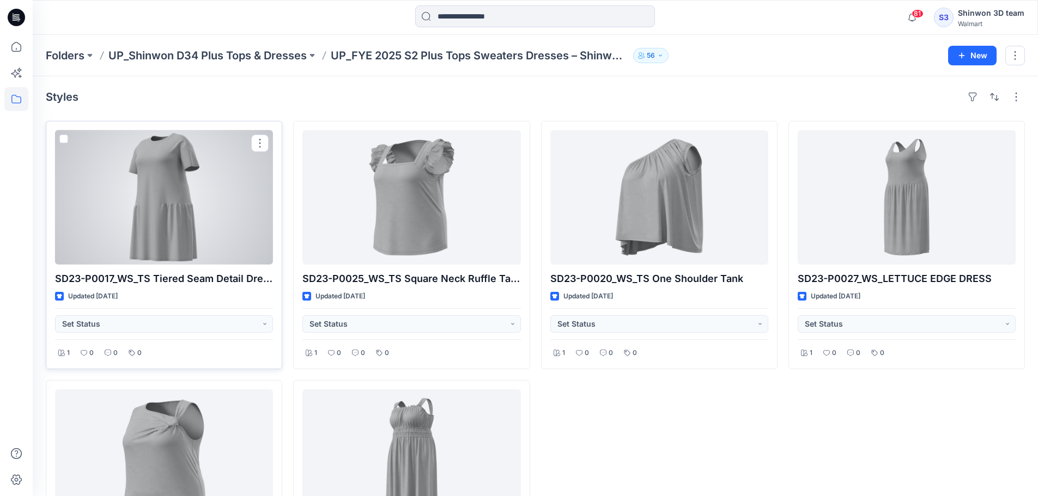
click at [259, 226] on div at bounding box center [164, 197] width 218 height 135
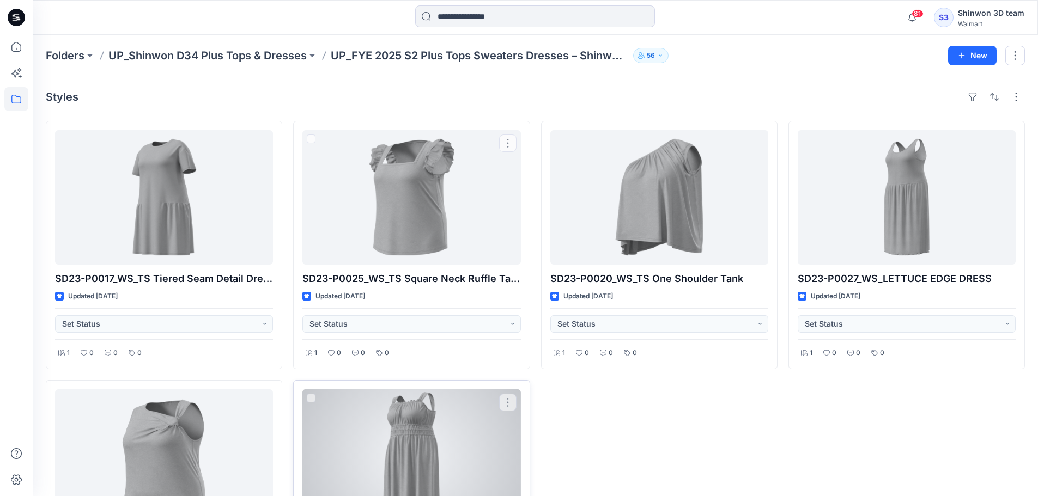
scroll to position [147, 0]
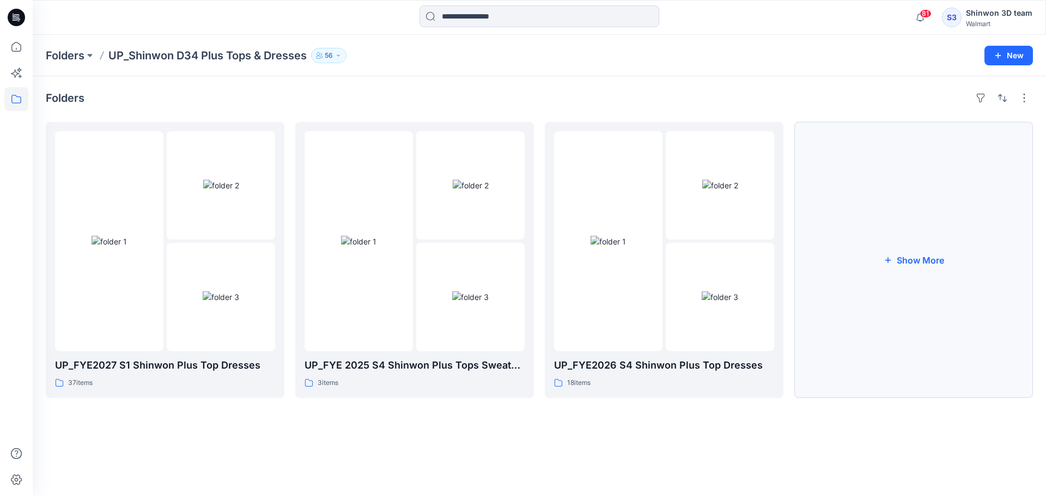
click at [950, 347] on button "Show More" at bounding box center [913, 260] width 239 height 276
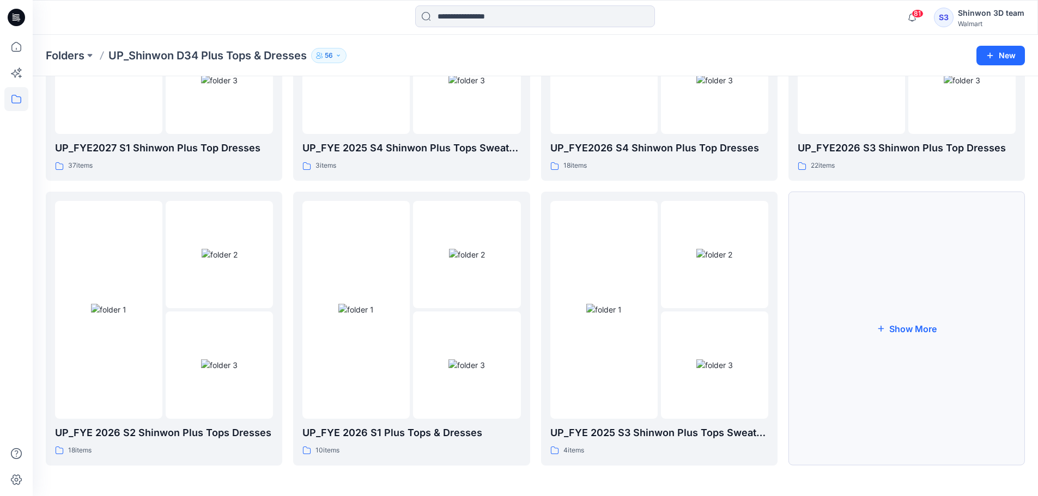
click at [959, 374] on button "Show More" at bounding box center [906, 329] width 236 height 274
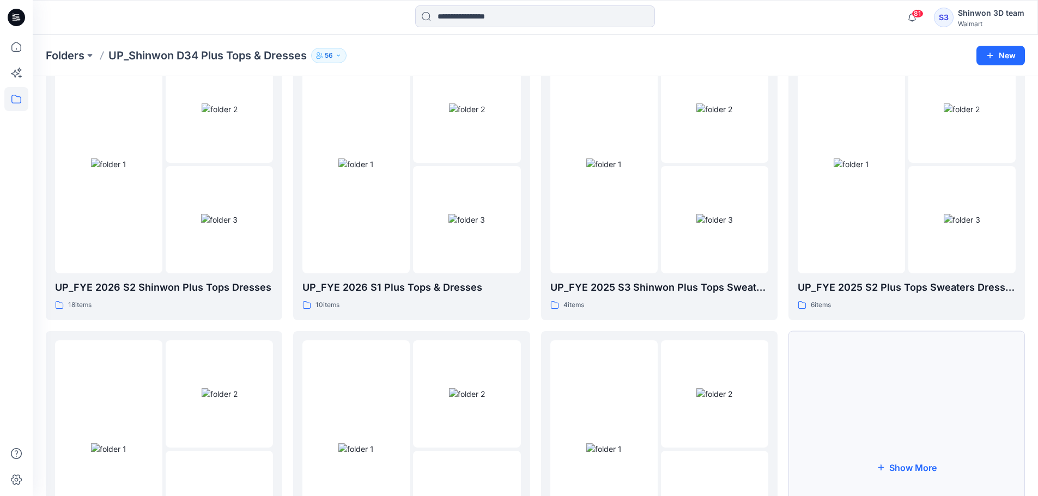
scroll to position [500, 0]
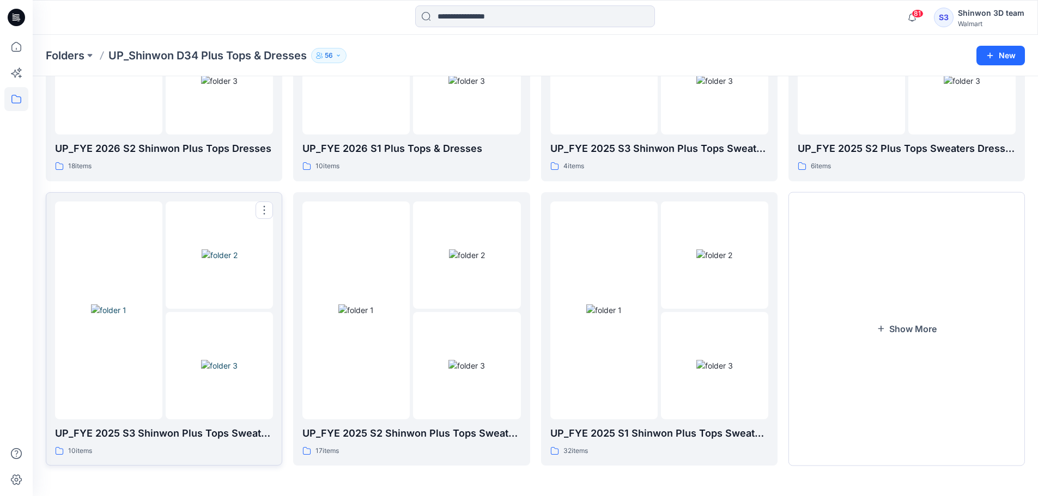
click at [201, 360] on img at bounding box center [219, 365] width 37 height 11
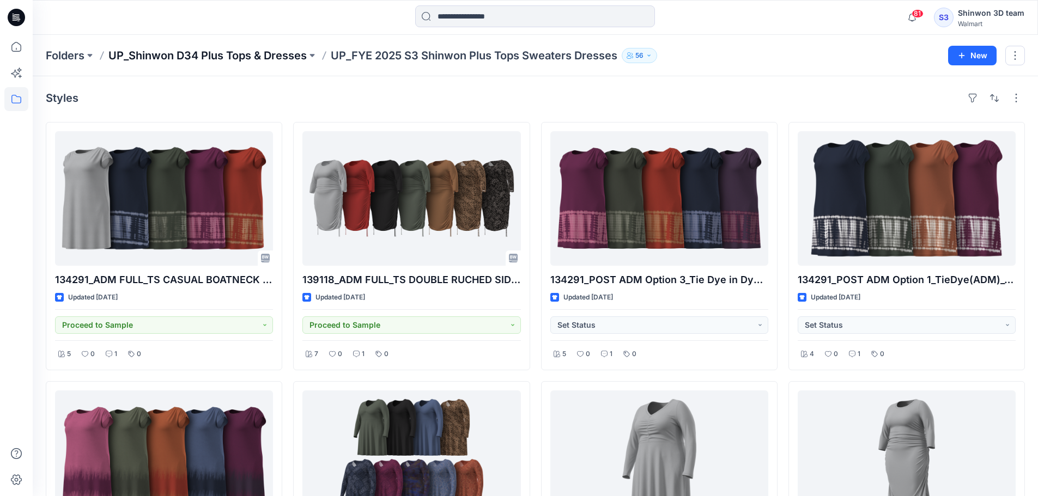
click at [265, 56] on p "UP_Shinwon D34 Plus Tops & Dresses" at bounding box center [207, 55] width 198 height 15
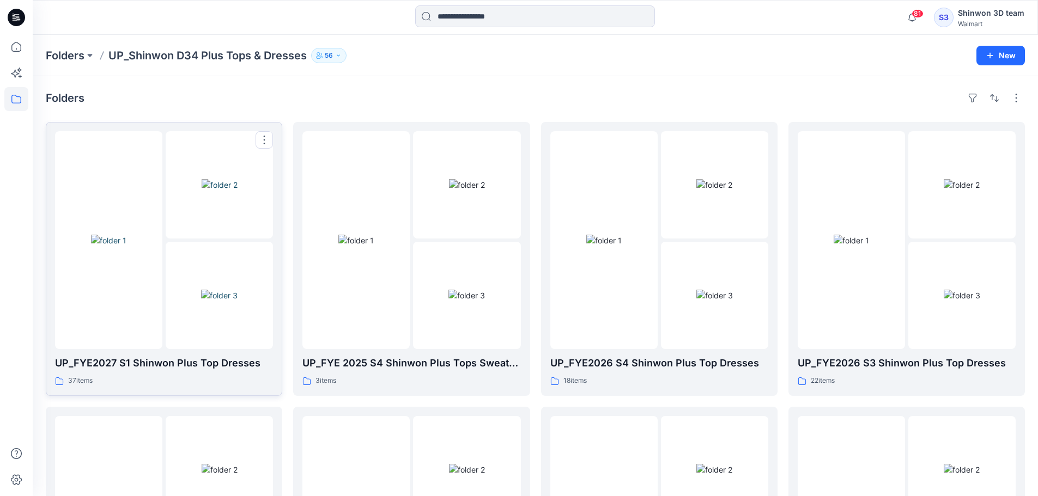
click at [208, 376] on div "37 items" at bounding box center [164, 380] width 218 height 11
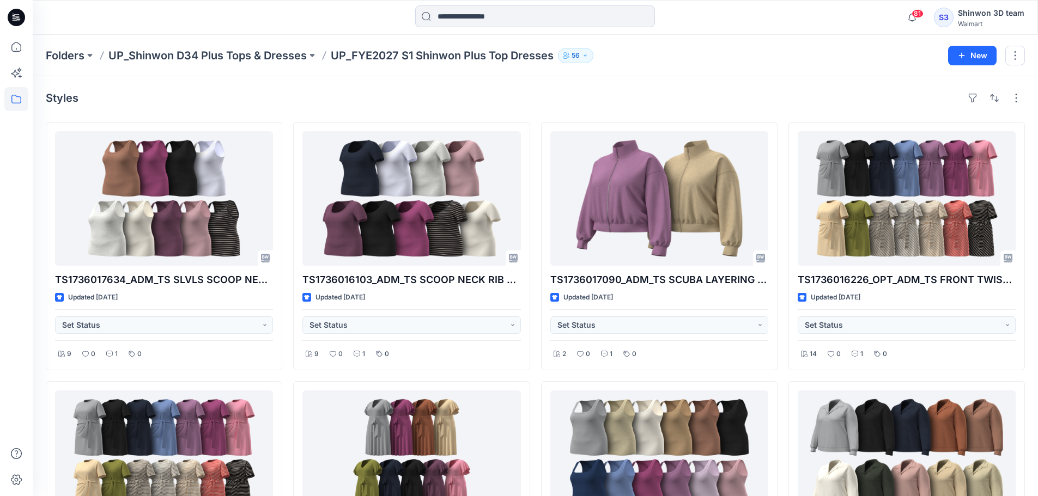
click at [238, 59] on p "UP_Shinwon D34 Plus Tops & Dresses" at bounding box center [207, 55] width 198 height 15
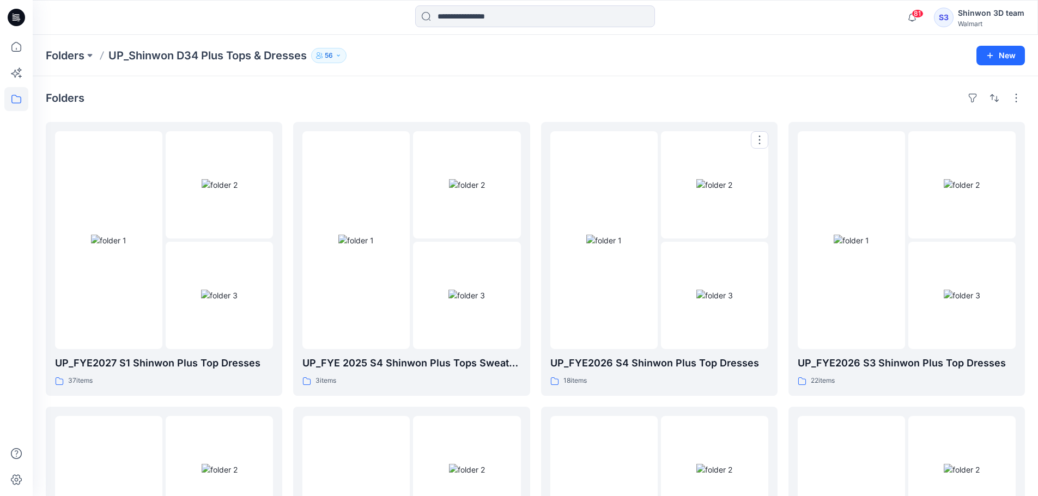
click at [653, 369] on p "UP_FYE2026 S4 Shinwon Plus Top Dresses" at bounding box center [659, 363] width 218 height 15
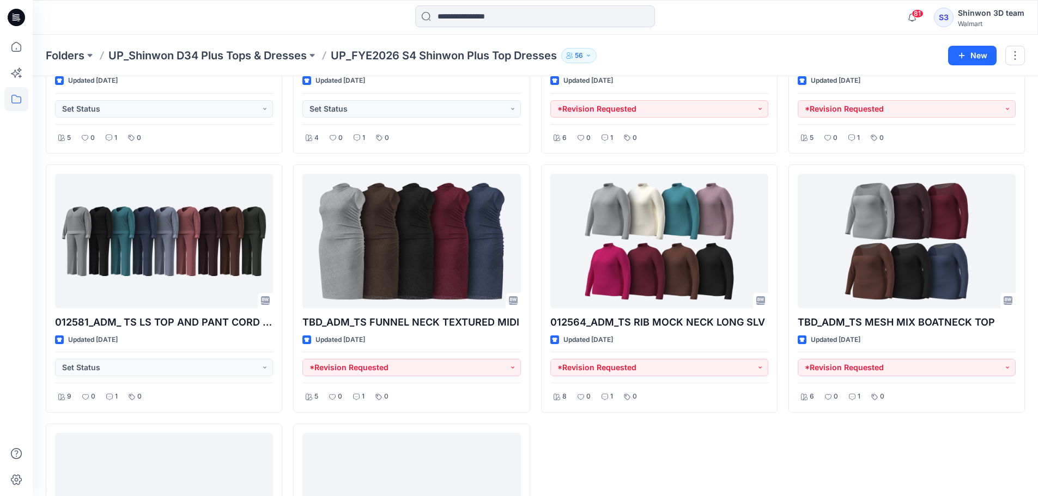
scroll to position [924, 0]
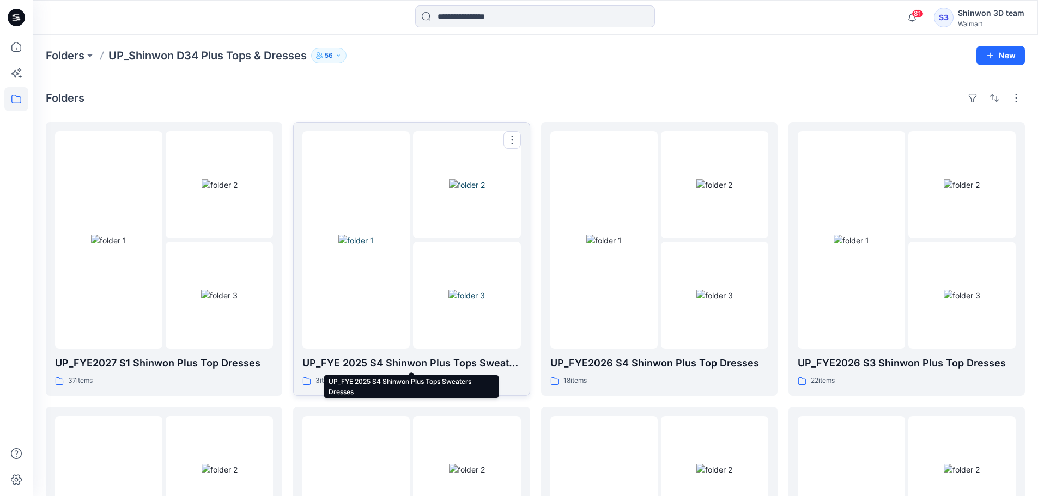
click at [433, 360] on p "UP_FYE 2025 S4 Shinwon Plus Tops Sweaters Dresses" at bounding box center [411, 363] width 218 height 15
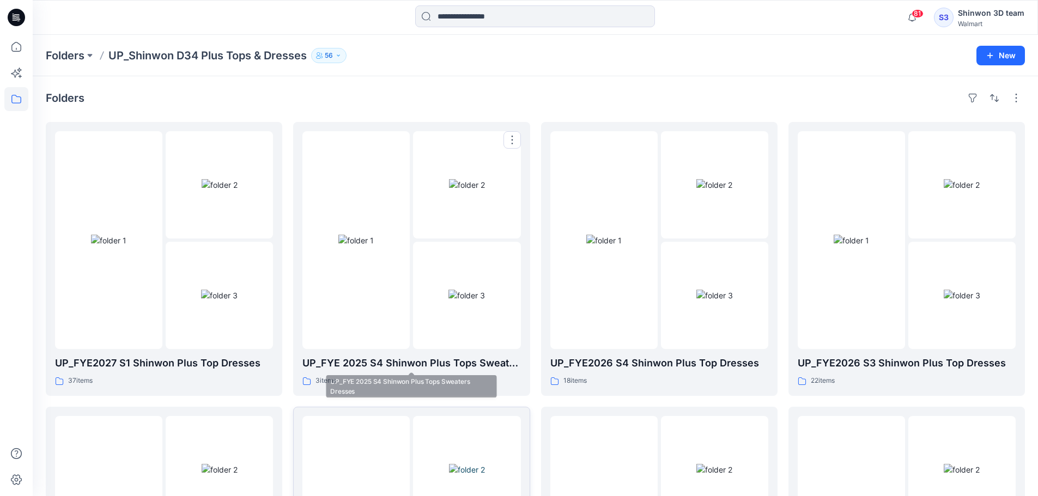
scroll to position [72, 0]
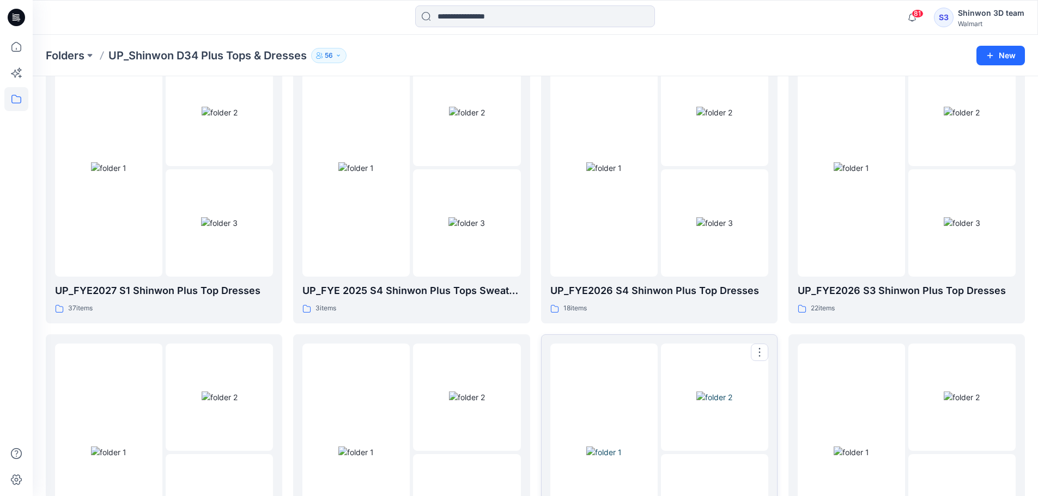
click at [721, 392] on img at bounding box center [714, 397] width 36 height 11
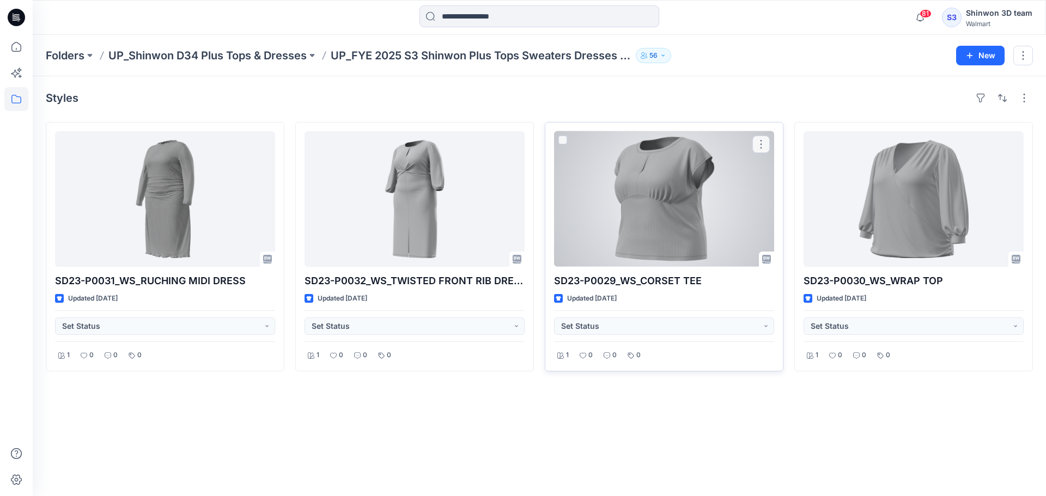
click at [672, 210] on div at bounding box center [664, 199] width 220 height 136
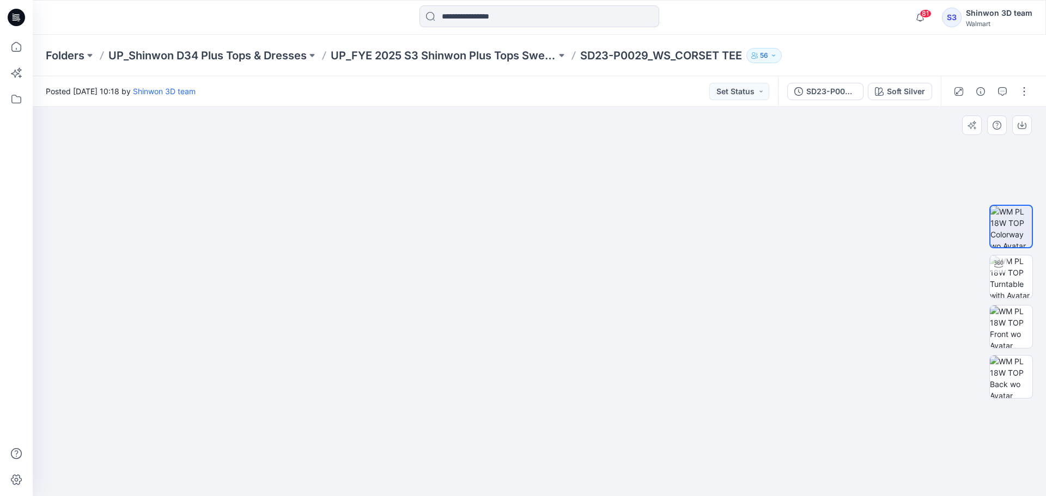
drag, startPoint x: 584, startPoint y: 254, endPoint x: 695, endPoint y: 332, distance: 135.4
click at [586, 299] on img at bounding box center [539, 289] width 478 height 416
click at [1023, 271] on img at bounding box center [1011, 277] width 43 height 43
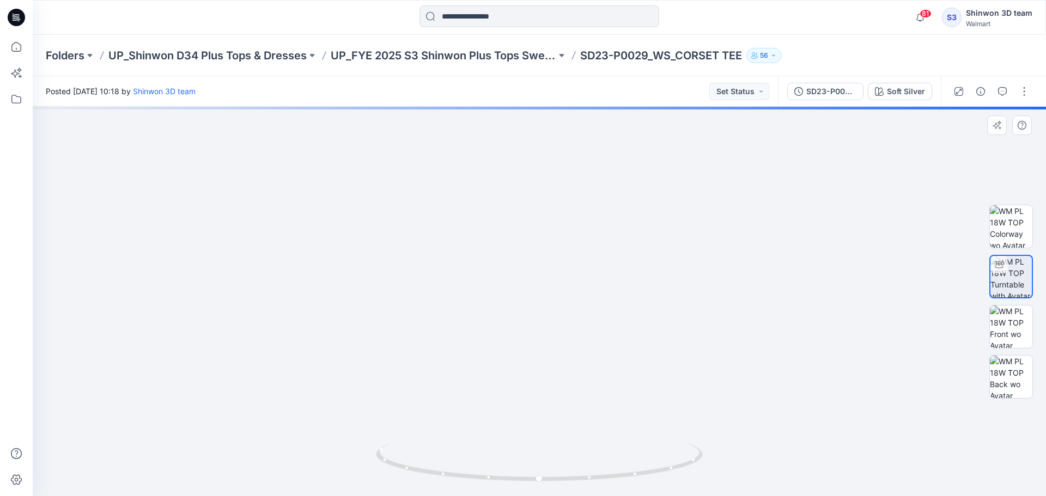
drag, startPoint x: 567, startPoint y: 202, endPoint x: 535, endPoint y: 382, distance: 182.7
click at [530, 419] on img at bounding box center [503, 199] width 1225 height 596
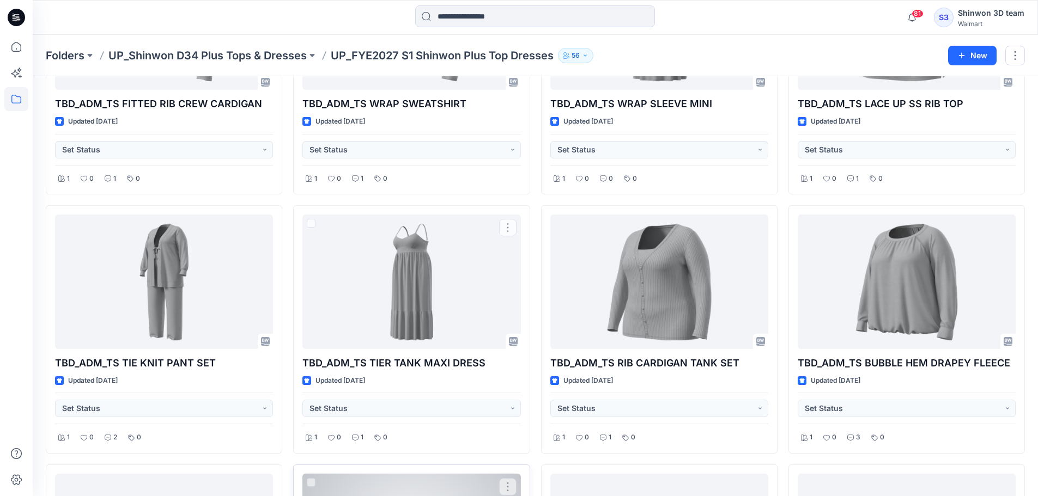
scroll to position [2000, 0]
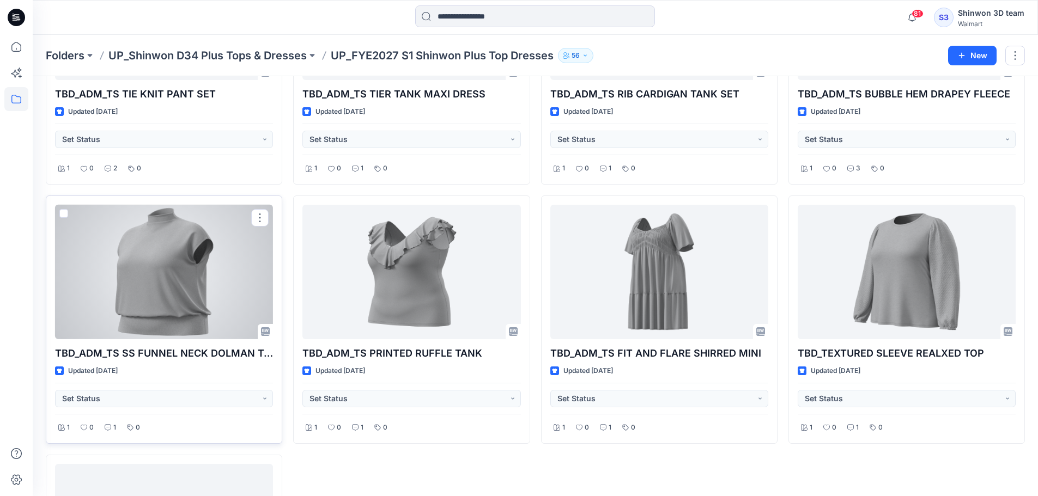
click at [160, 288] on div at bounding box center [164, 272] width 218 height 135
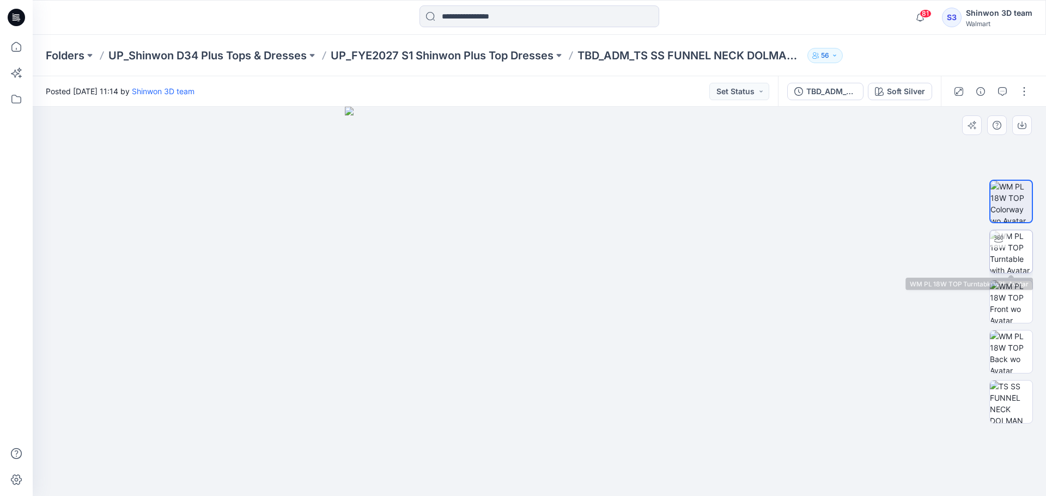
drag, startPoint x: 1017, startPoint y: 248, endPoint x: 1003, endPoint y: 250, distance: 13.7
click at [1016, 248] on img at bounding box center [1011, 251] width 43 height 43
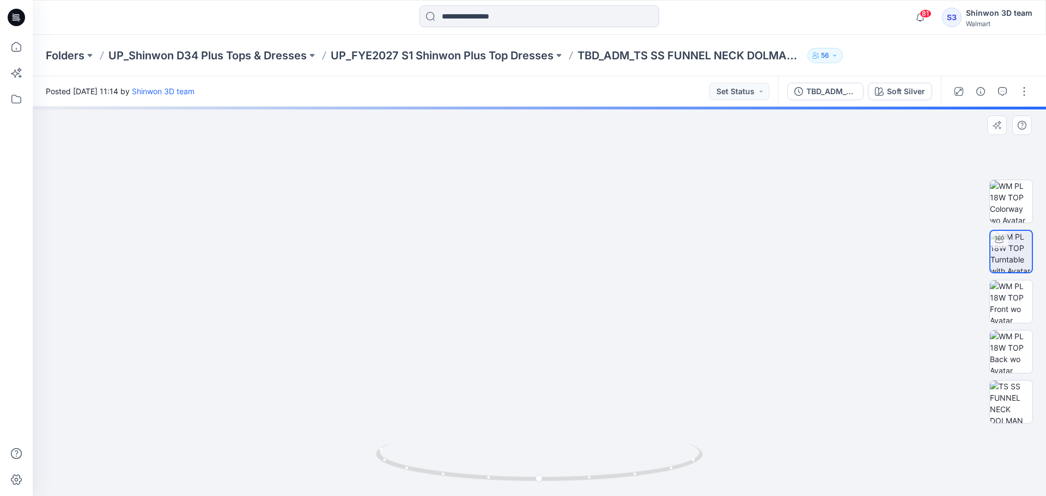
drag, startPoint x: 586, startPoint y: 248, endPoint x: 575, endPoint y: 339, distance: 91.1
click at [573, 380] on img at bounding box center [540, 192] width 912 height 610
drag, startPoint x: 577, startPoint y: 297, endPoint x: 580, endPoint y: 314, distance: 17.7
click at [580, 314] on img at bounding box center [540, 259] width 912 height 476
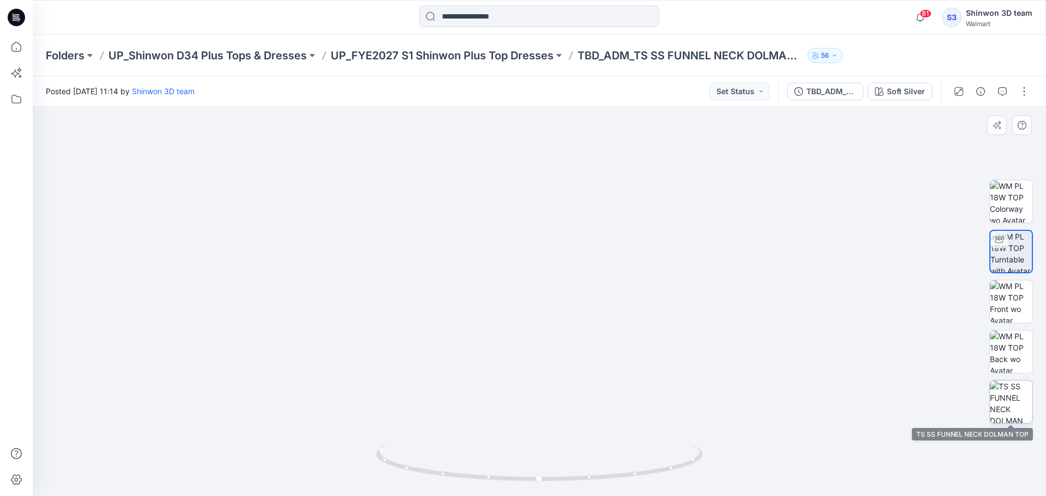
click at [1020, 397] on img at bounding box center [1011, 402] width 43 height 43
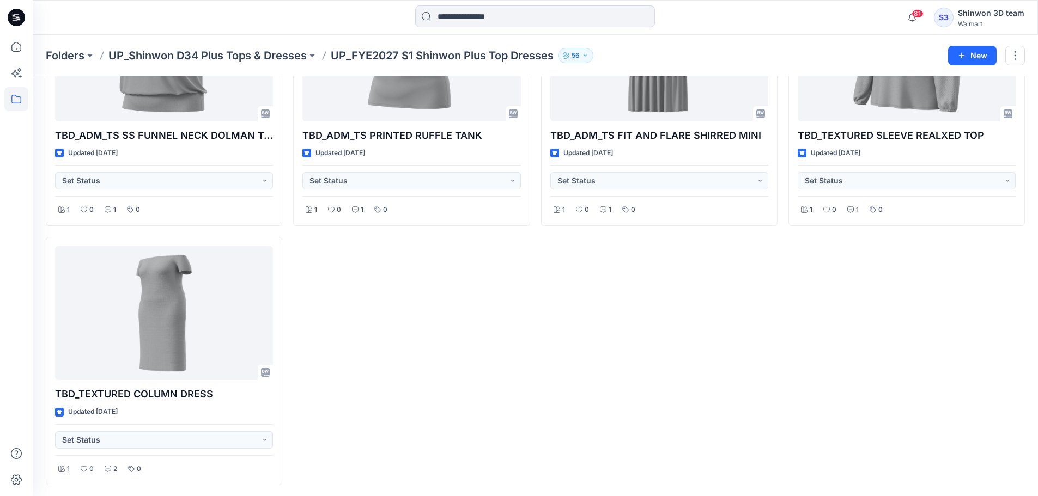
scroll to position [1855, 0]
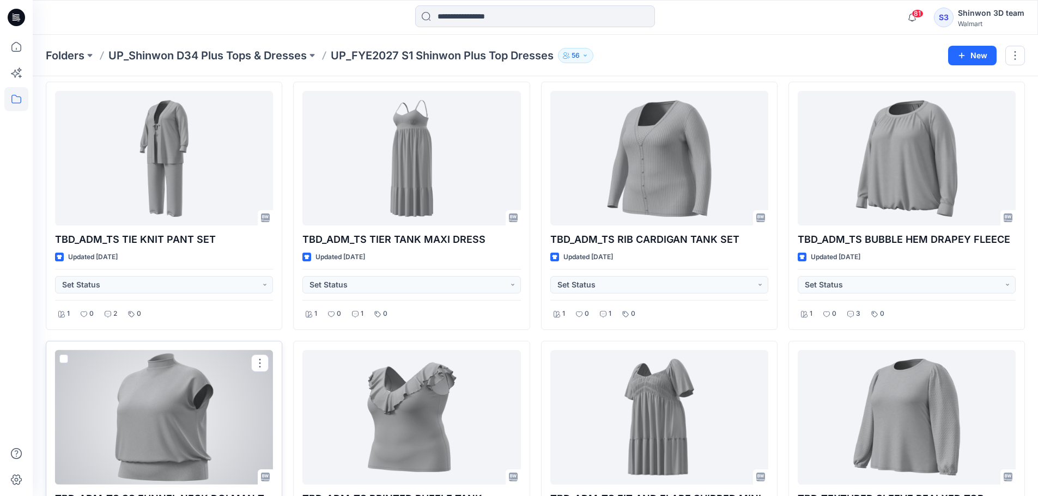
click at [216, 396] on div at bounding box center [164, 417] width 218 height 135
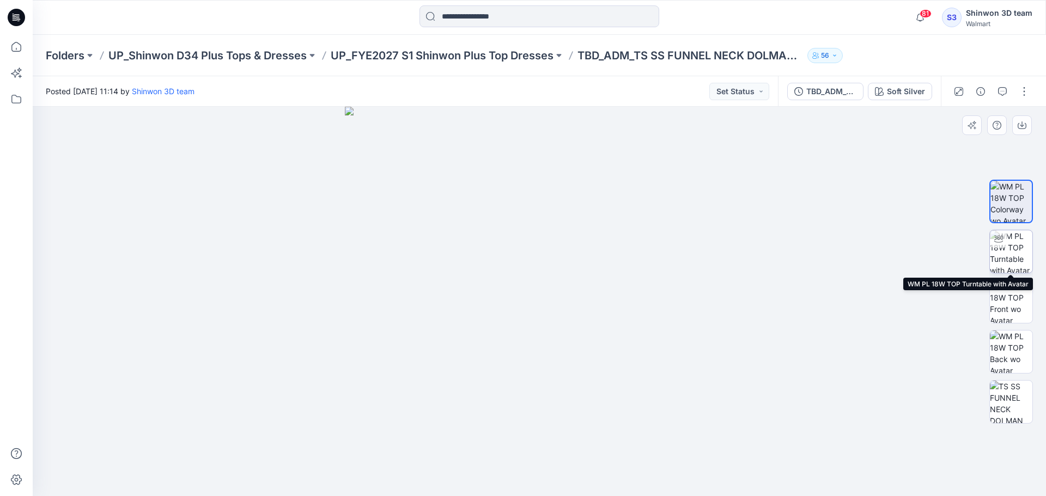
click at [1008, 247] on img at bounding box center [1011, 251] width 43 height 43
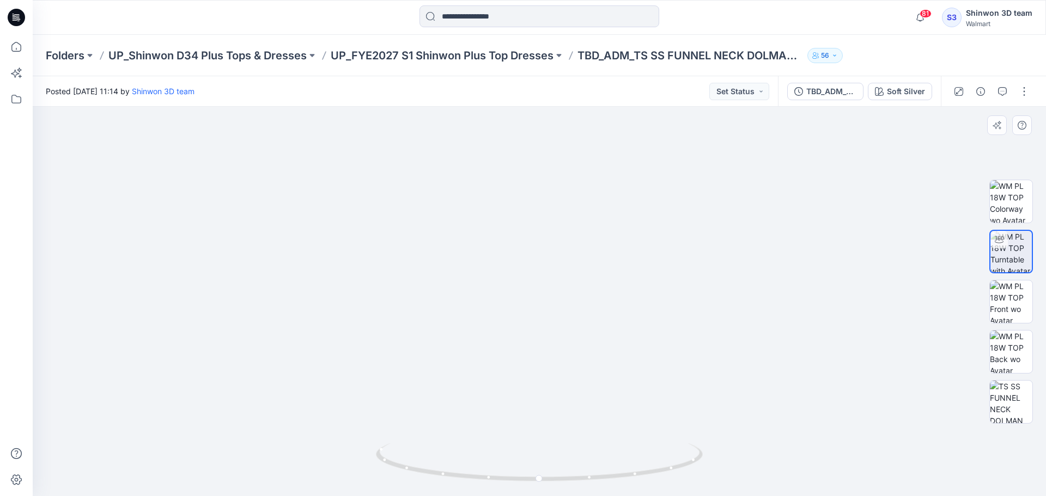
drag, startPoint x: 547, startPoint y: 213, endPoint x: 557, endPoint y: 361, distance: 149.1
click at [550, 357] on img at bounding box center [540, 244] width 912 height 506
click at [1009, 404] on img at bounding box center [1011, 402] width 43 height 43
click at [210, 286] on img at bounding box center [539, 302] width 739 height 390
